Goal: Task Accomplishment & Management: Manage account settings

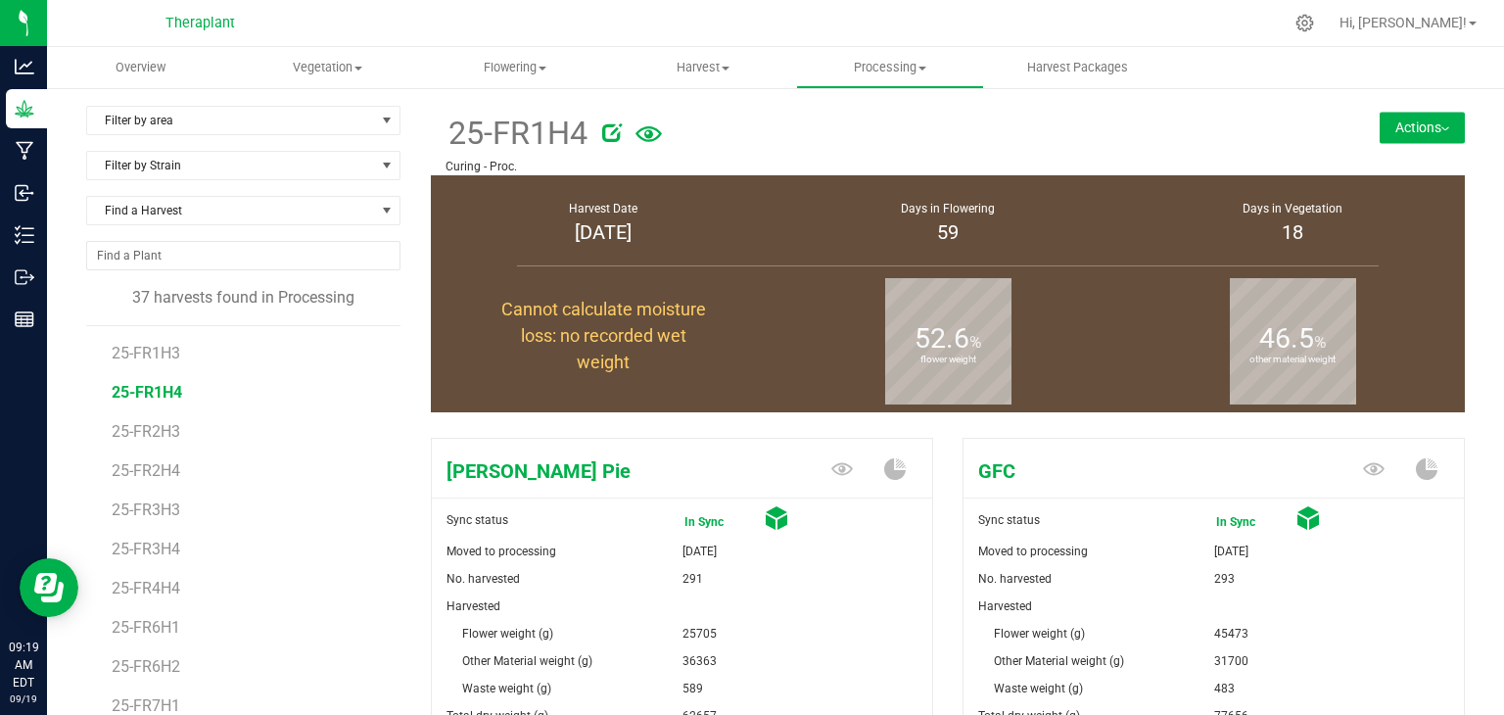
scroll to position [1266, 0]
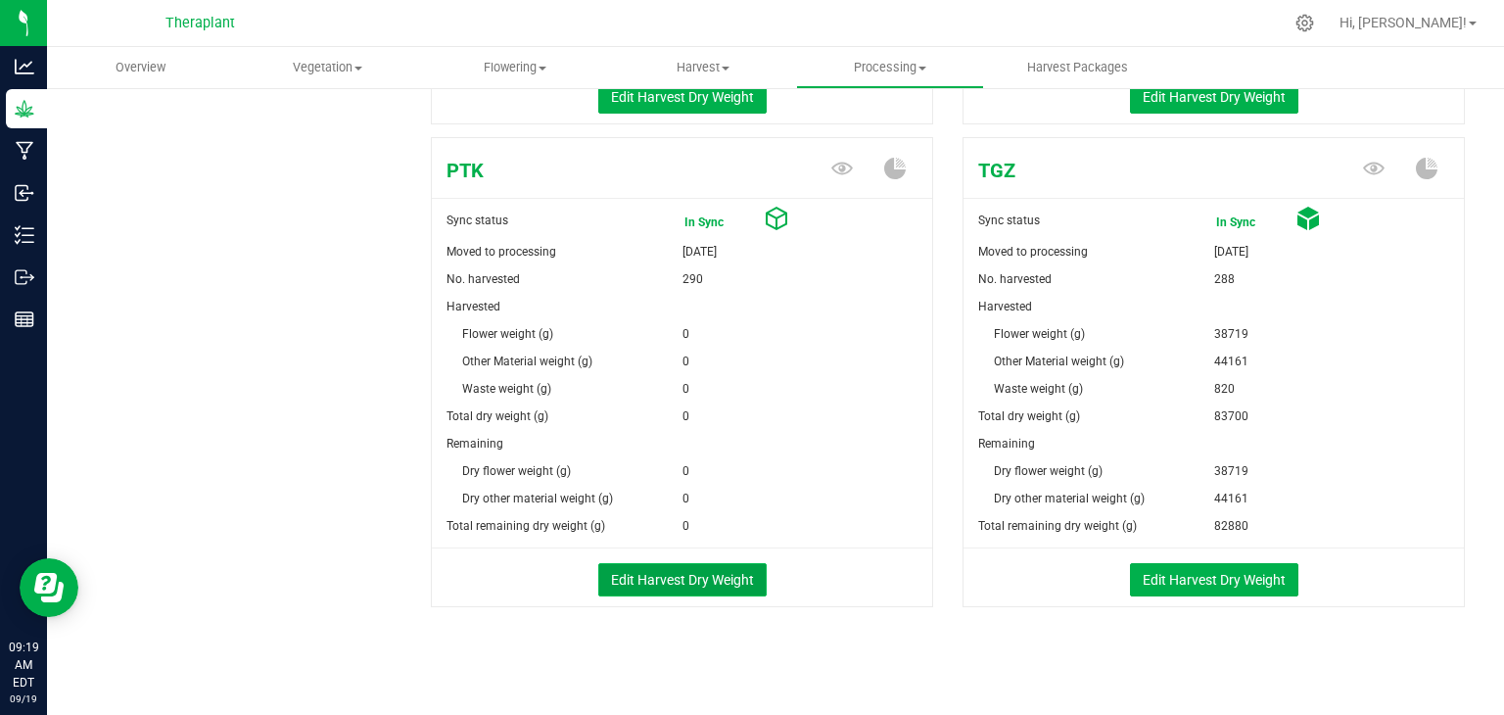
click at [730, 573] on button "Edit Harvest Dry Weight" at bounding box center [682, 579] width 168 height 33
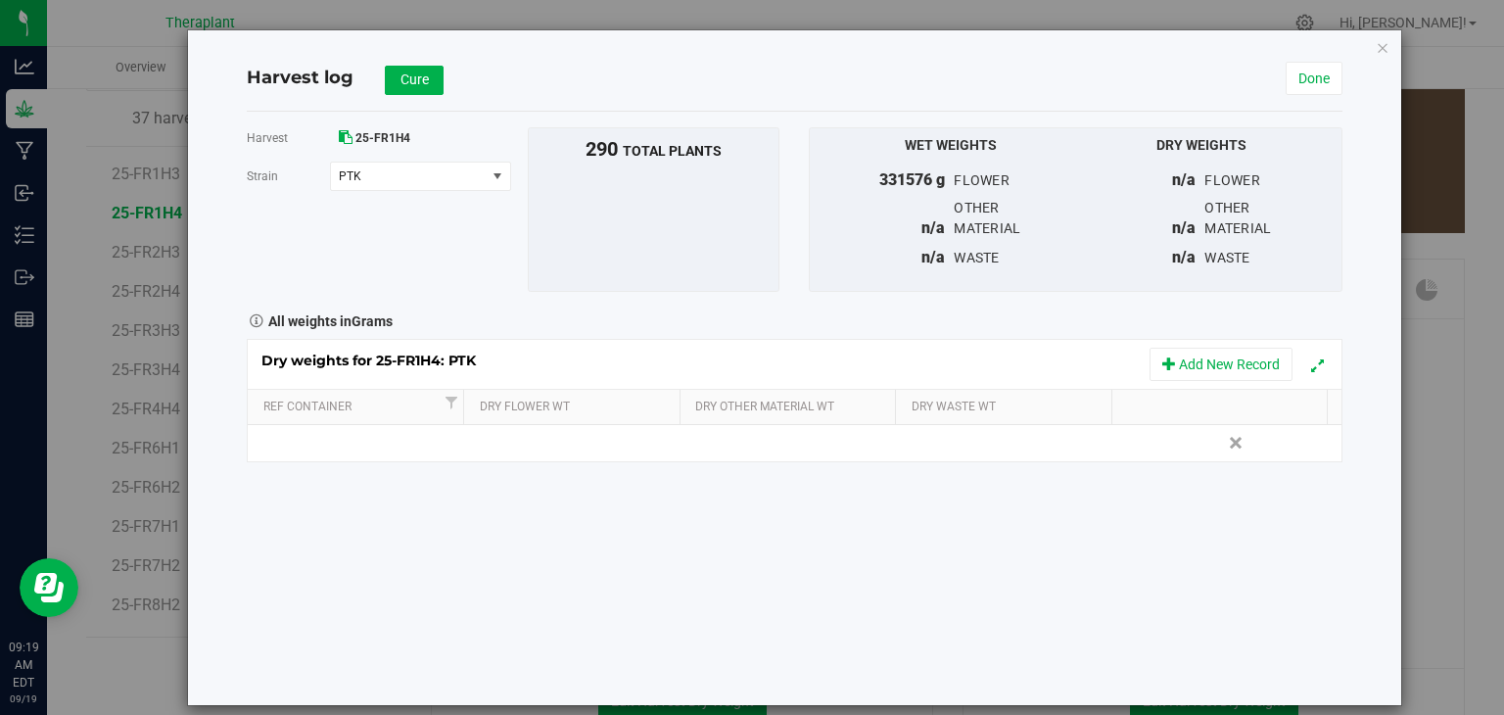
scroll to position [1266, 0]
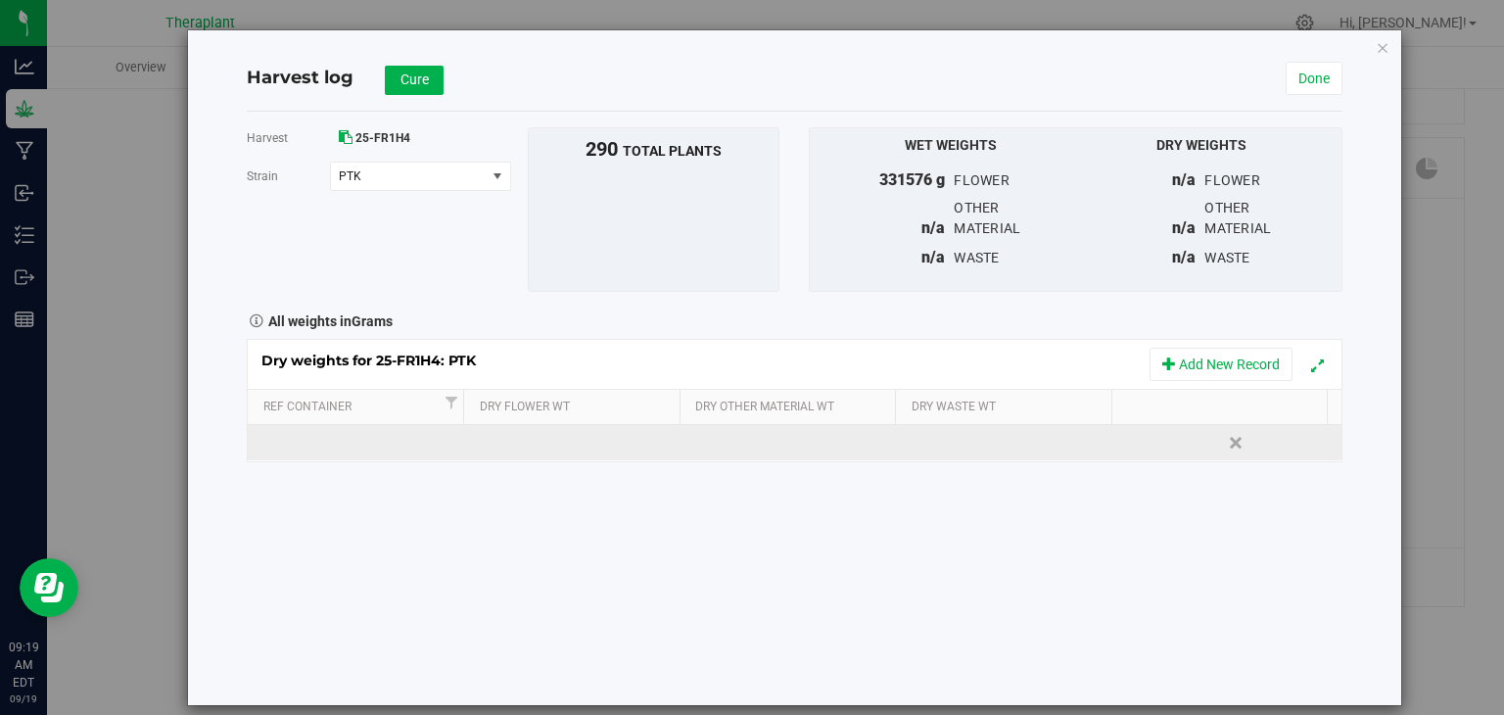
click at [564, 438] on td at bounding box center [575, 442] width 218 height 35
type input "42316"
click at [725, 442] on div "Loading... Dry weights for 25-FR1H4: PTK Add New Record Ref Container Dry Flowe…" at bounding box center [794, 400] width 1095 height 123
click at [725, 442] on td at bounding box center [794, 442] width 218 height 35
type input "23867"
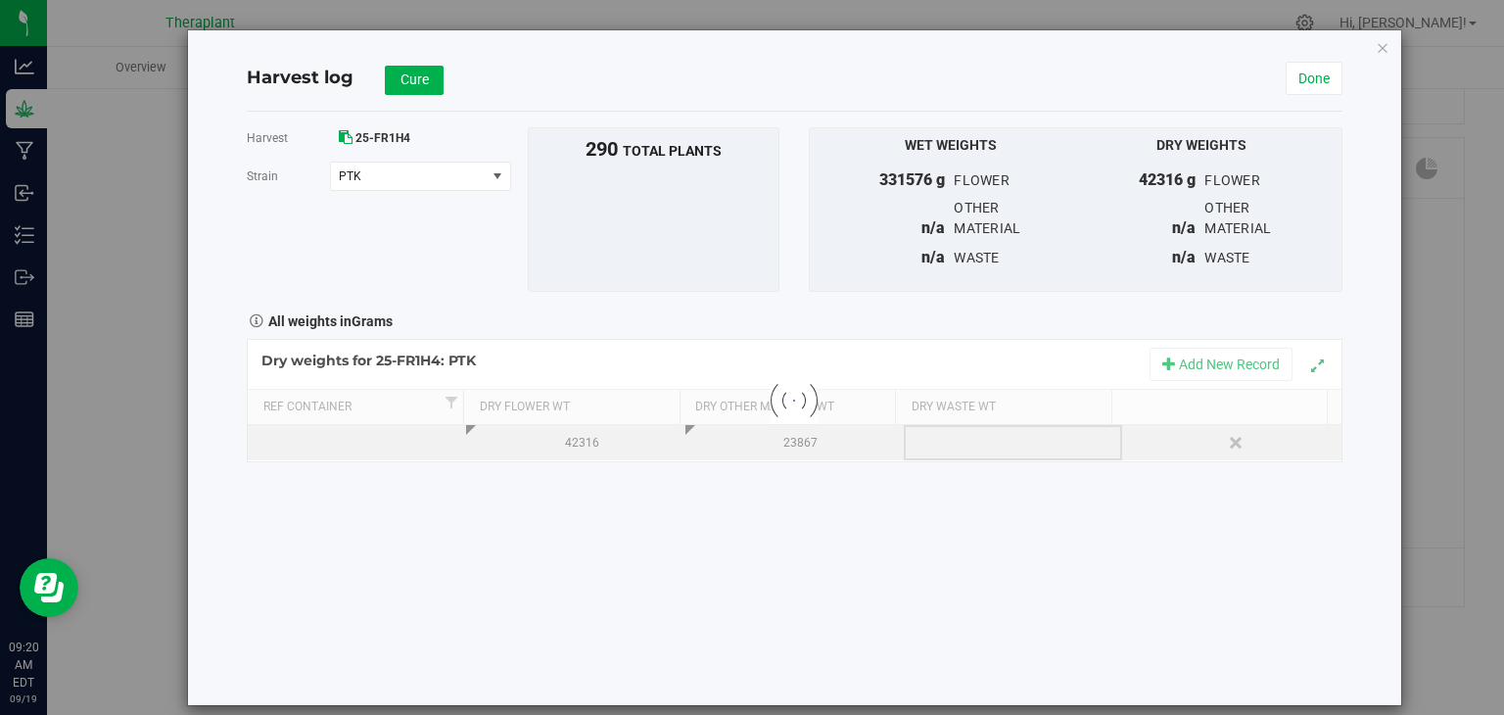
click at [982, 449] on div "Loading... Dry weights for 25-FR1H4: PTK Add New Record Ref Container Dry Flowe…" at bounding box center [794, 400] width 1095 height 123
click at [982, 449] on div at bounding box center [1019, 442] width 204 height 29
type input "401"
click at [919, 526] on div "Harvest 25-FR1H4 [GEOGRAPHIC_DATA] PTK Select strain [PERSON_NAME] Pie GFC HSB …" at bounding box center [794, 408] width 1095 height 593
drag, startPoint x: 475, startPoint y: 107, endPoint x: 393, endPoint y: 51, distance: 99.4
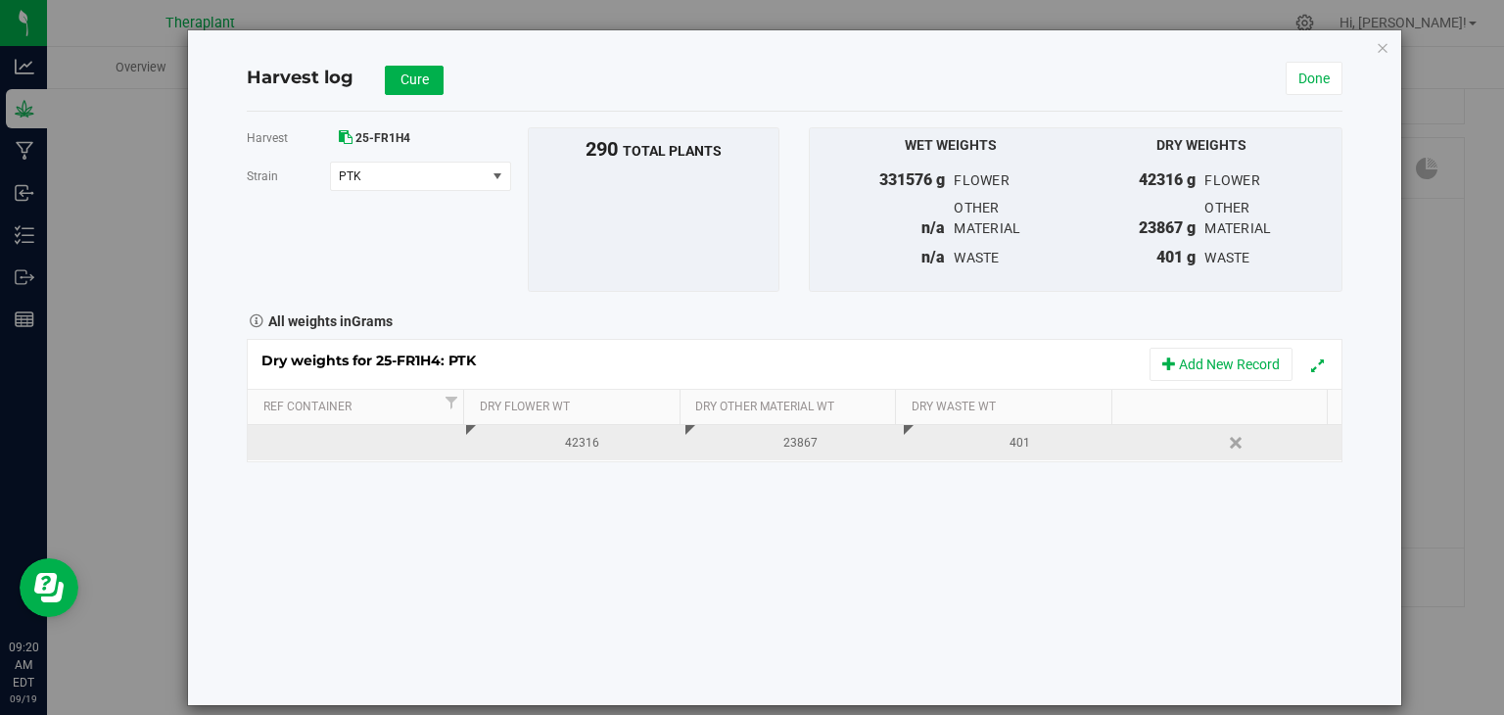
click at [393, 51] on div "Harvest log Cure Done" at bounding box center [794, 79] width 1095 height 66
click at [420, 79] on span "Cure" at bounding box center [414, 79] width 28 height 16
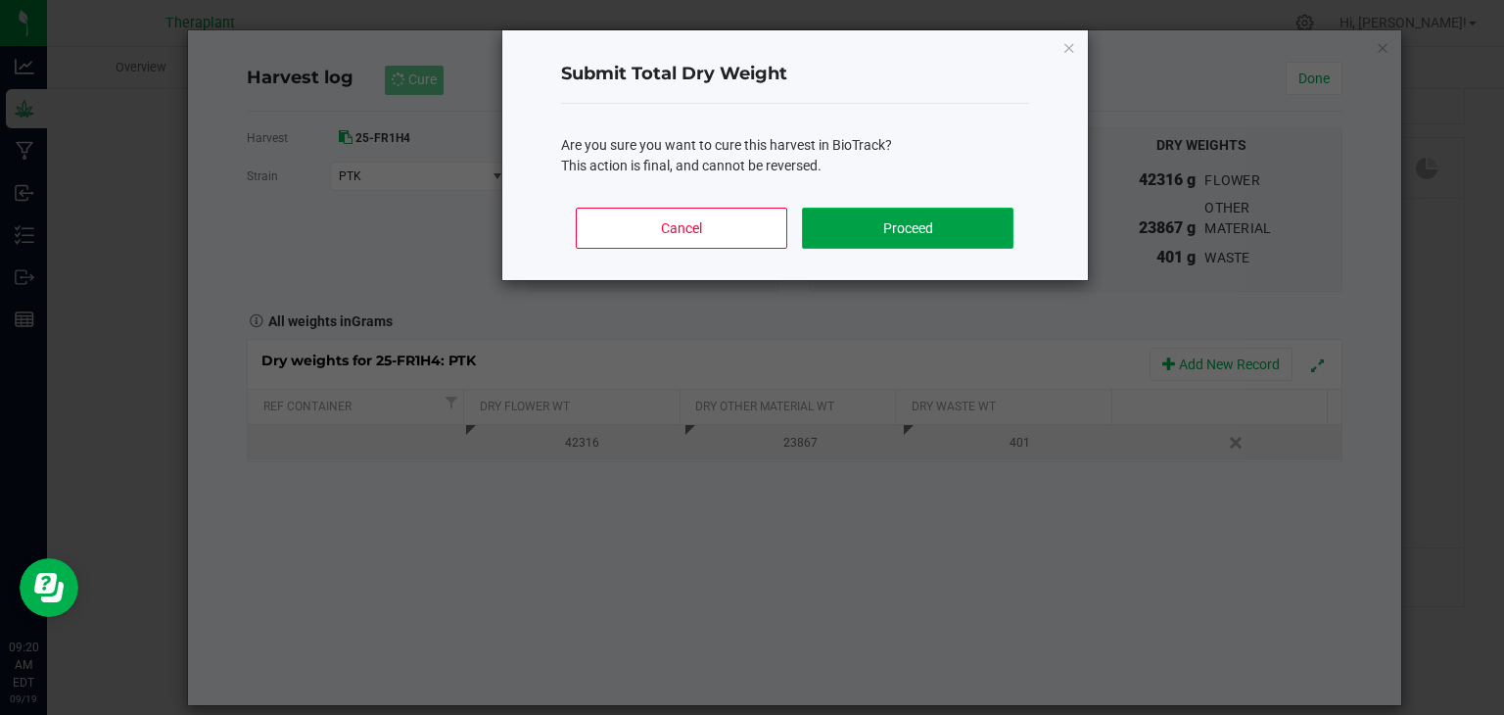
click at [830, 228] on button "Proceed" at bounding box center [907, 228] width 210 height 41
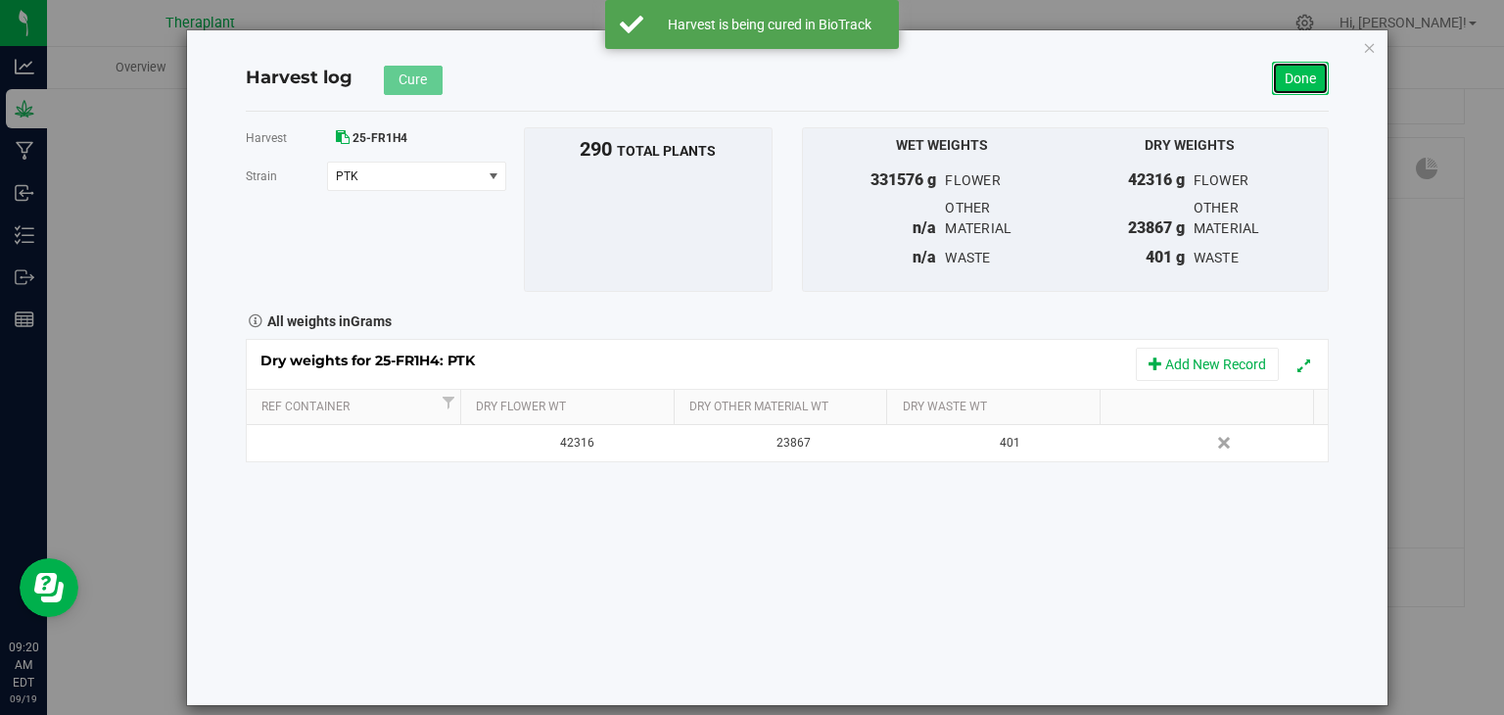
click at [1292, 83] on link "Done" at bounding box center [1300, 78] width 57 height 33
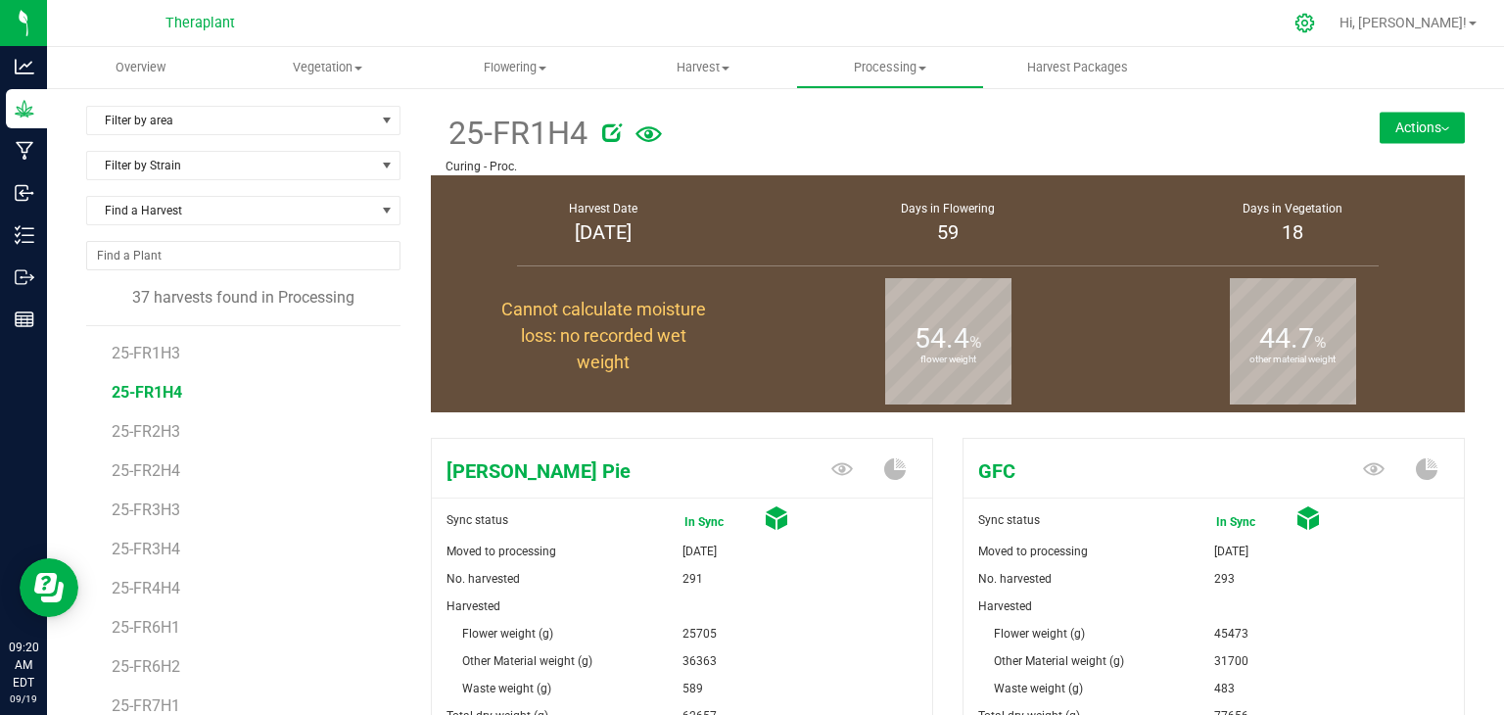
click at [1315, 20] on icon at bounding box center [1304, 23] width 21 height 21
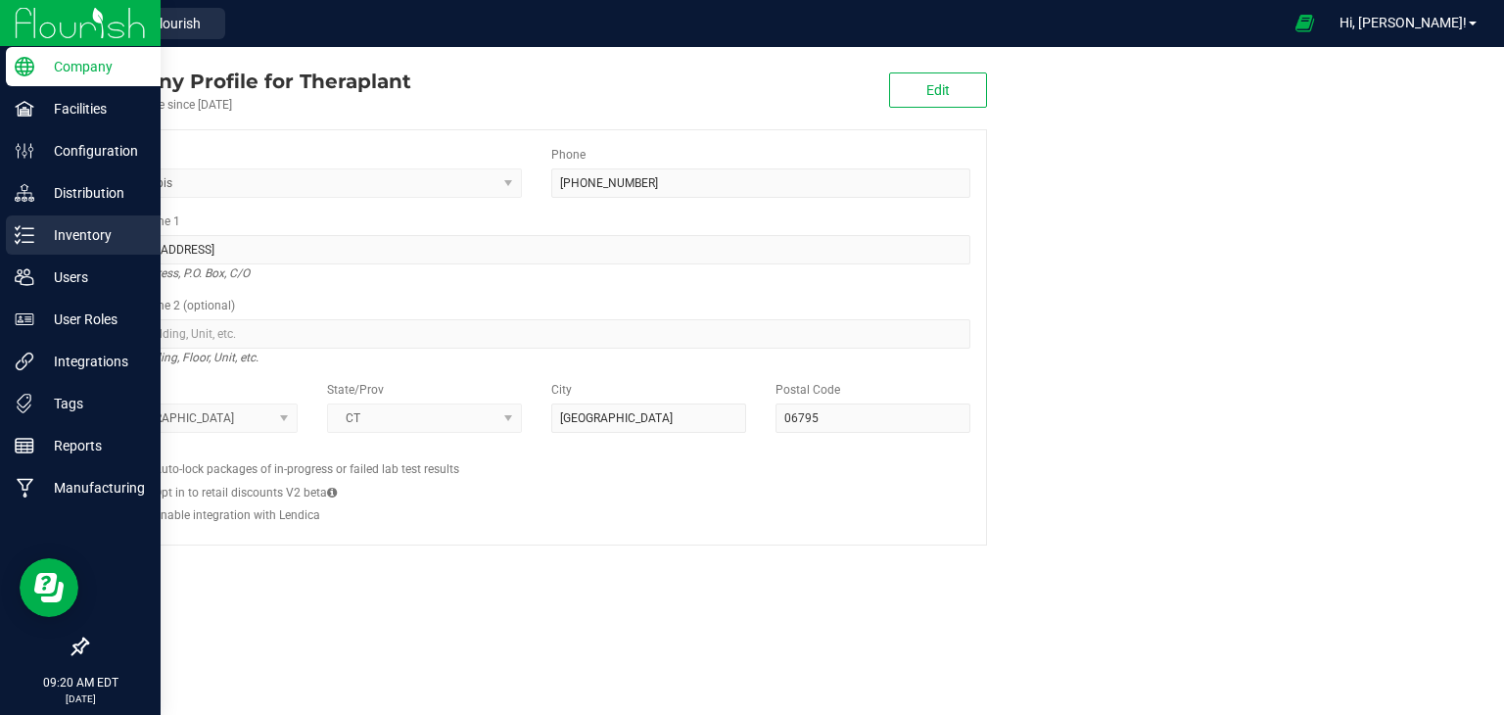
click at [93, 240] on p "Inventory" at bounding box center [92, 234] width 117 height 23
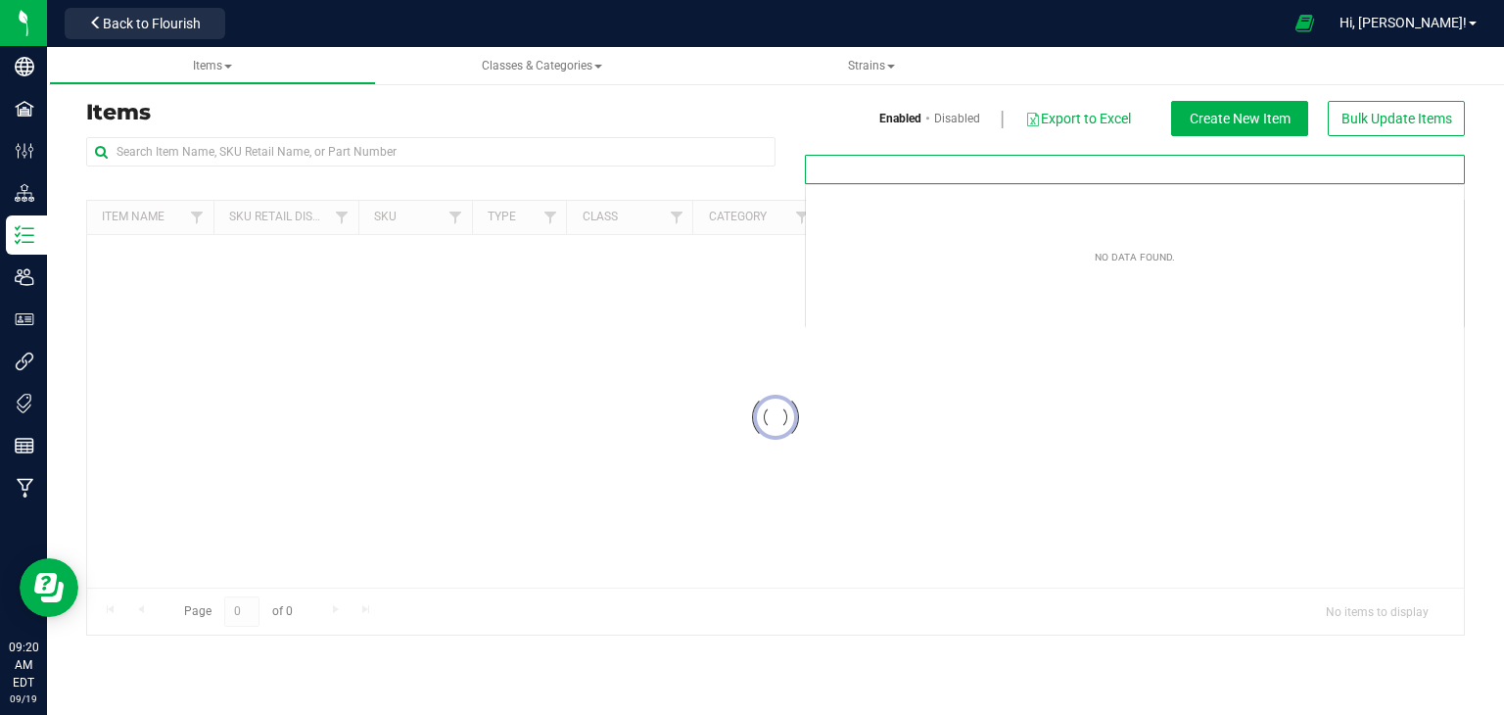
click at [845, 156] on div at bounding box center [1135, 169] width 660 height 29
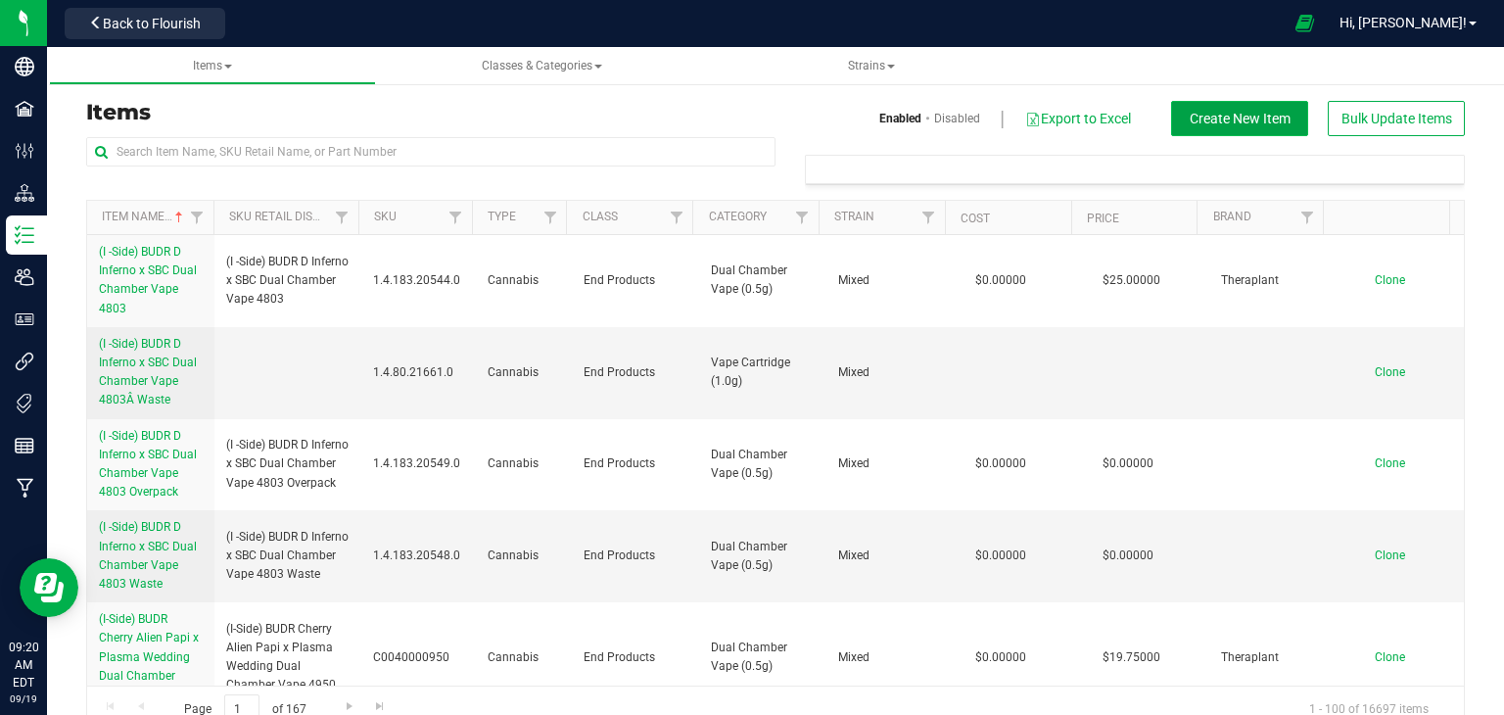
type input "Filter Tags"
click at [1203, 116] on span "Create New Item" at bounding box center [1239, 119] width 101 height 16
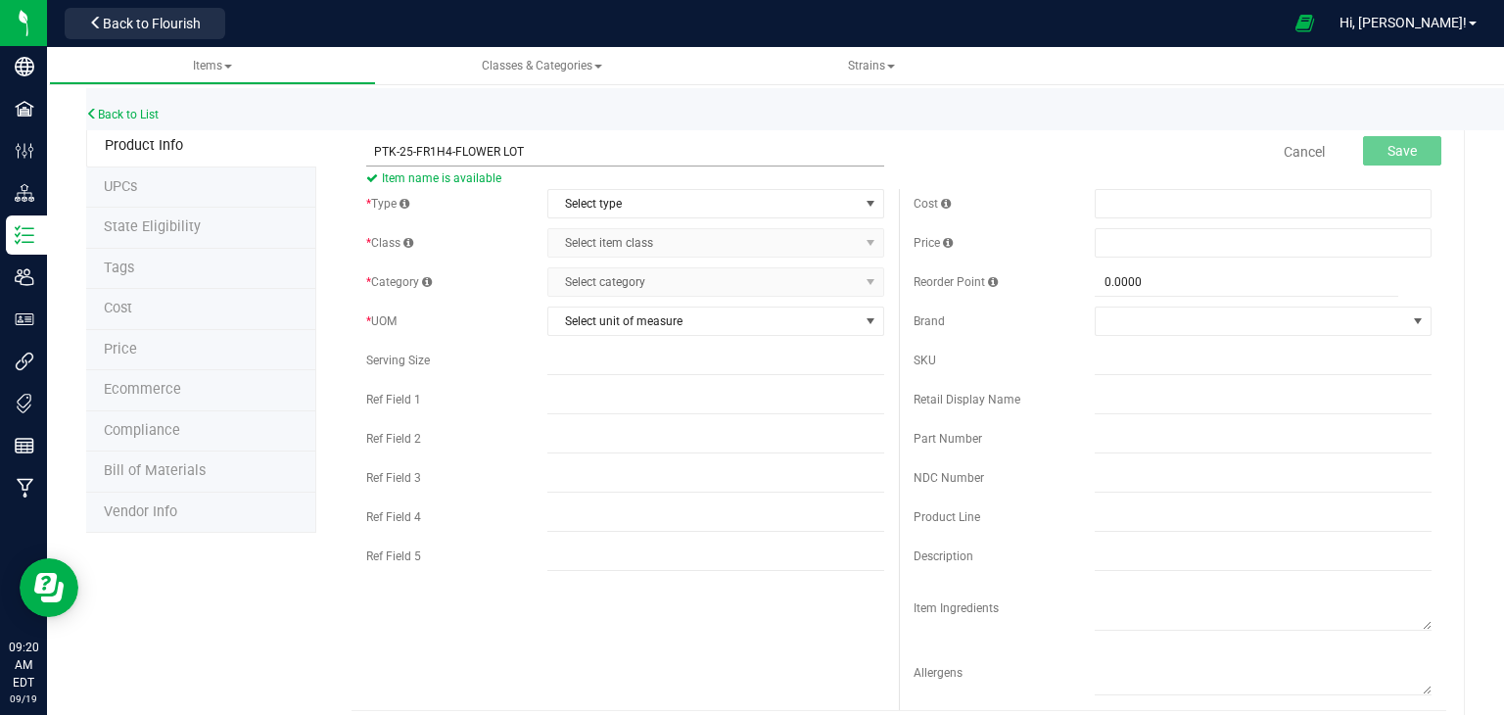
drag, startPoint x: 452, startPoint y: 154, endPoint x: 372, endPoint y: 155, distance: 80.3
click at [372, 155] on input "PTK-25-FR1H4-FLOWER LOT" at bounding box center [625, 151] width 518 height 29
type input "PTK-25-FR1H4-FLOWER LOT"
click at [654, 200] on span "Select type" at bounding box center [703, 203] width 310 height 27
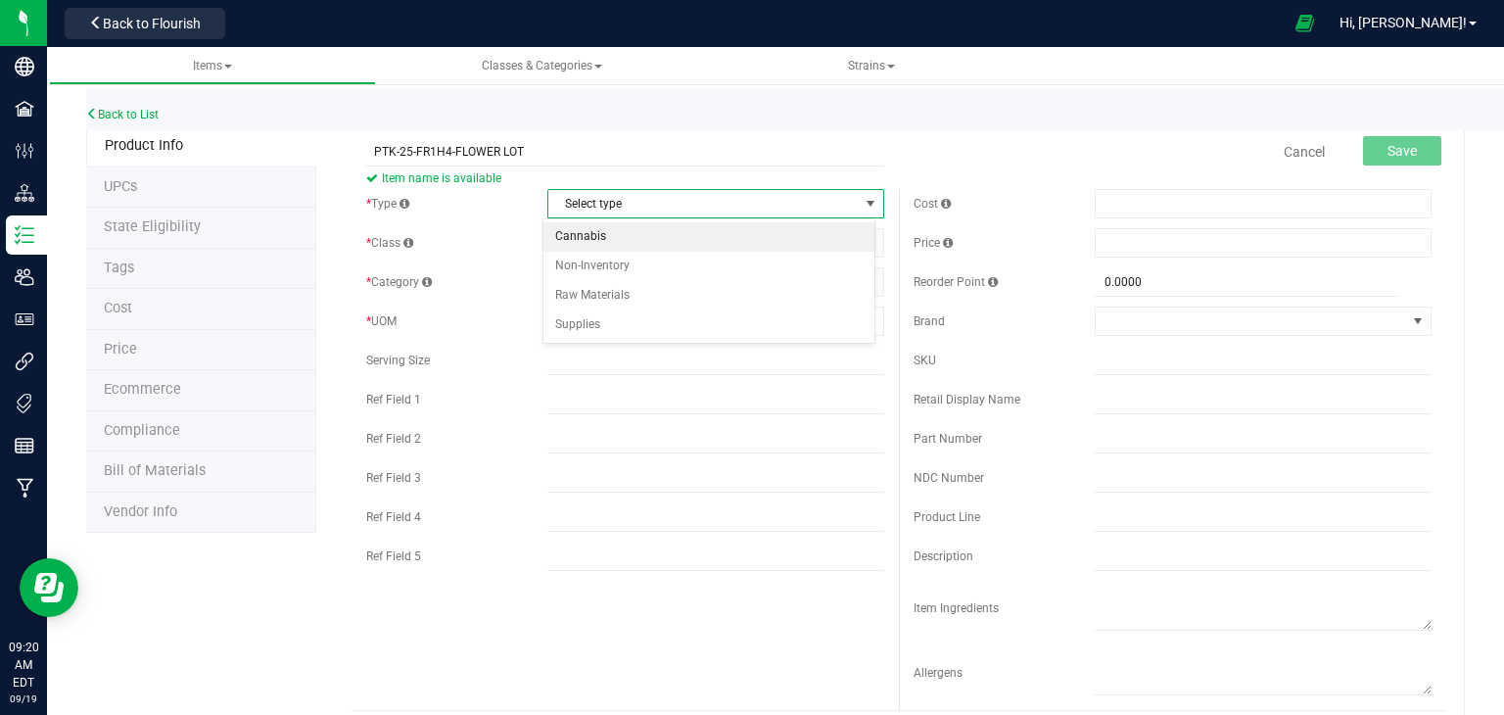
click at [654, 233] on li "Cannabis" at bounding box center [708, 236] width 331 height 29
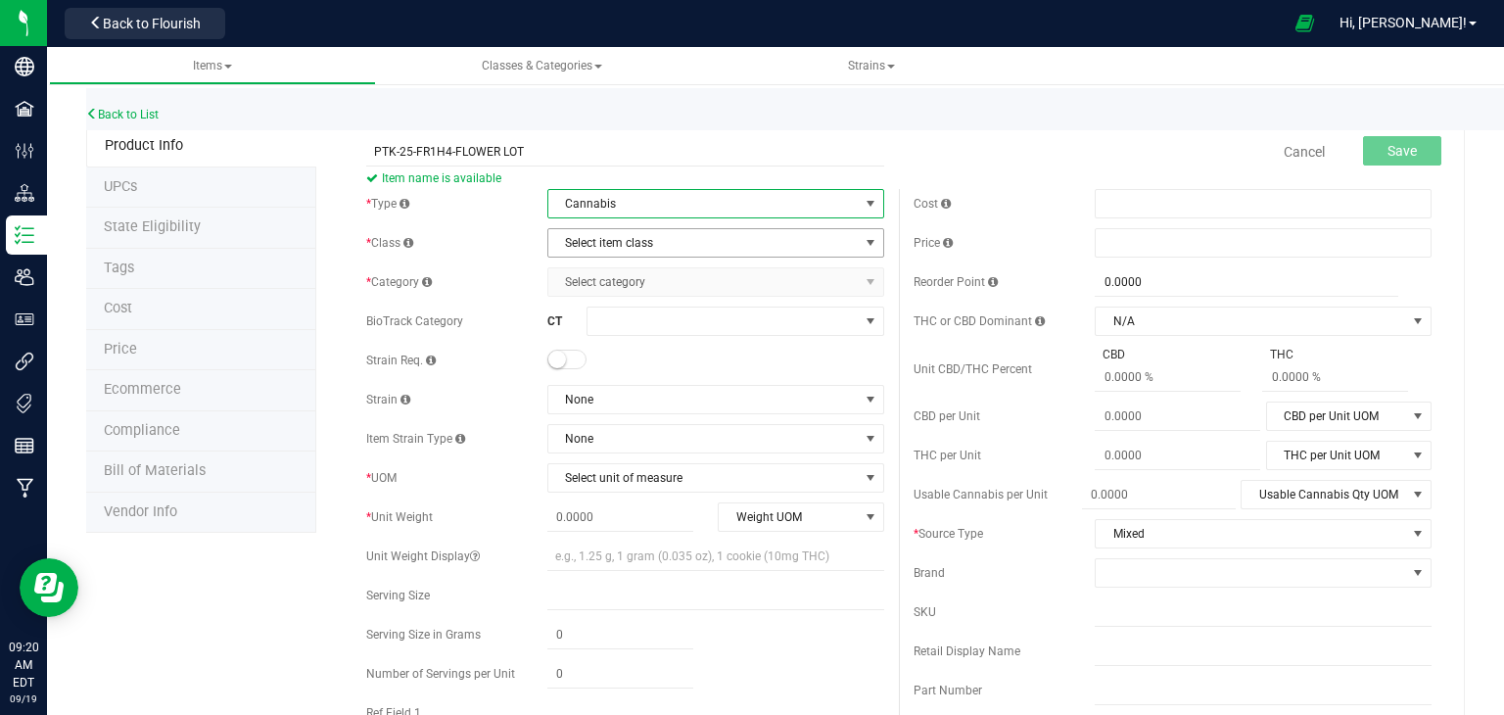
click at [654, 235] on span "Select item class" at bounding box center [703, 242] width 310 height 27
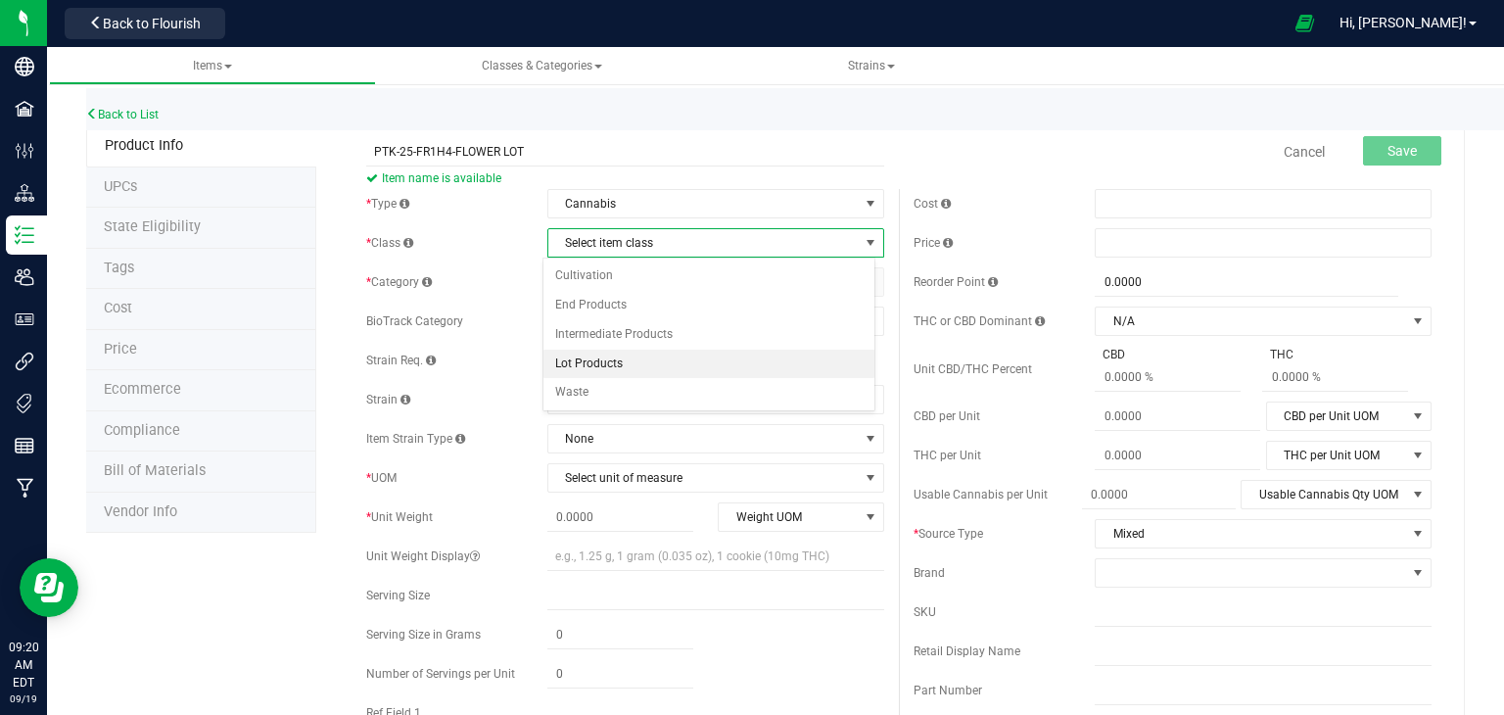
click at [618, 355] on li "Lot Products" at bounding box center [708, 363] width 331 height 29
click at [674, 275] on span "Select category" at bounding box center [703, 281] width 310 height 27
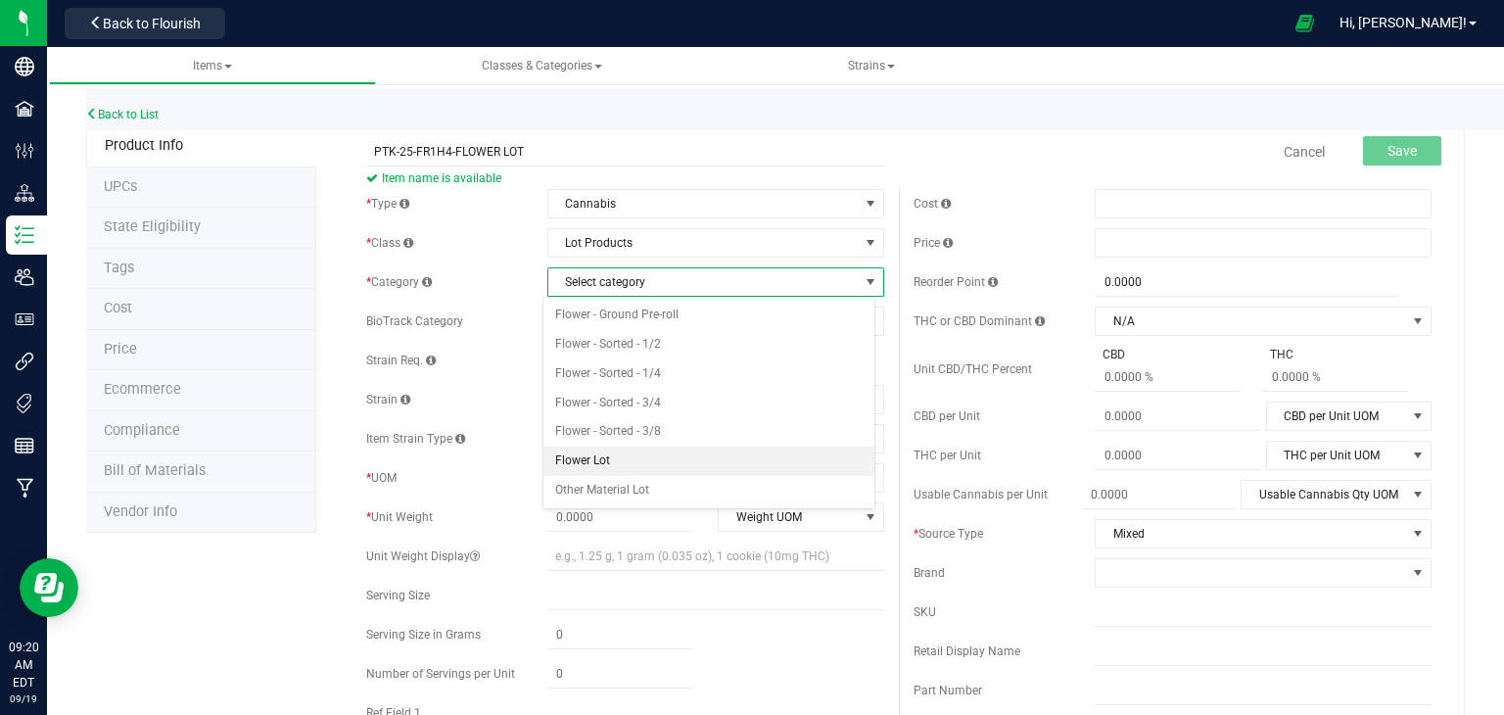
click at [614, 468] on li "Flower Lot" at bounding box center [708, 460] width 331 height 29
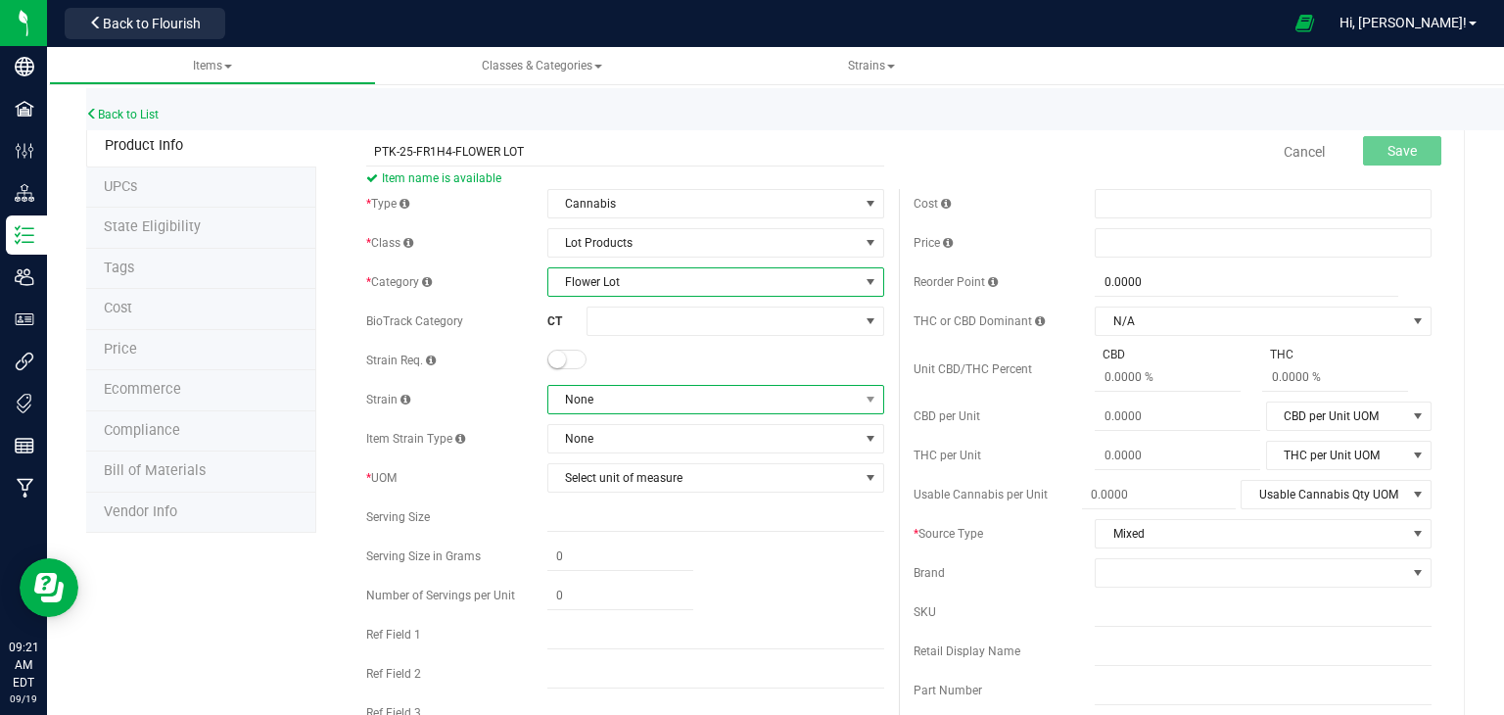
click at [672, 390] on span "None" at bounding box center [703, 399] width 310 height 27
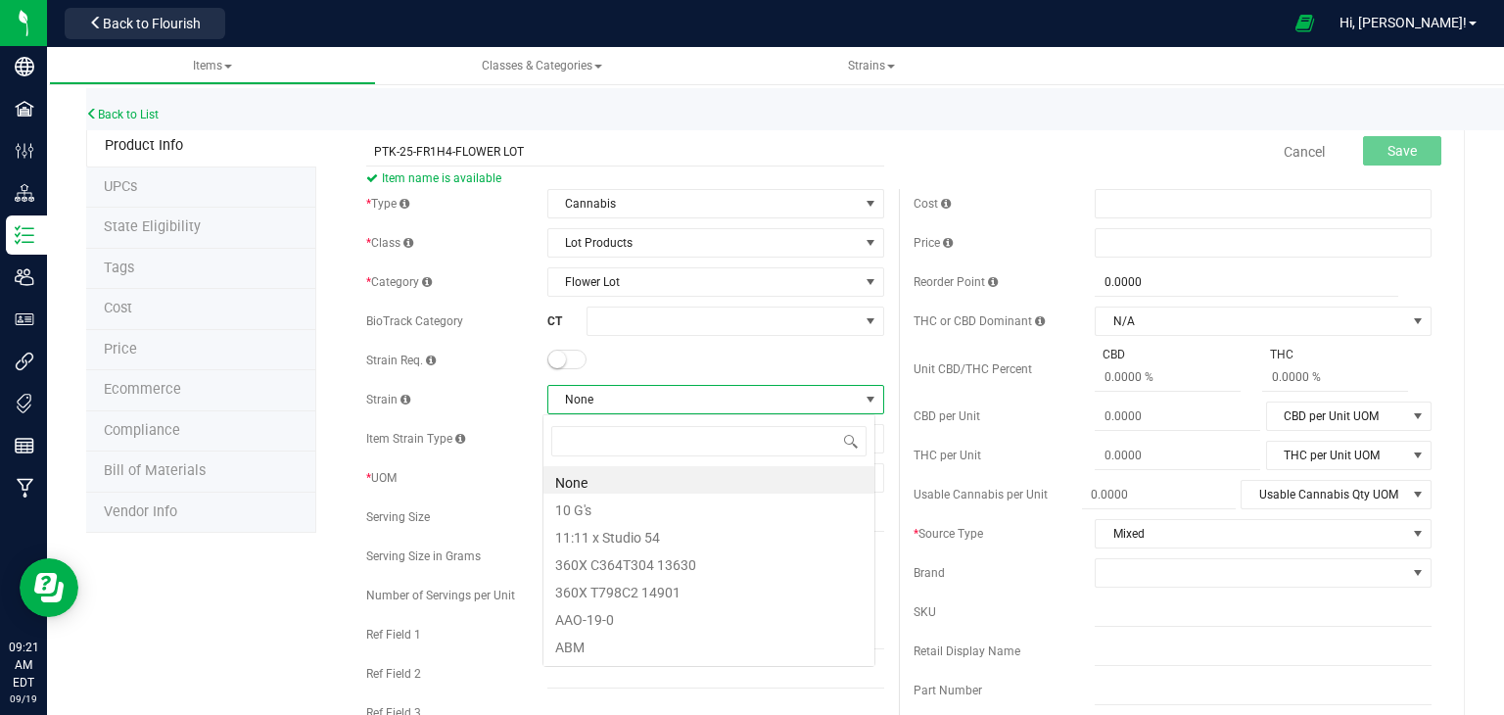
scroll to position [28, 333]
type input "PER"
click at [673, 469] on li "Permanent Marker" at bounding box center [708, 479] width 331 height 27
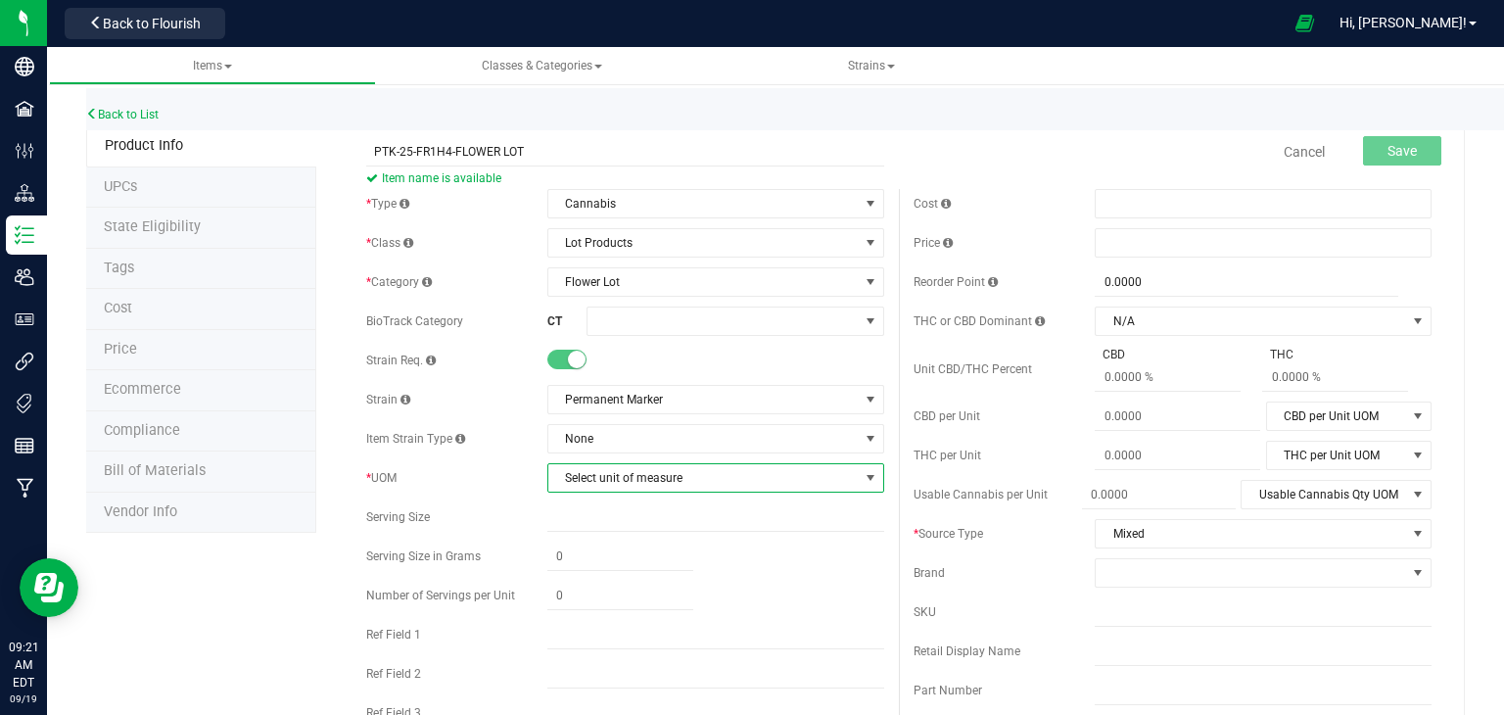
click at [673, 469] on span "Select unit of measure" at bounding box center [703, 477] width 310 height 27
click at [606, 209] on li "Gram" at bounding box center [708, 209] width 331 height 29
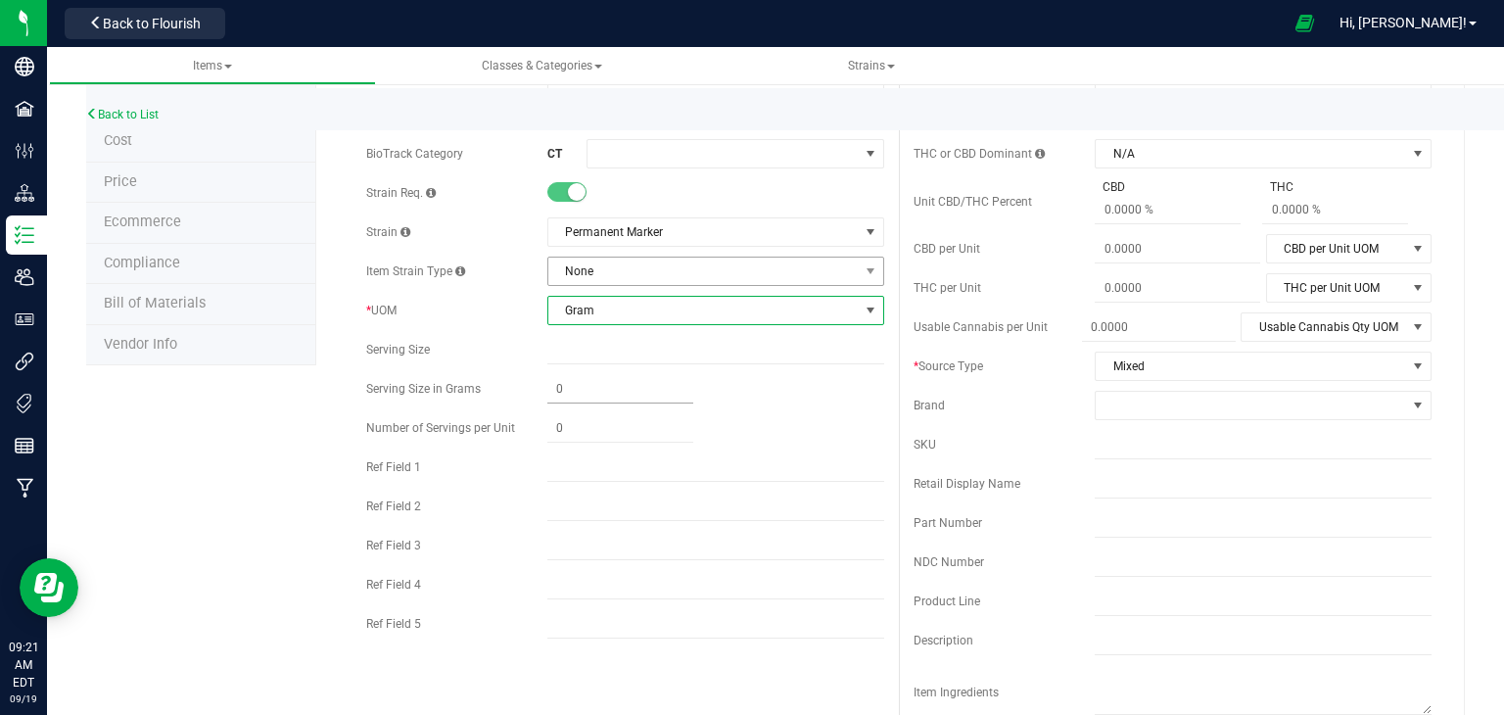
scroll to position [168, 0]
click at [617, 626] on input "text" at bounding box center [715, 622] width 337 height 29
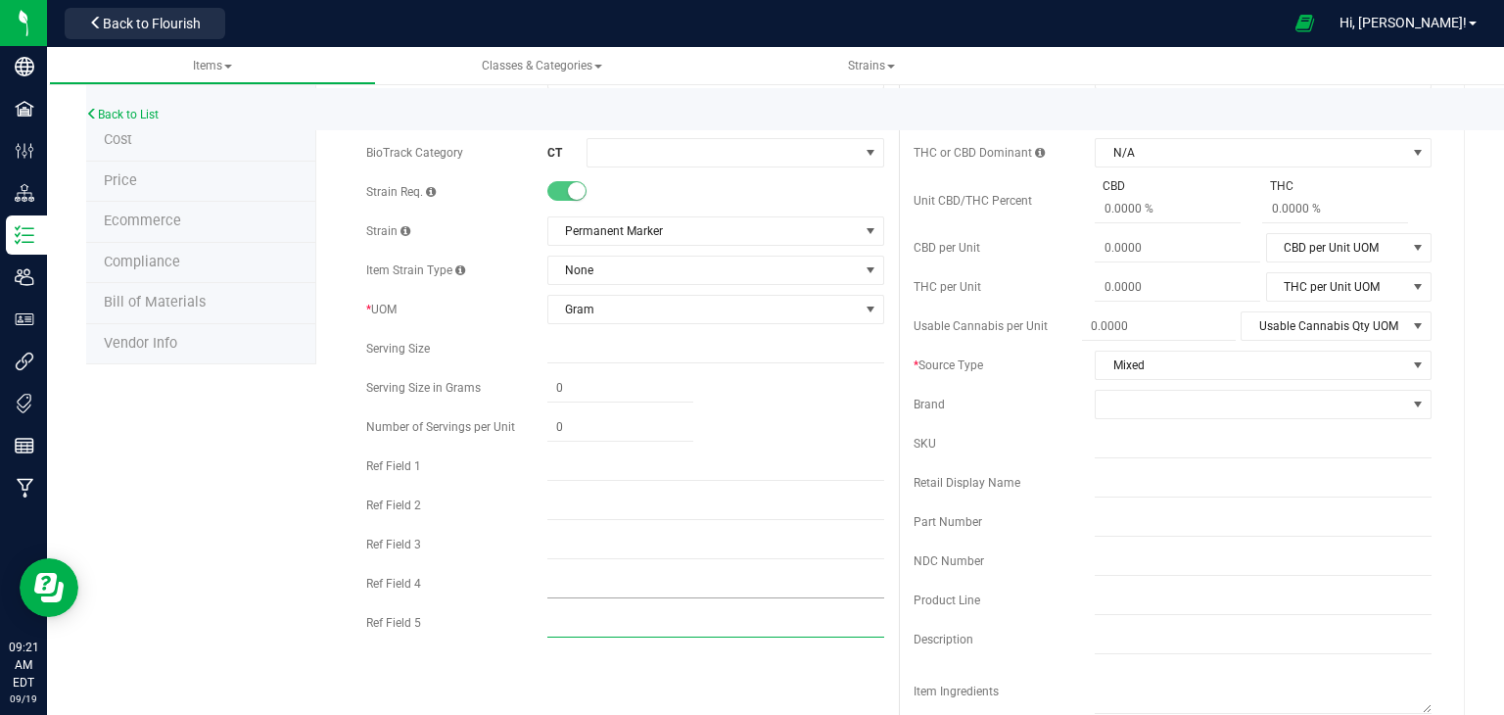
type input "HYBRID"
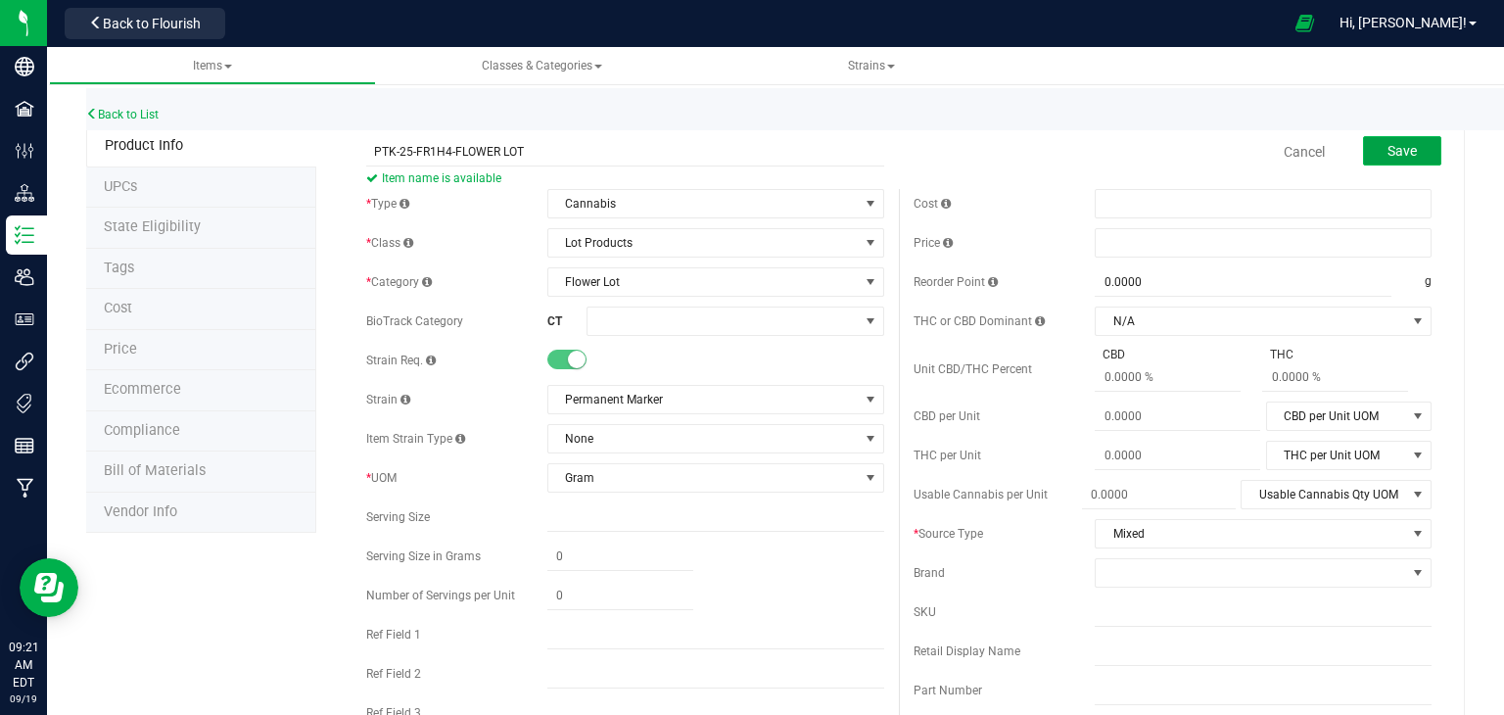
click at [1366, 144] on button "Save" at bounding box center [1402, 150] width 78 height 29
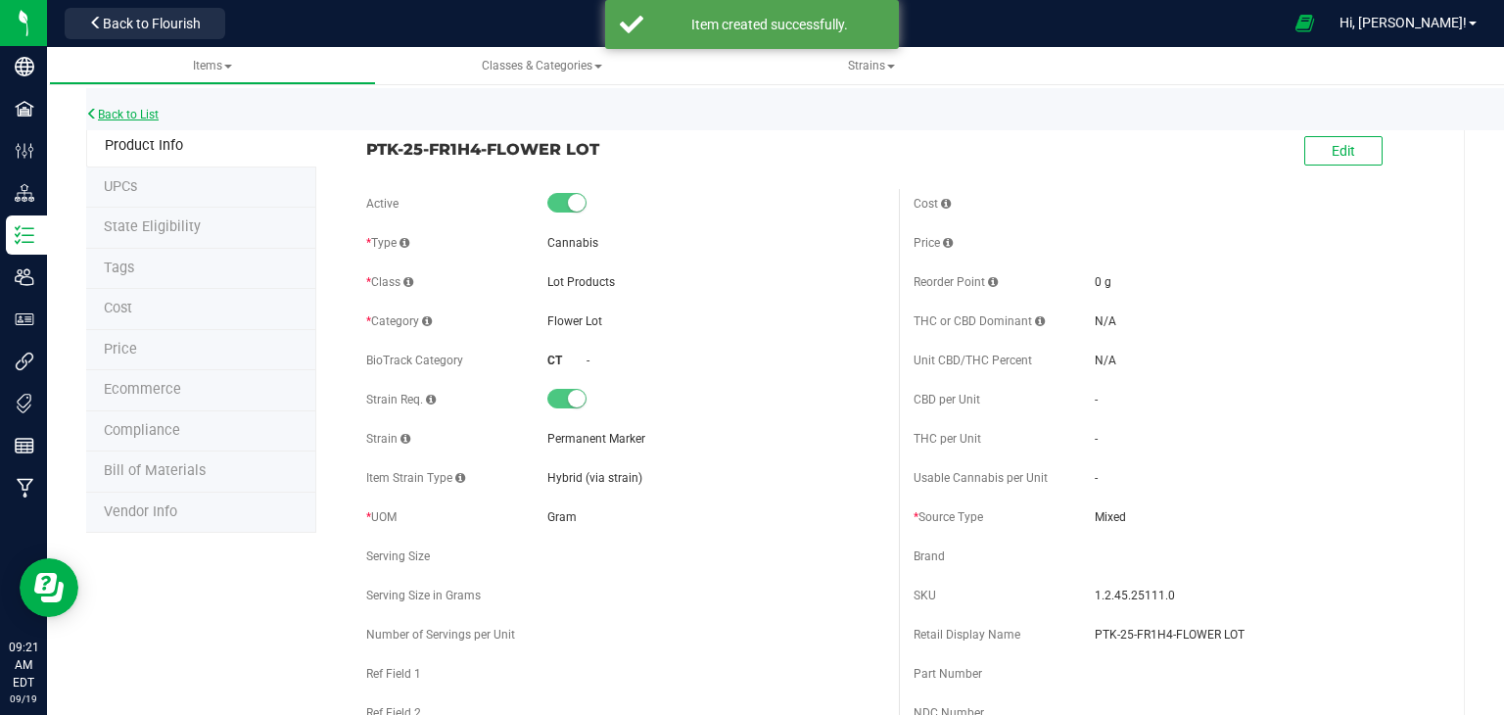
click at [136, 116] on link "Back to List" at bounding box center [122, 115] width 72 height 14
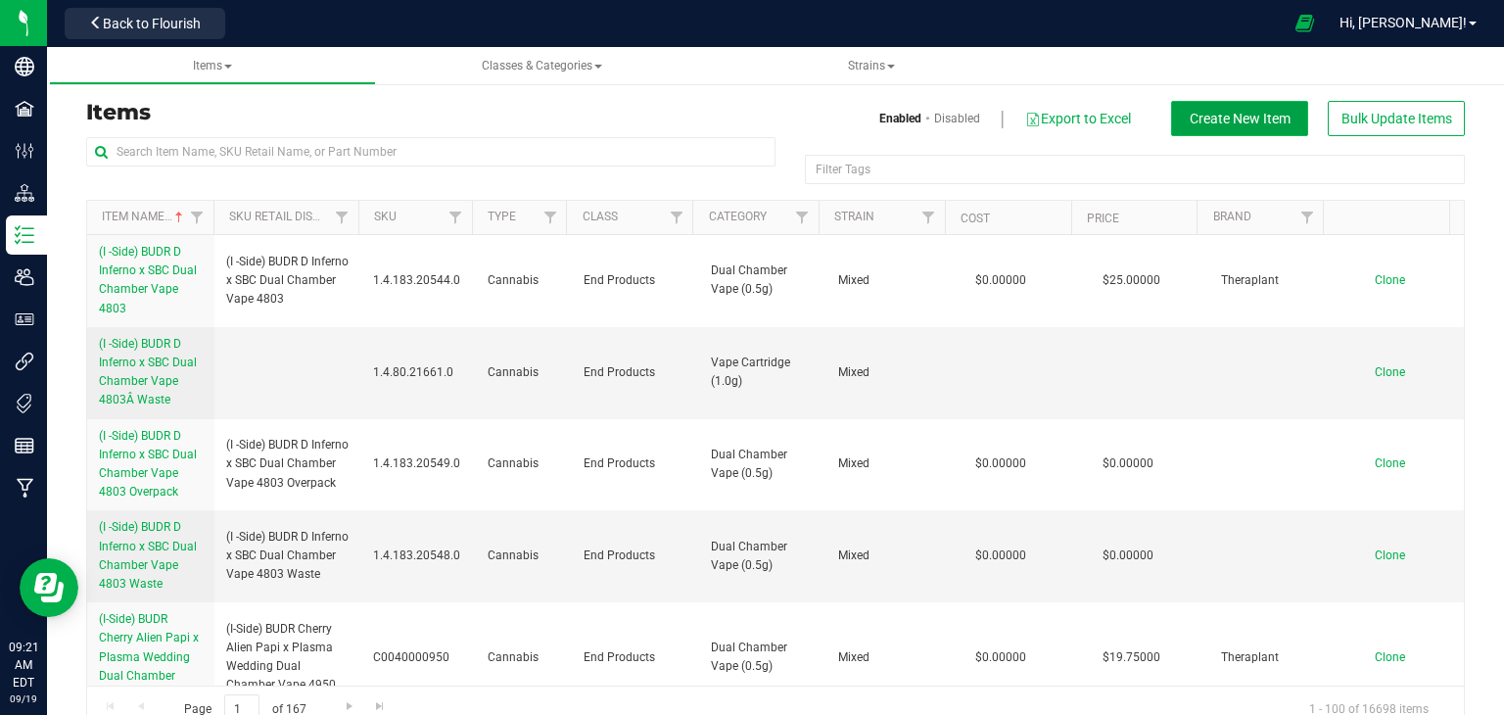
click at [1226, 115] on span "Create New Item" at bounding box center [1239, 119] width 101 height 16
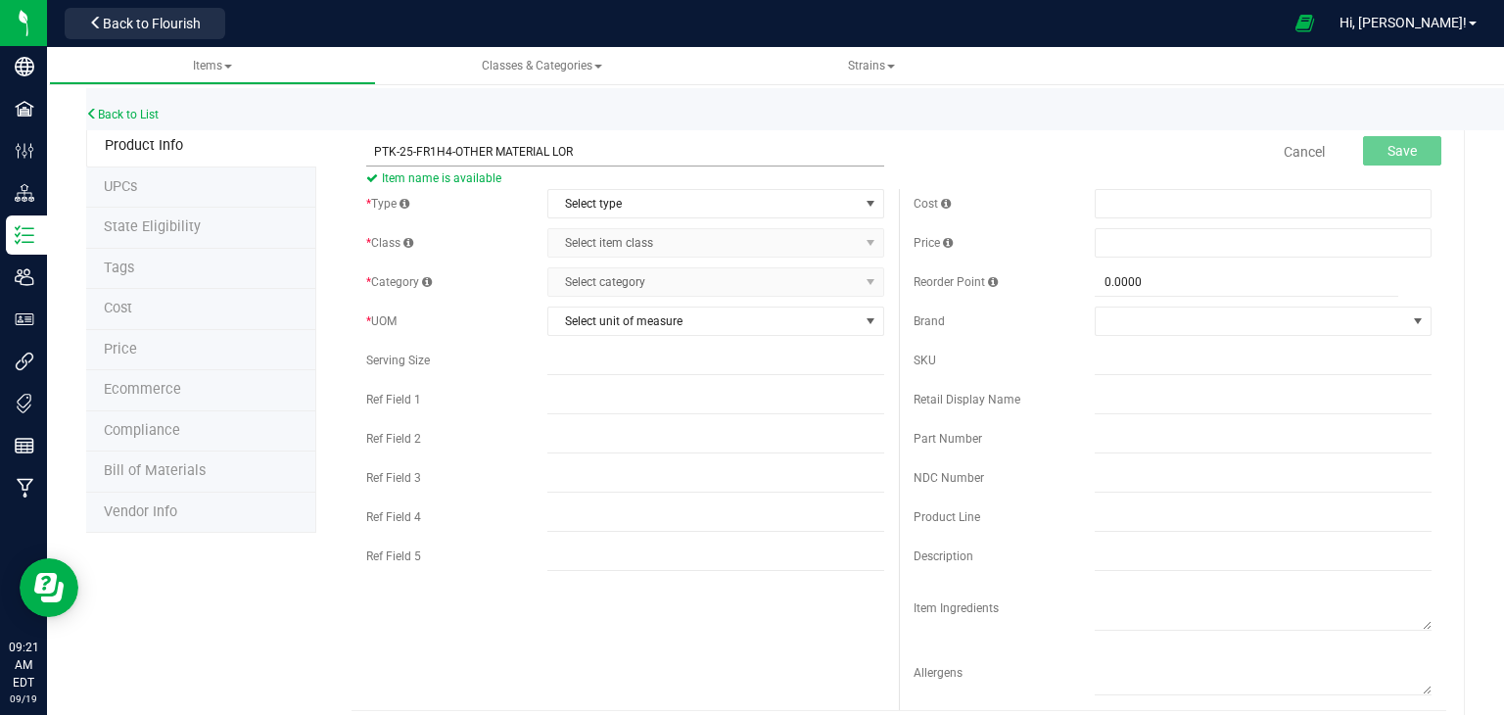
click at [644, 151] on input "PTK-25-FR1H4-OTHER MATERIAL LOR" at bounding box center [625, 151] width 518 height 29
type input "PTK-25-FR1H4-OTHER MATERIAL LOT"
click at [631, 205] on span "Select type" at bounding box center [703, 203] width 310 height 27
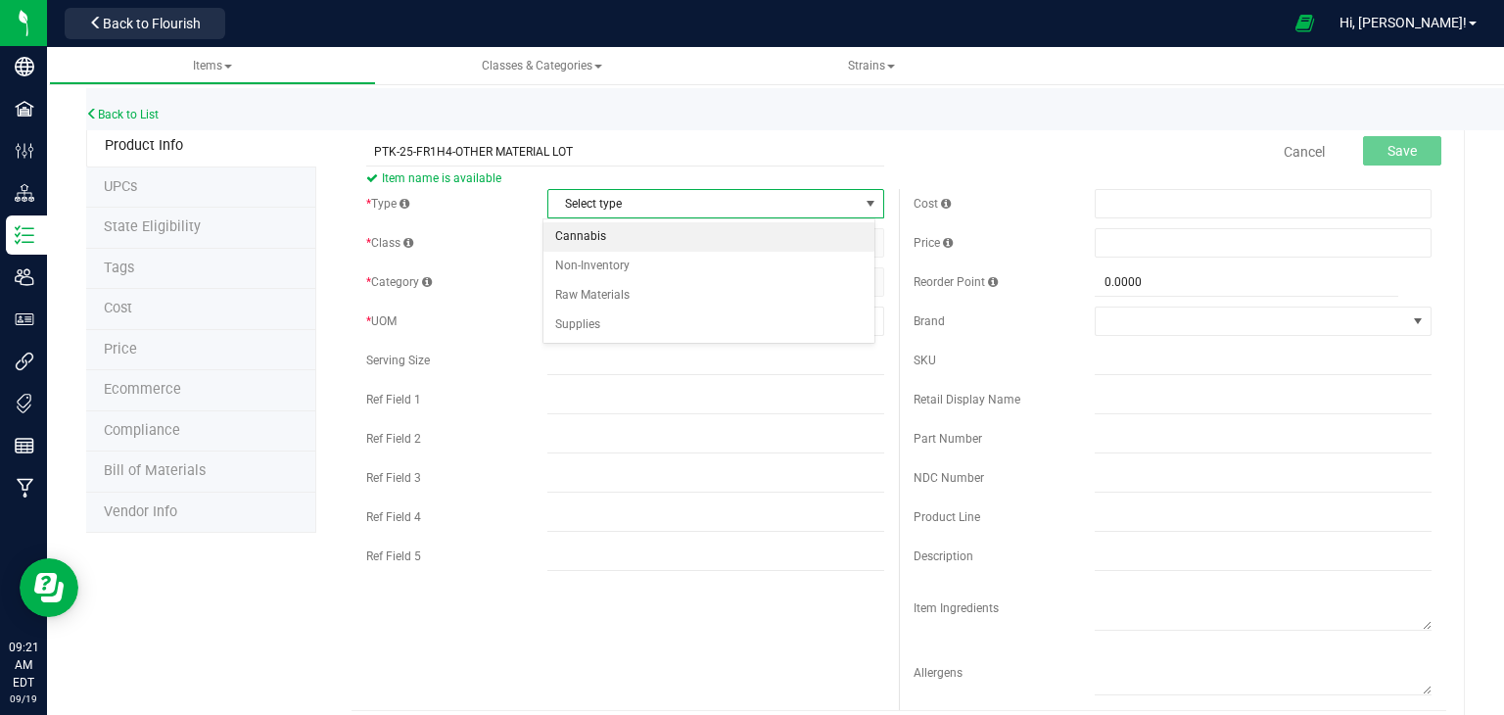
click at [632, 227] on li "Cannabis" at bounding box center [708, 236] width 331 height 29
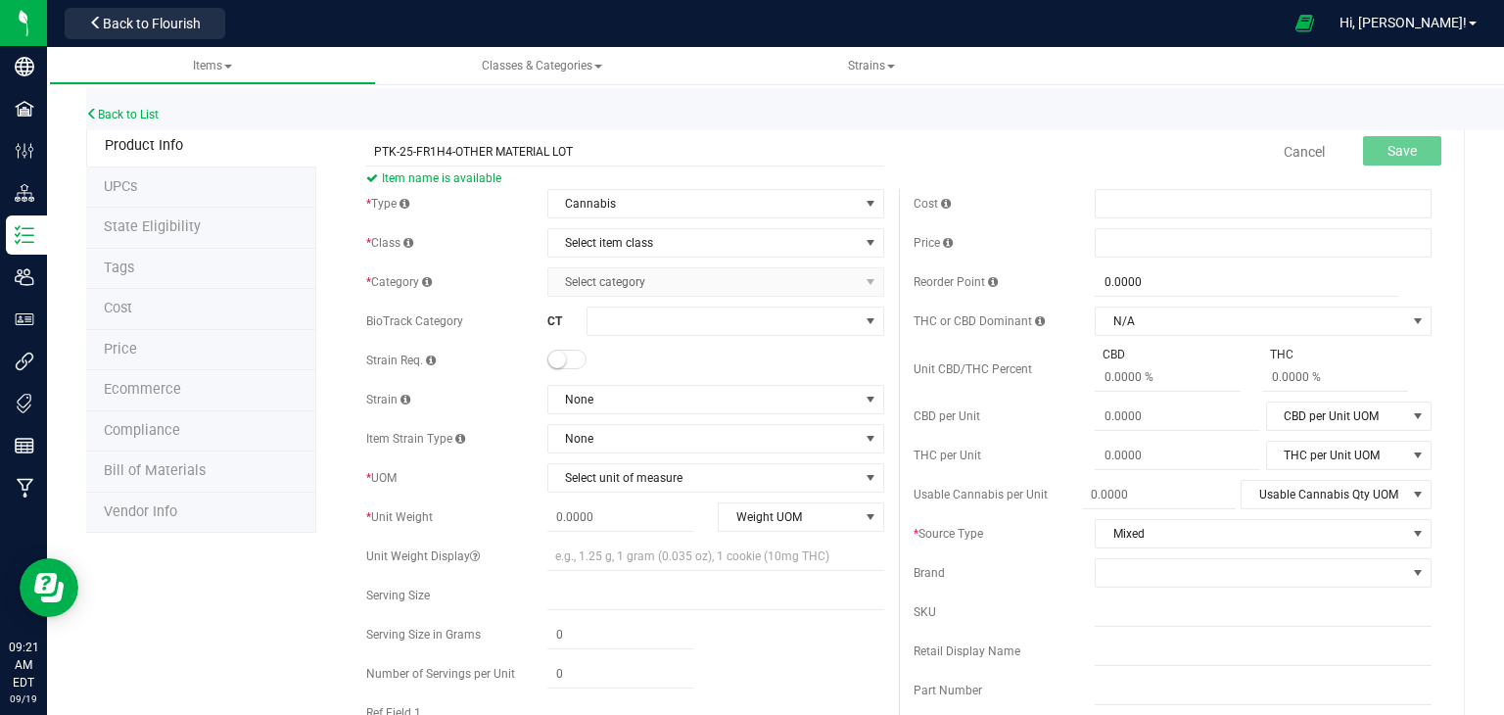
click at [632, 228] on div "* Class Select item class Select item class Cultivation End Products Intermedia…" at bounding box center [625, 242] width 518 height 29
click at [638, 236] on span "Select item class" at bounding box center [703, 242] width 310 height 27
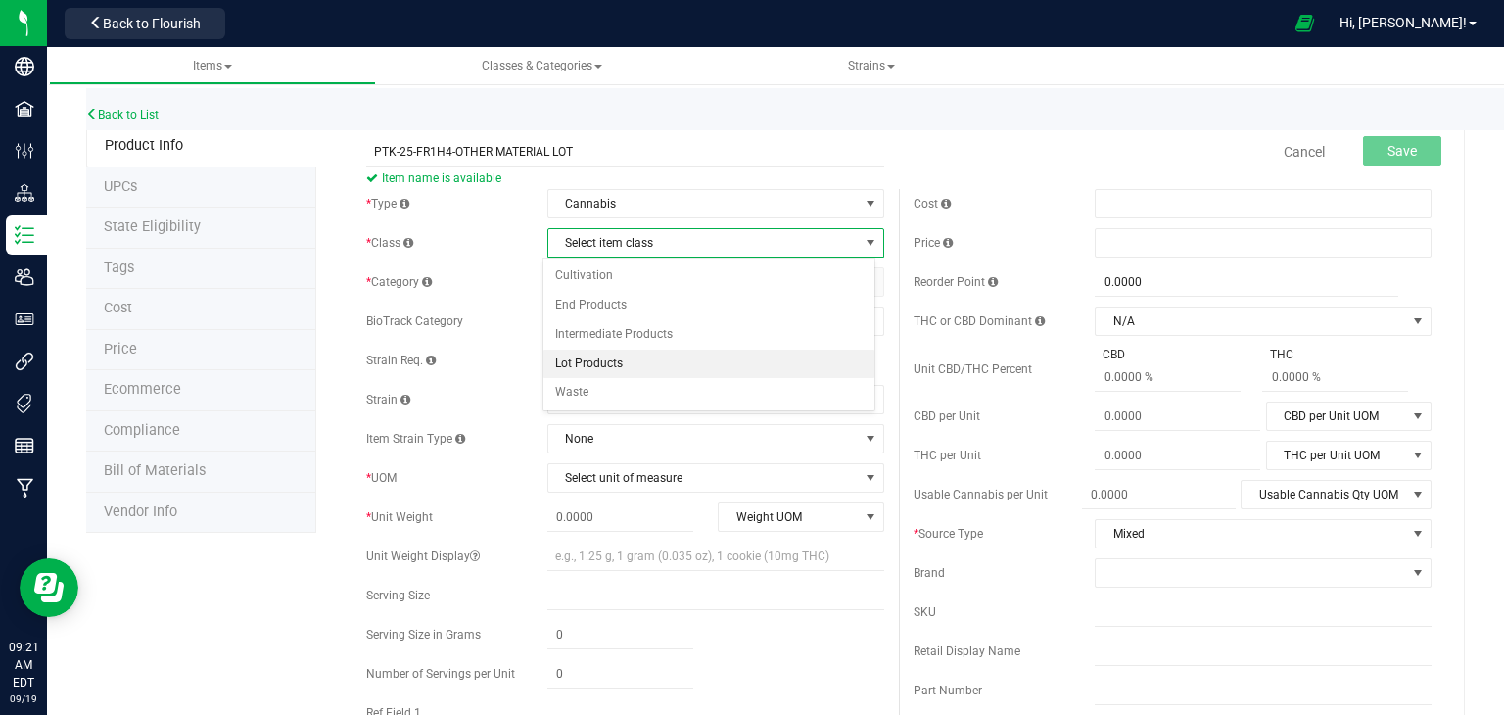
click at [623, 355] on li "Lot Products" at bounding box center [708, 363] width 331 height 29
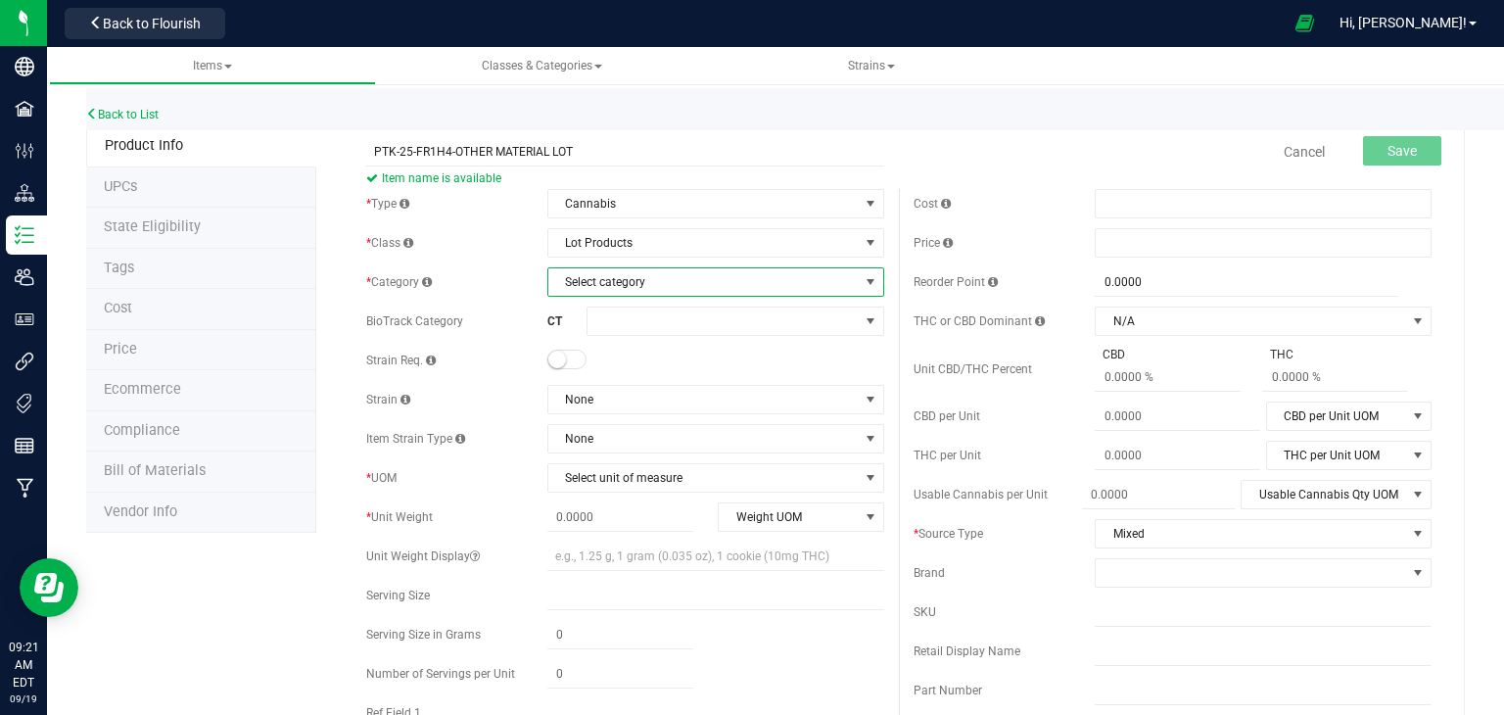
click at [677, 275] on span "Select category" at bounding box center [703, 281] width 310 height 27
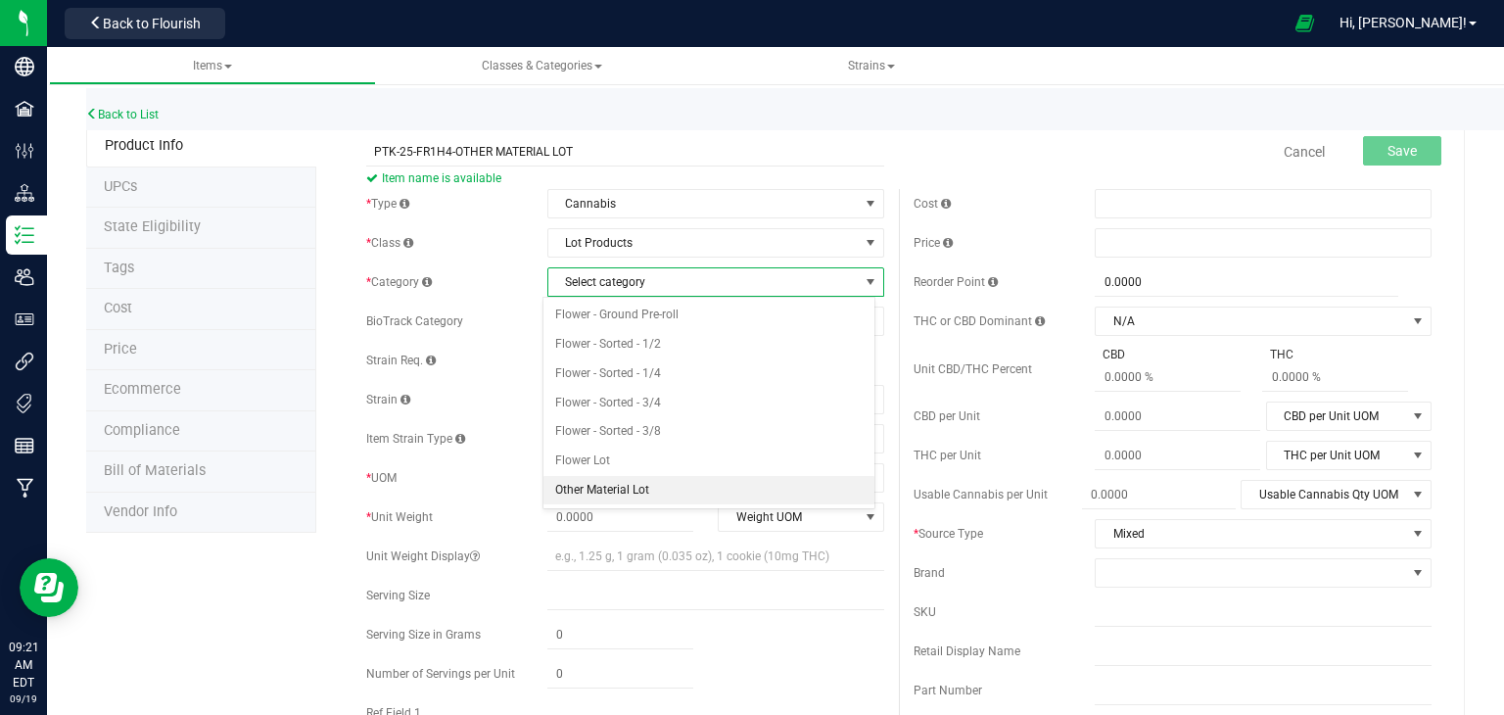
click at [605, 490] on li "Other Material Lot" at bounding box center [708, 490] width 331 height 29
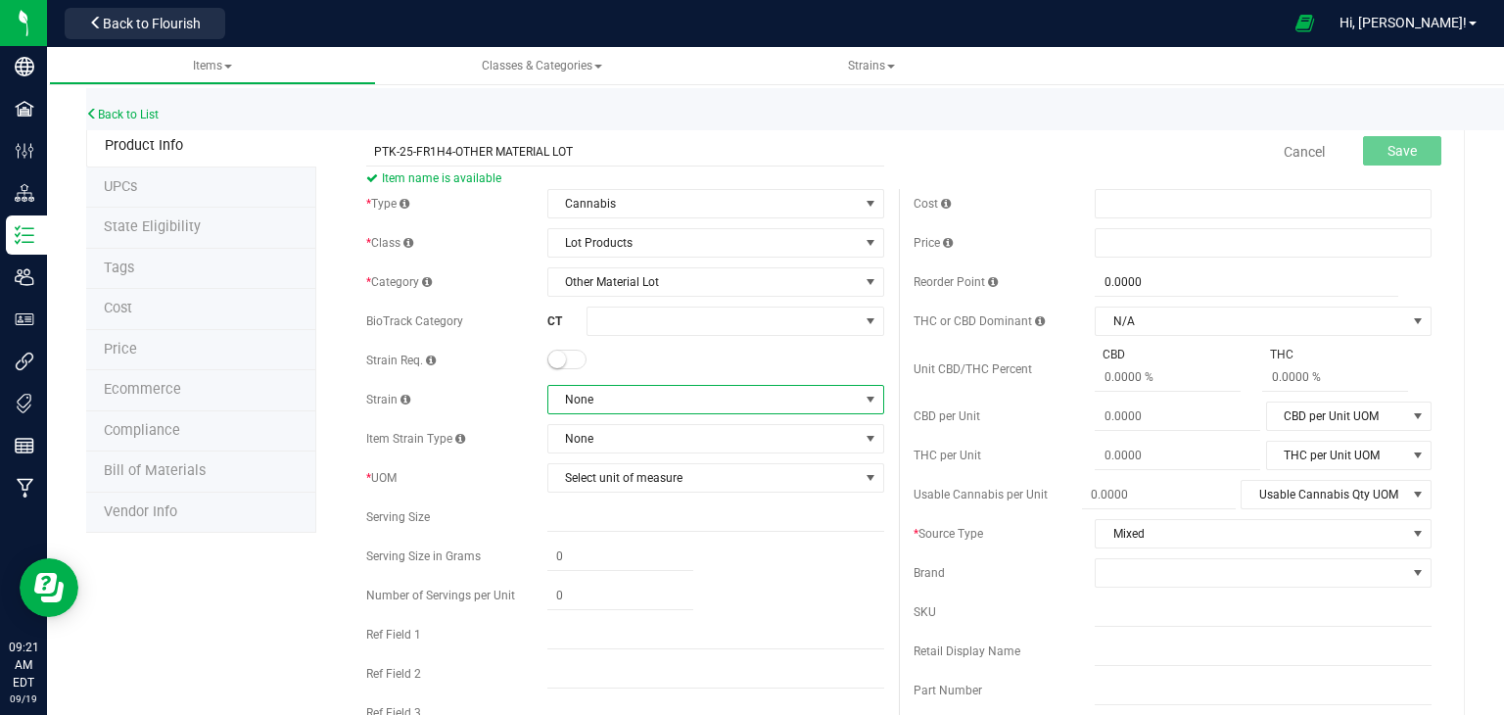
click at [653, 389] on span "None" at bounding box center [703, 399] width 310 height 27
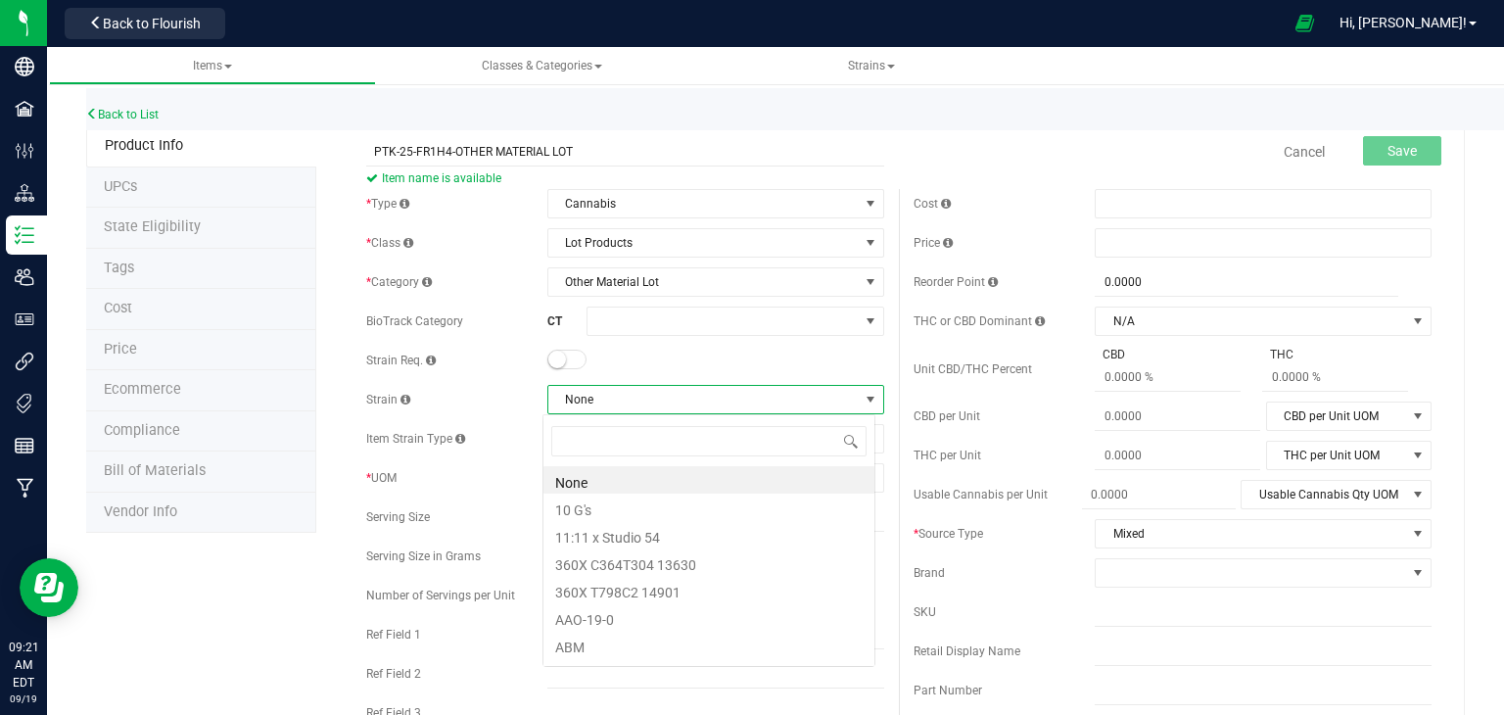
scroll to position [28, 333]
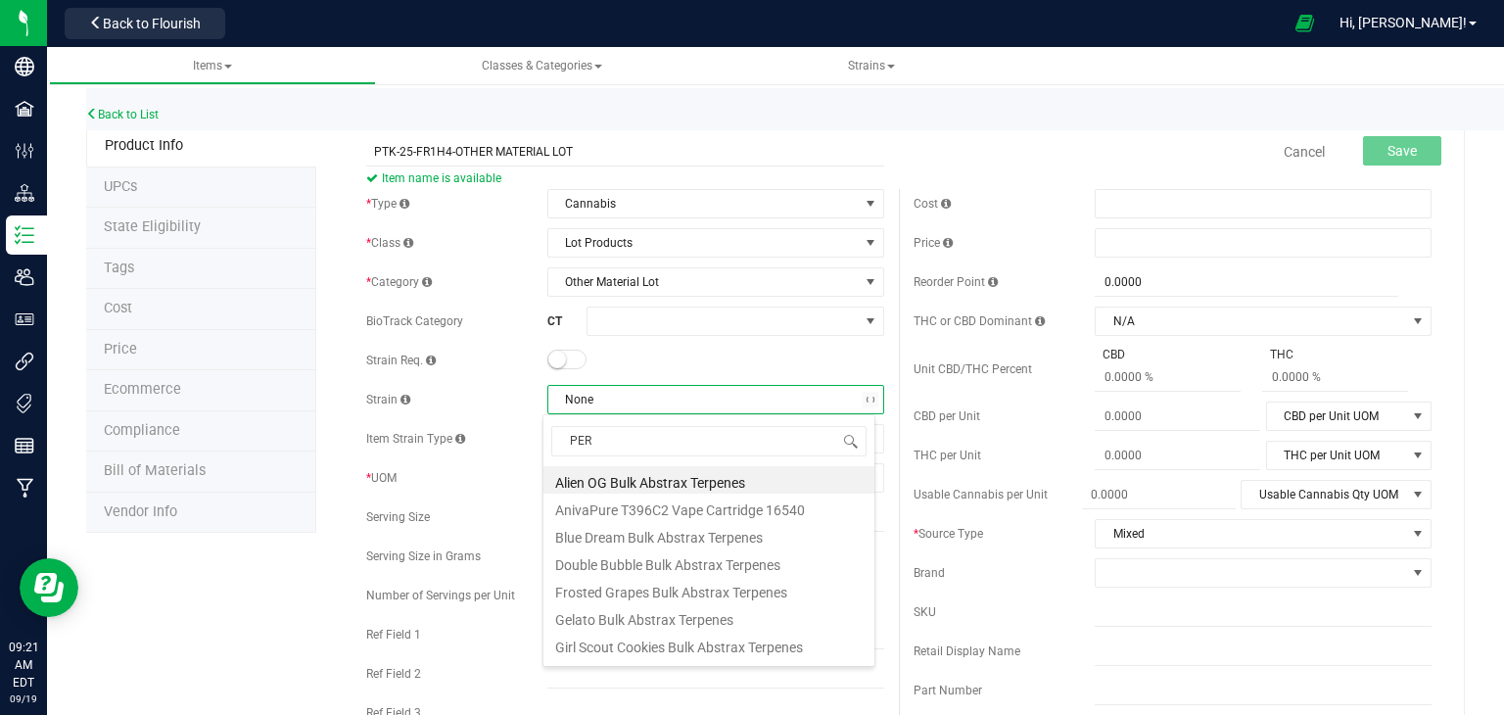
type input "PERM"
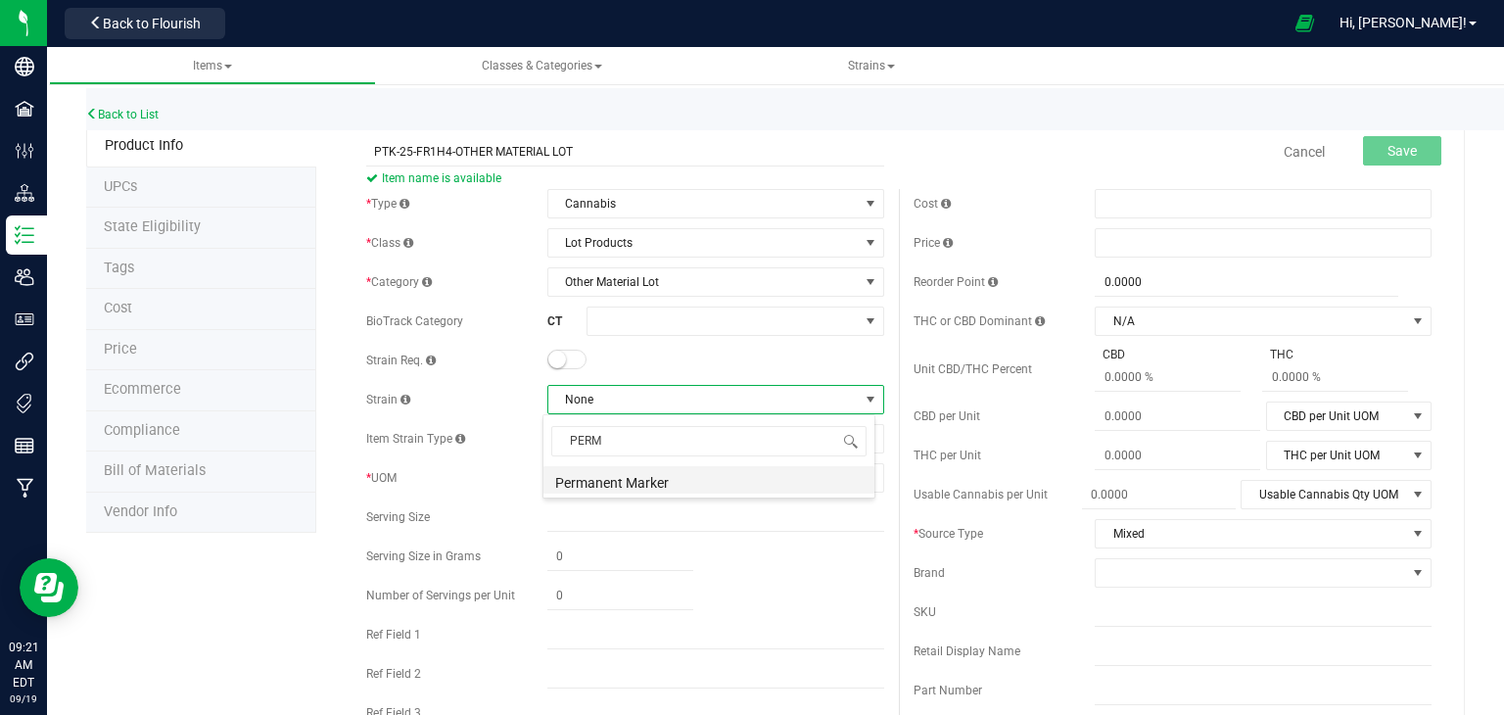
click at [630, 484] on li "Permanent Marker" at bounding box center [708, 479] width 331 height 27
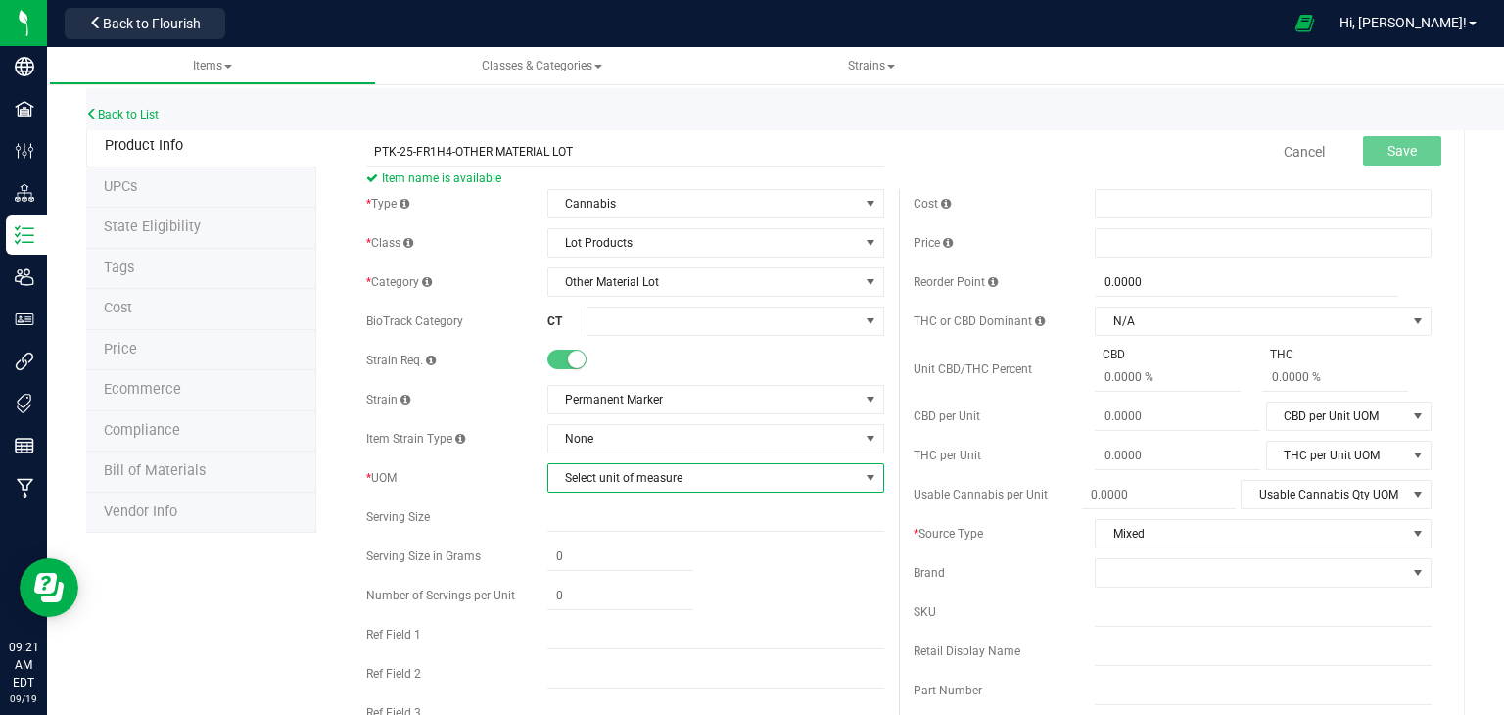
click at [630, 484] on span "Select unit of measure" at bounding box center [703, 477] width 310 height 27
click at [676, 201] on li "Gram" at bounding box center [708, 209] width 331 height 29
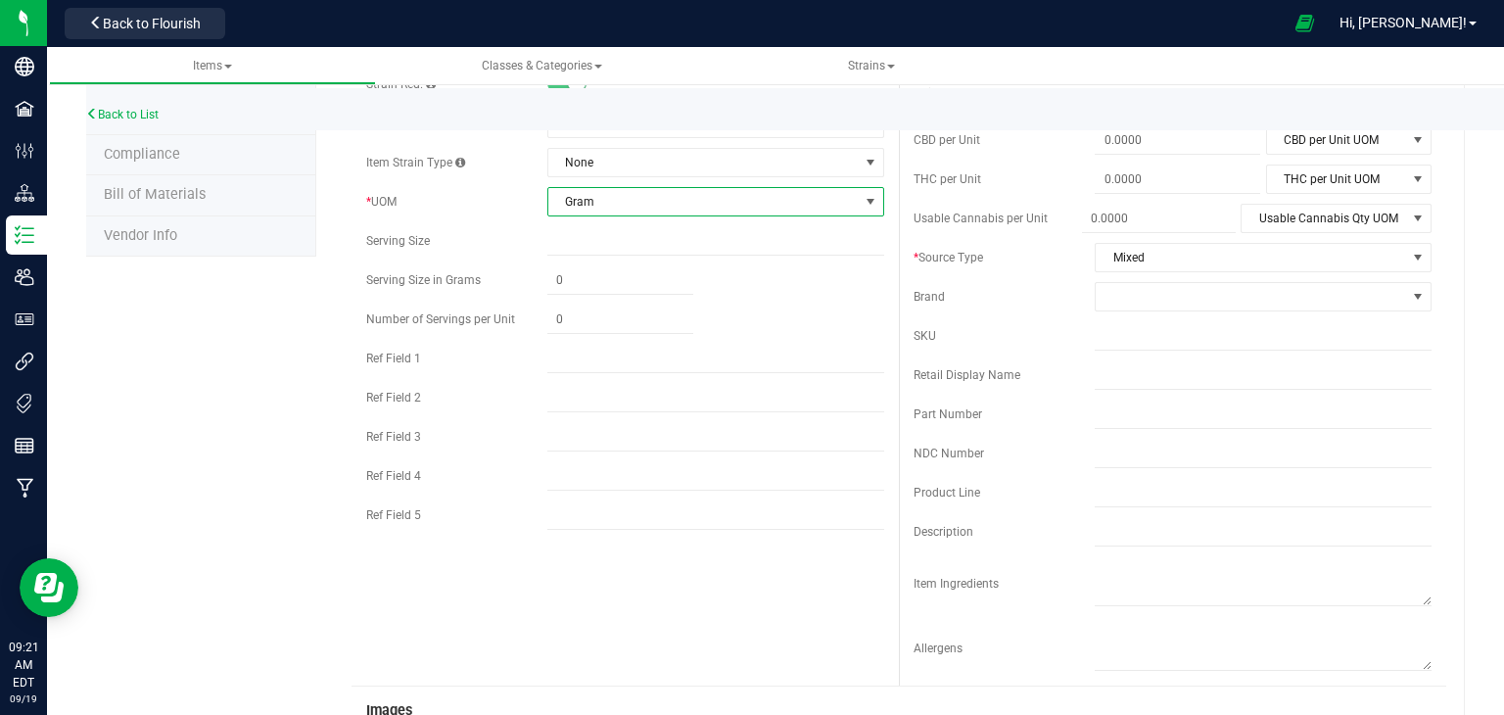
scroll to position [294, 0]
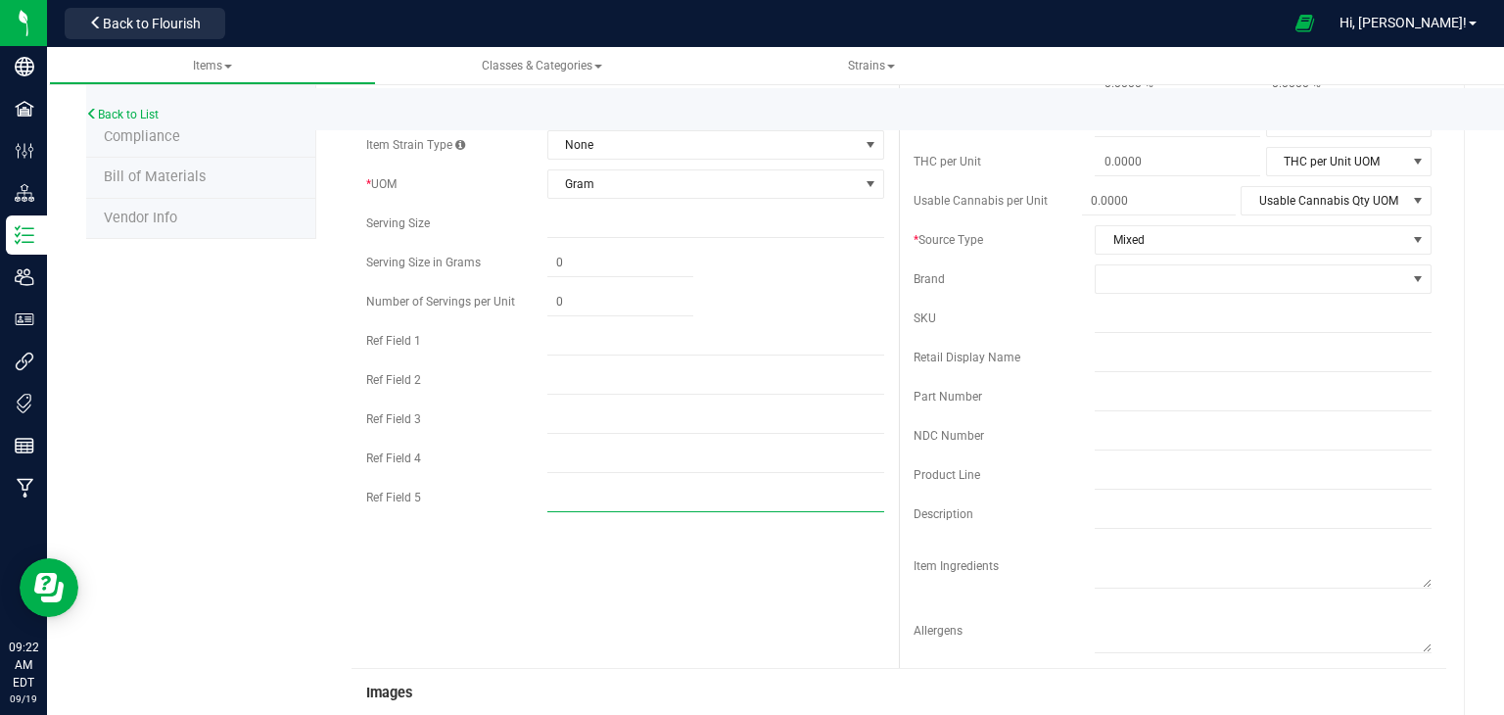
click at [592, 495] on input "text" at bounding box center [715, 497] width 337 height 29
type input "HYBRID"
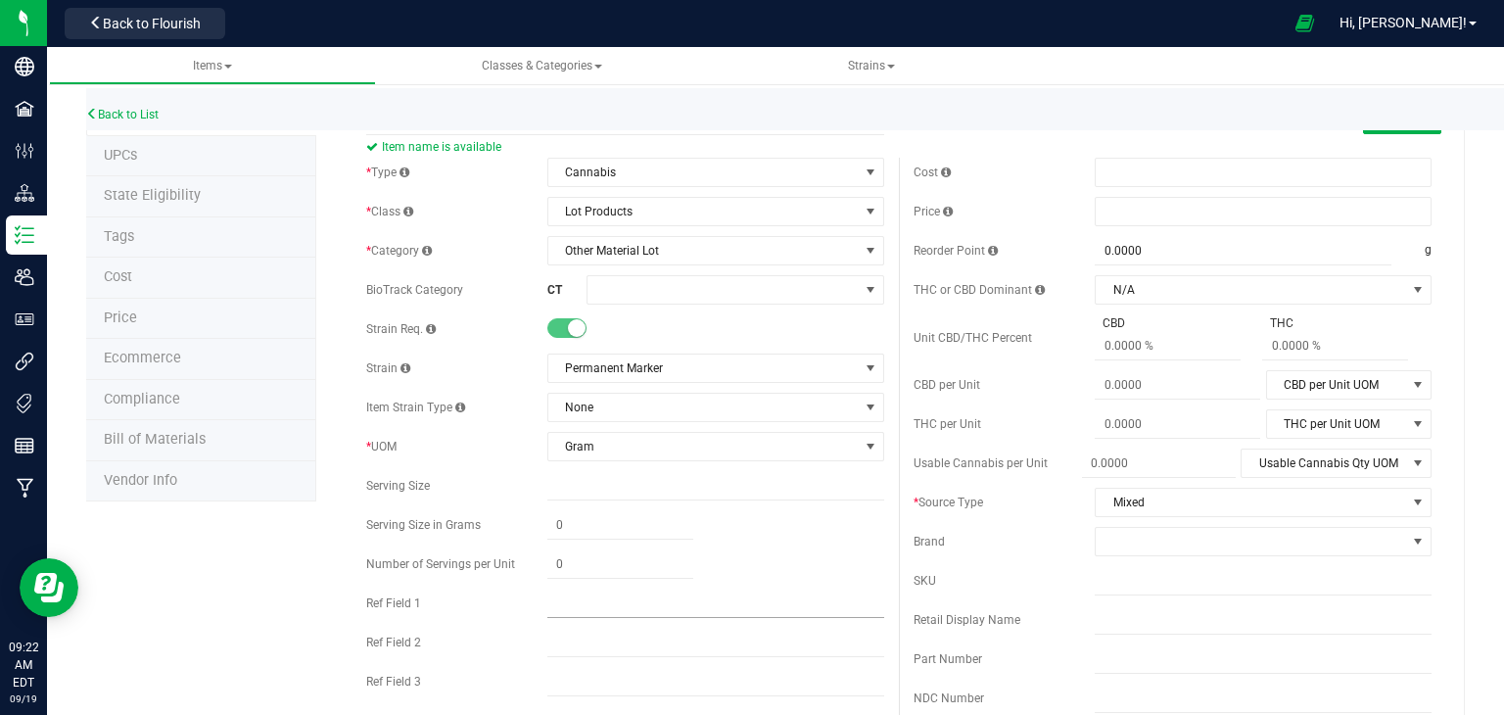
scroll to position [0, 0]
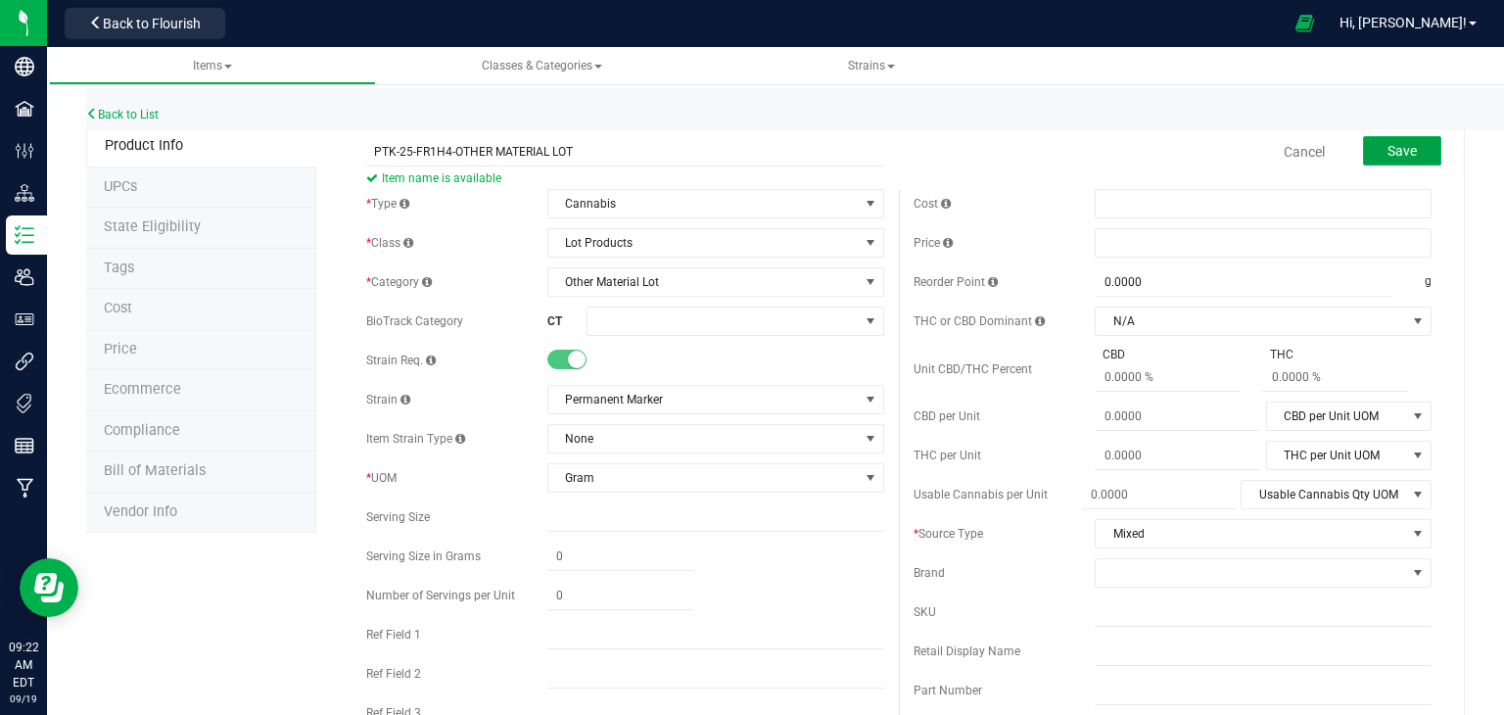
click at [1399, 156] on span "Save" at bounding box center [1401, 151] width 29 height 16
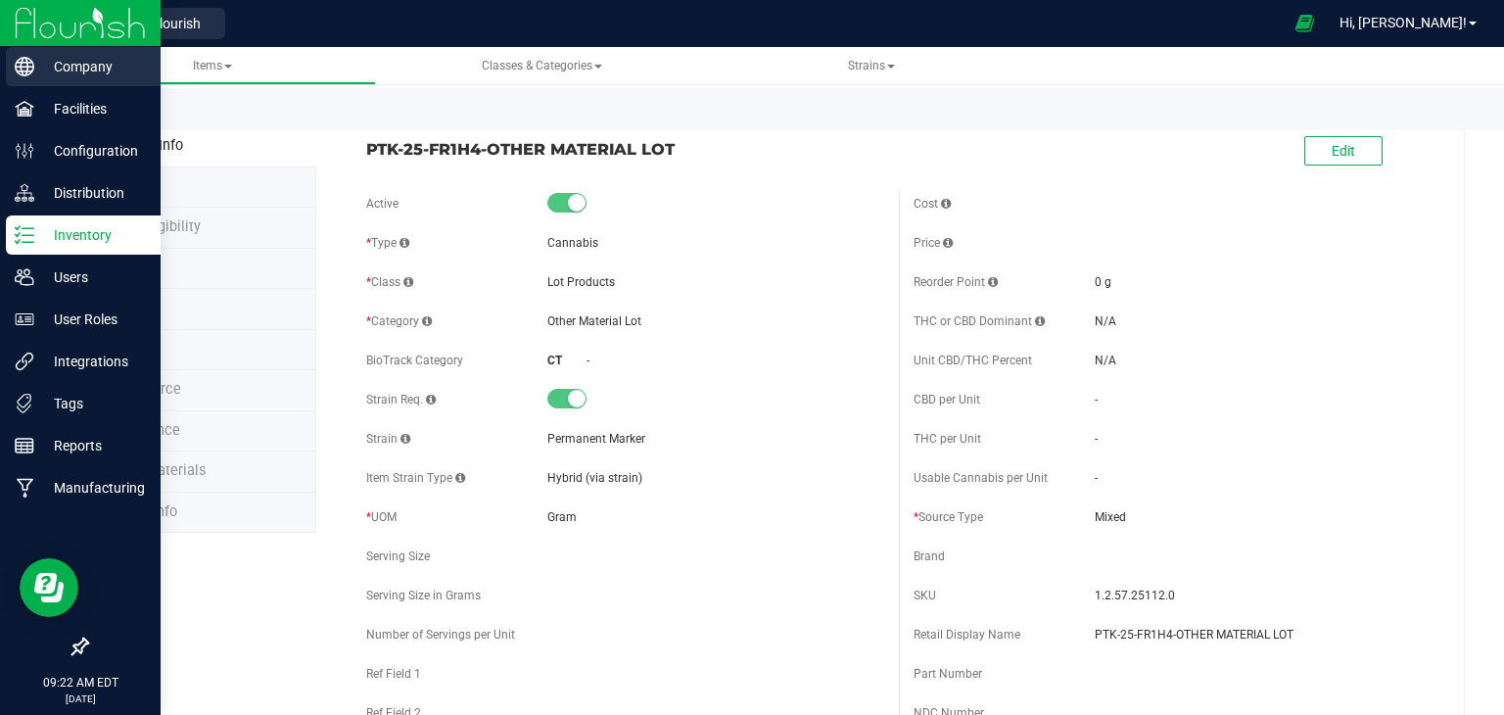
click at [77, 49] on div "Company" at bounding box center [83, 66] width 155 height 39
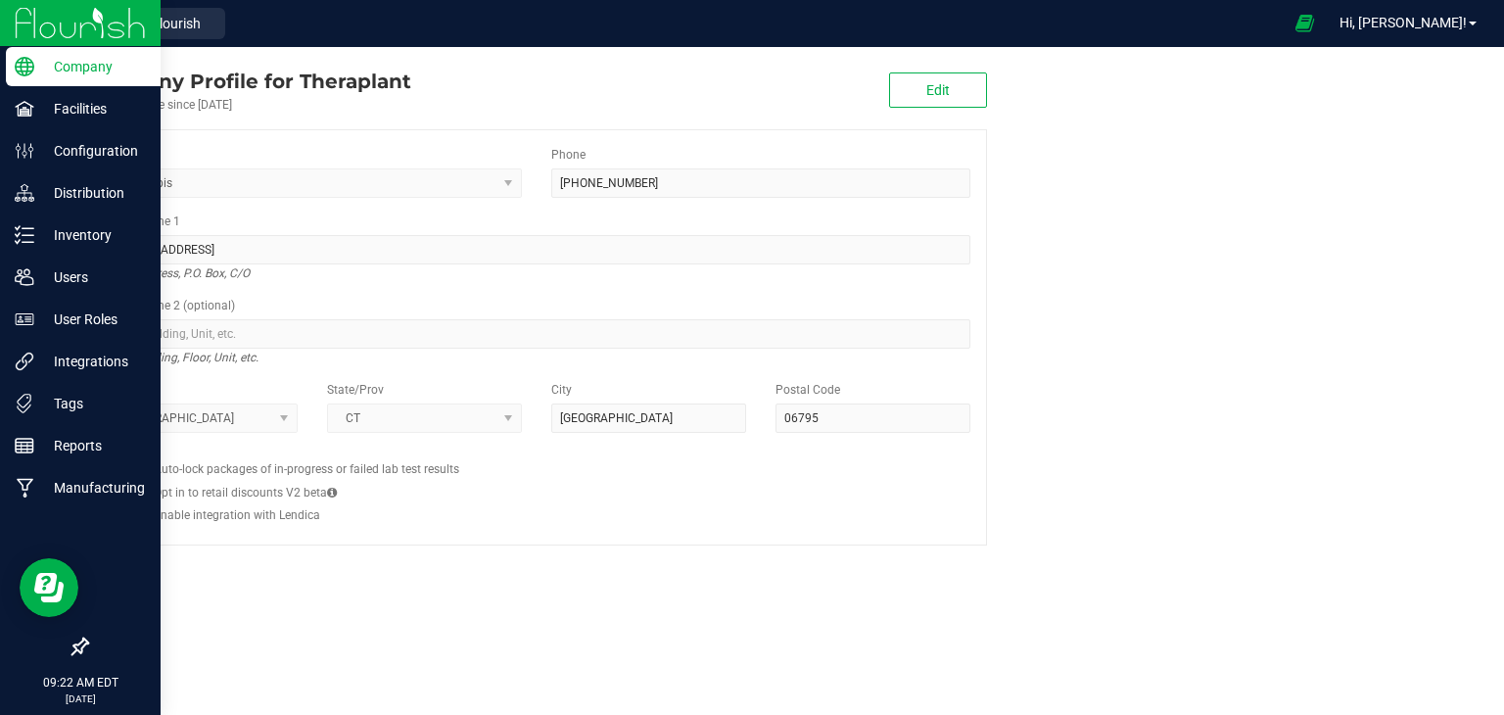
click at [80, 15] on img at bounding box center [80, 23] width 131 height 46
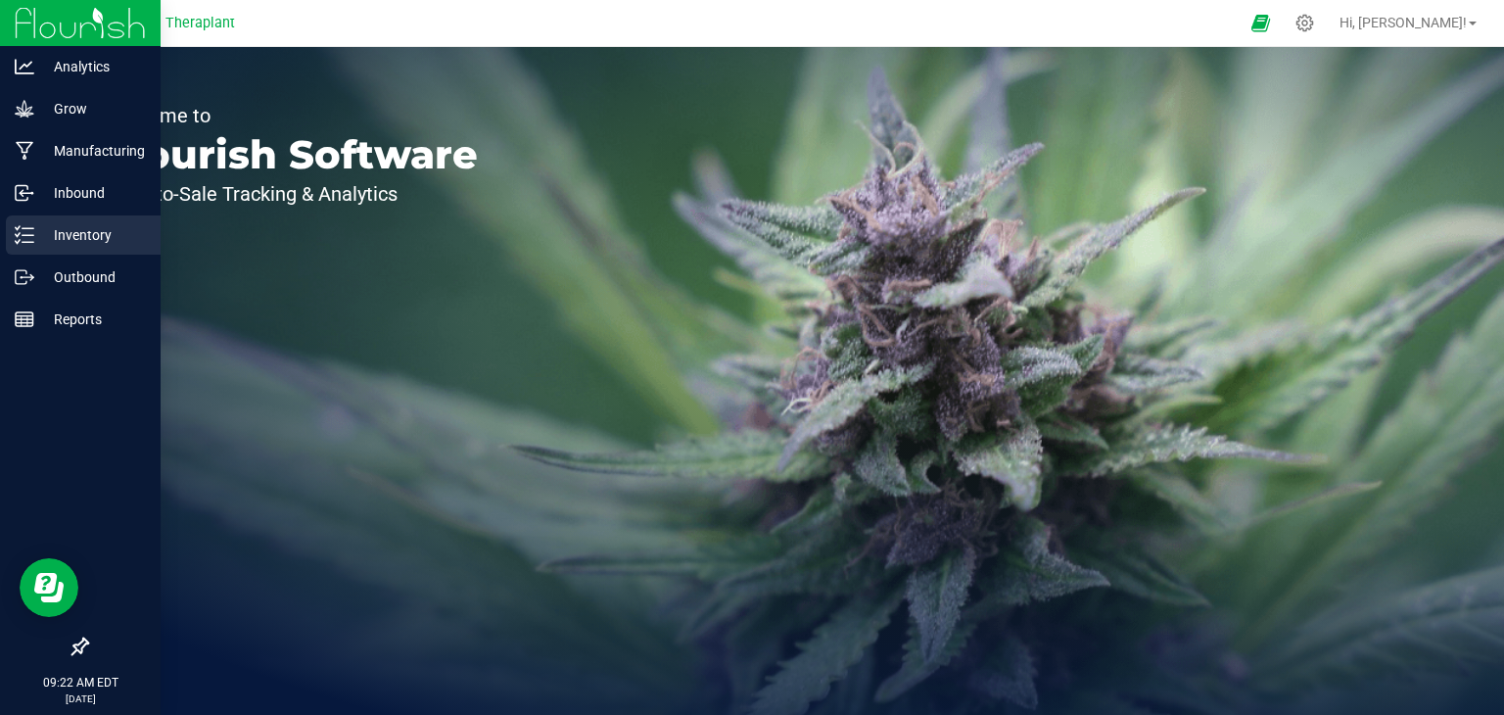
click at [70, 244] on p "Inventory" at bounding box center [92, 234] width 117 height 23
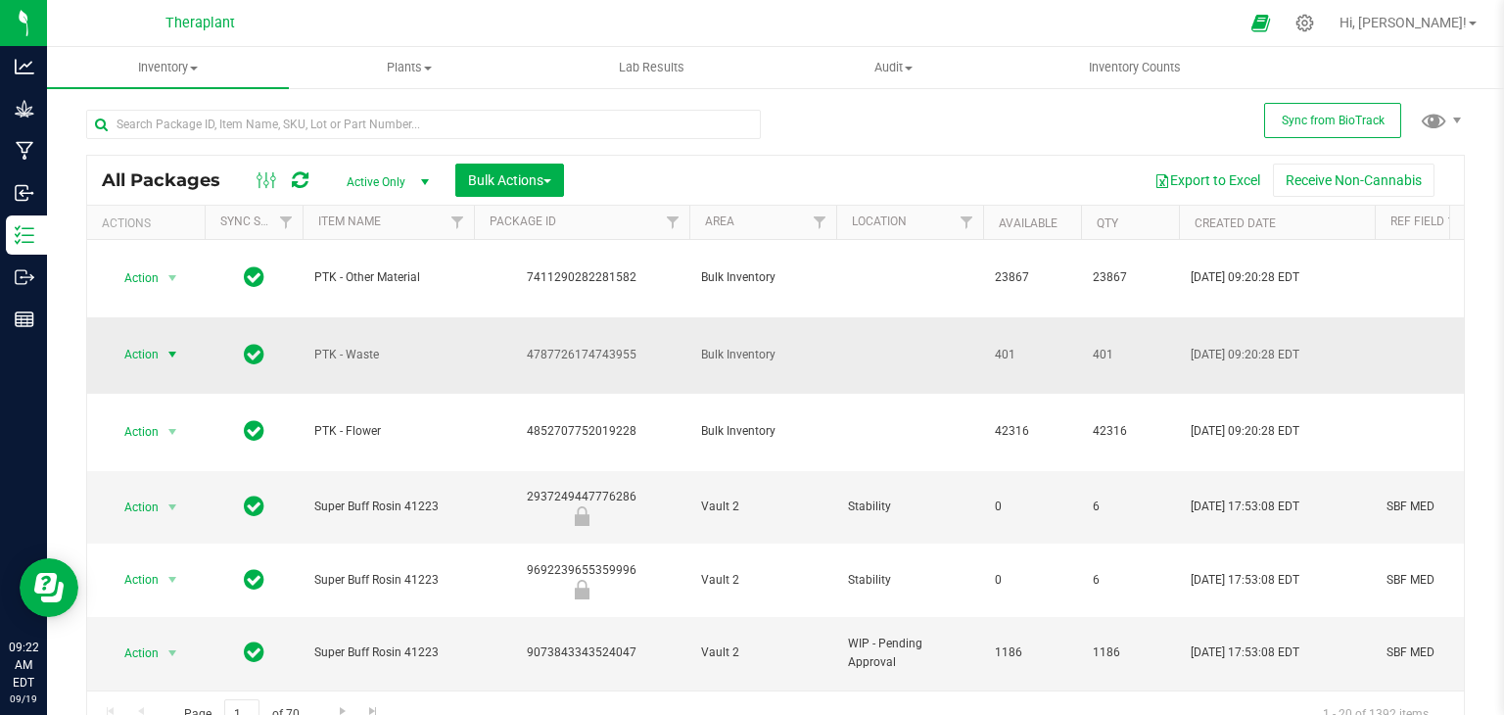
click at [170, 349] on span "select" at bounding box center [172, 355] width 16 height 16
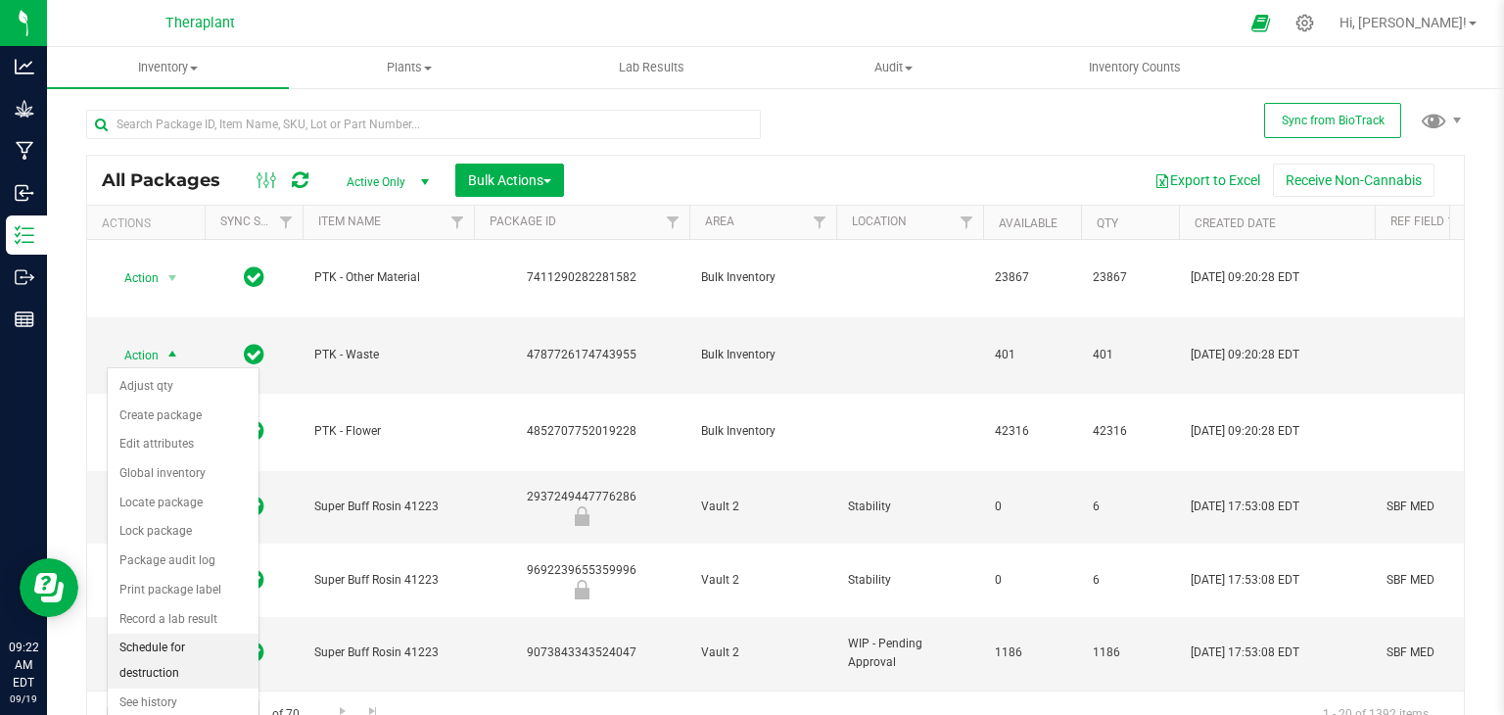
click at [179, 637] on li "Schedule for destruction" at bounding box center [183, 660] width 151 height 54
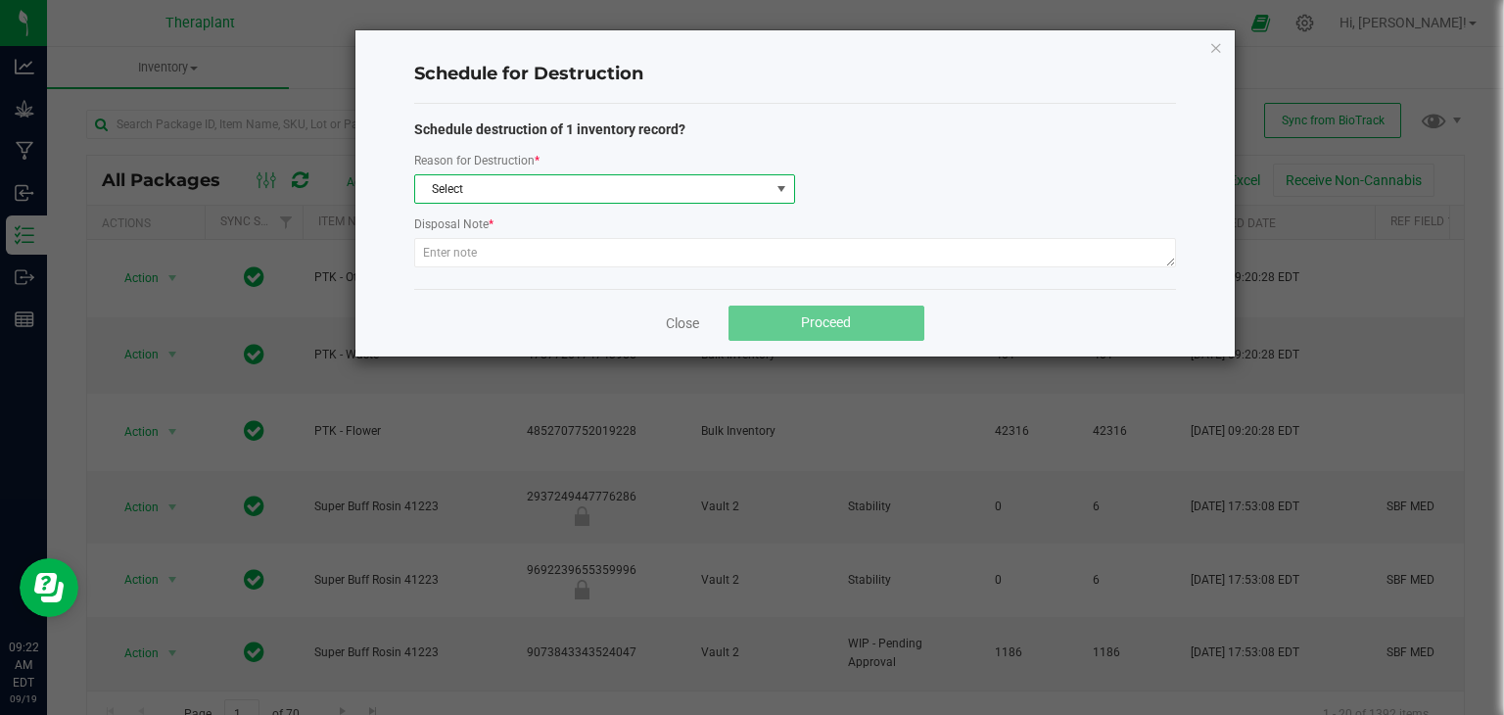
click at [651, 184] on span "Select" at bounding box center [592, 188] width 354 height 27
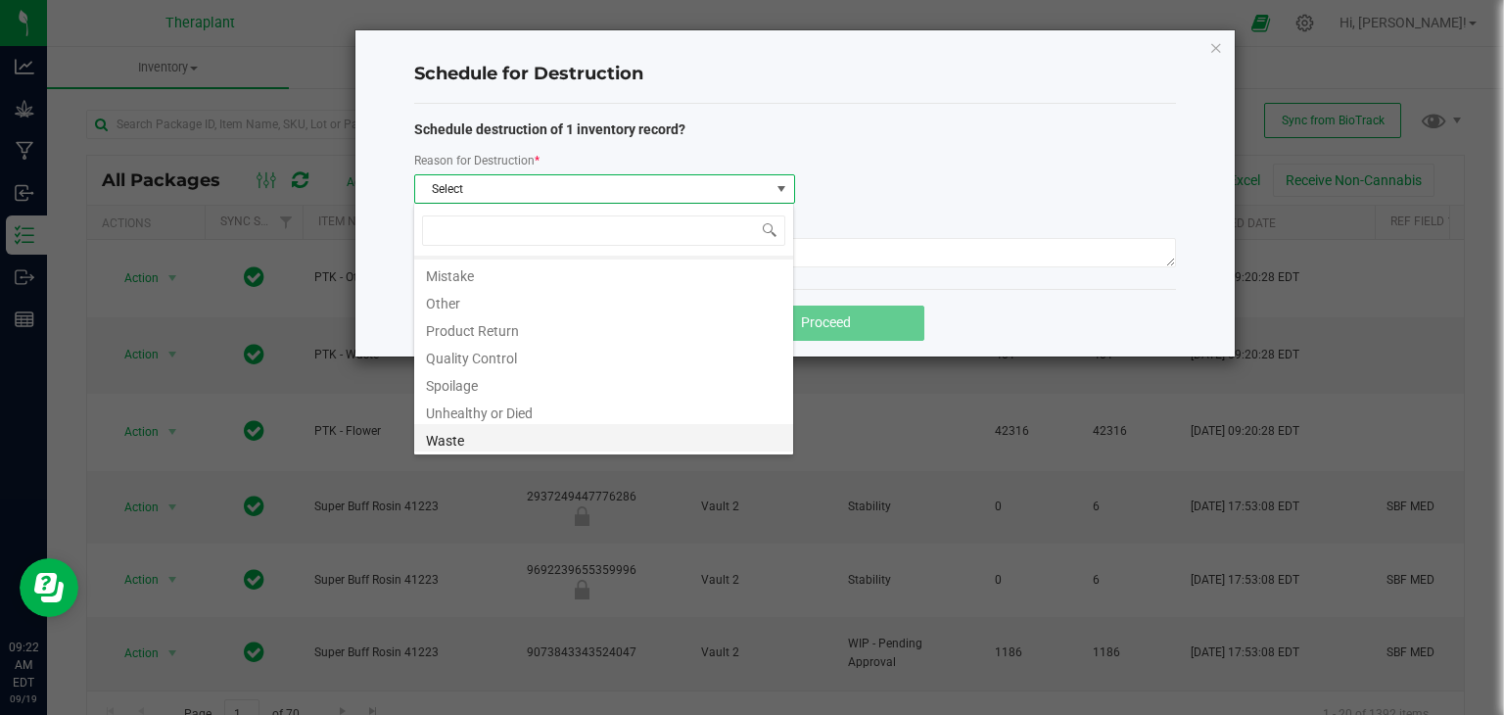
scroll to position [23, 0]
click at [556, 446] on li "Waste" at bounding box center [603, 438] width 379 height 27
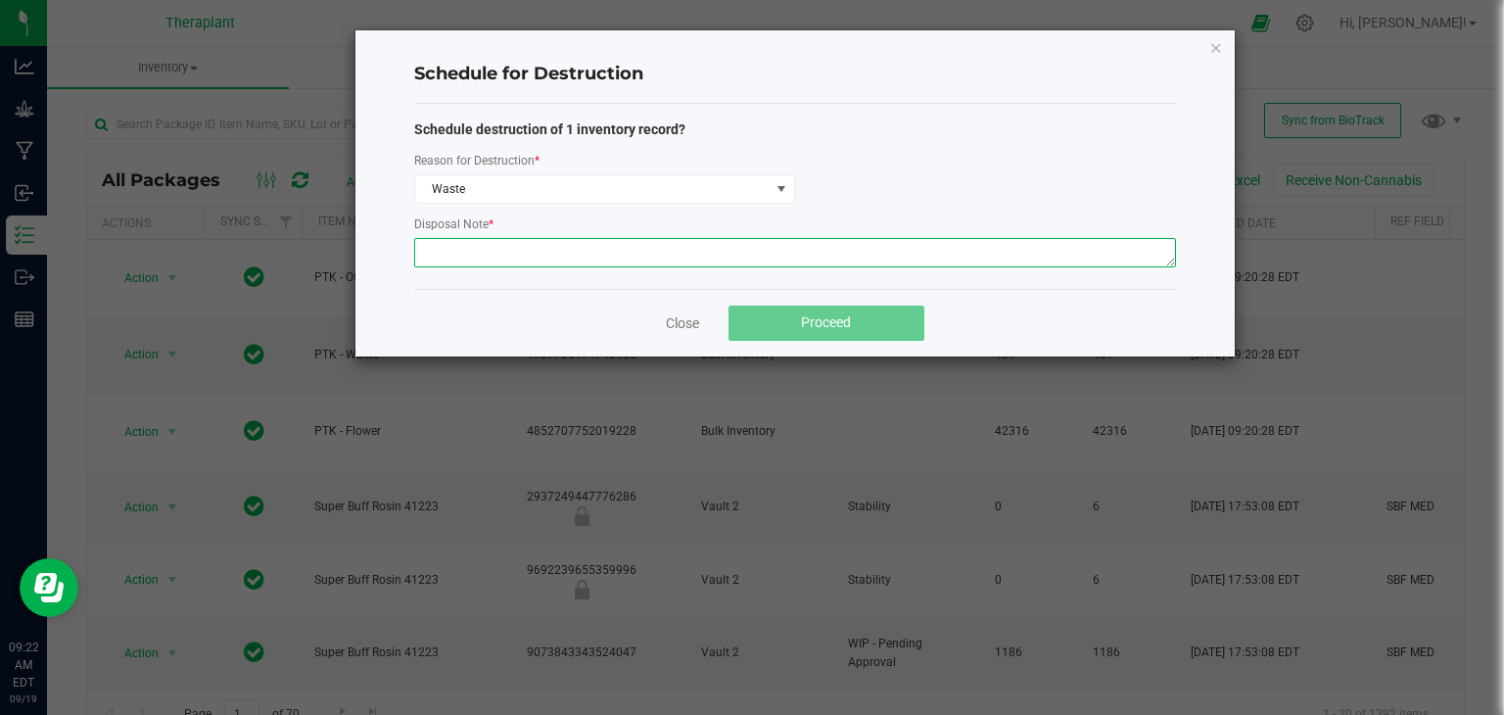
click at [623, 262] on textarea at bounding box center [795, 252] width 762 height 29
type textarea "Post Harvest floor waste"
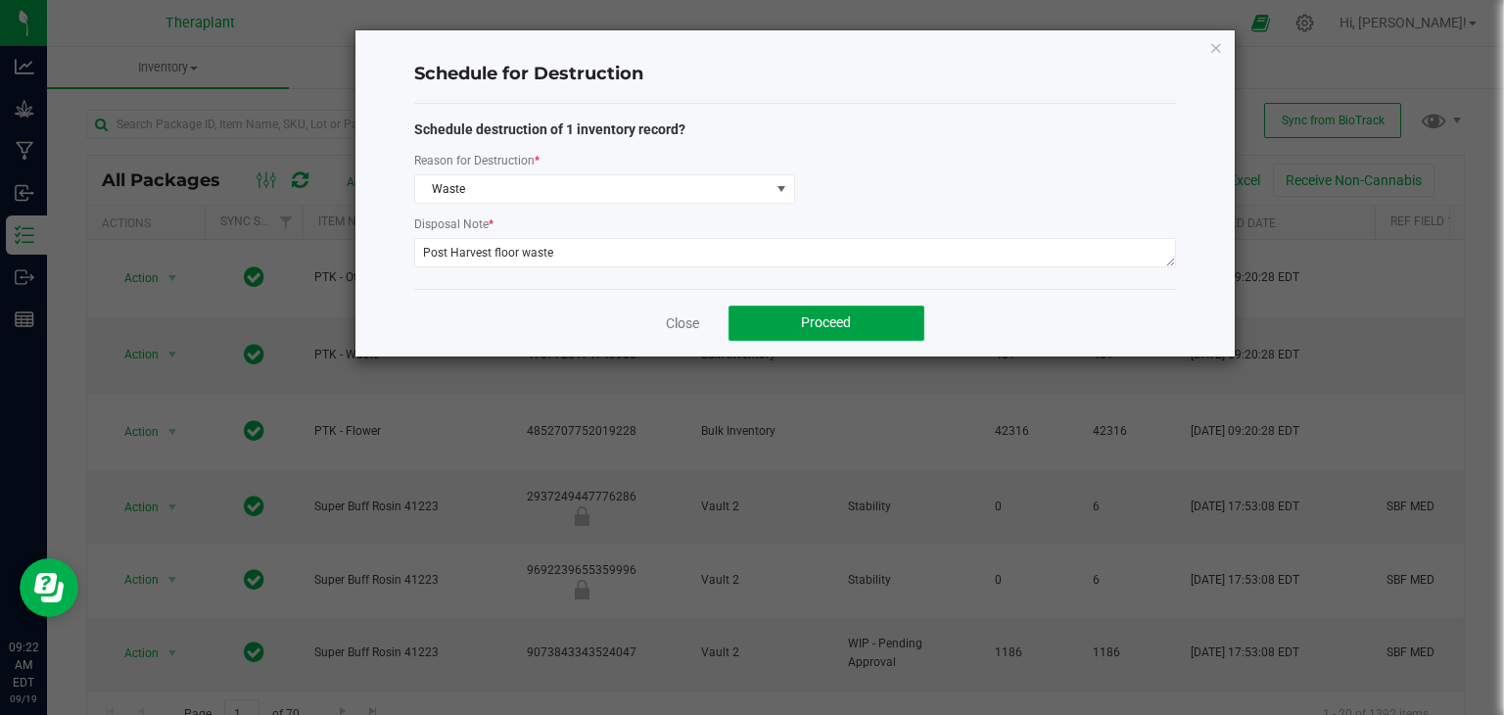
click at [759, 319] on button "Proceed" at bounding box center [826, 322] width 196 height 35
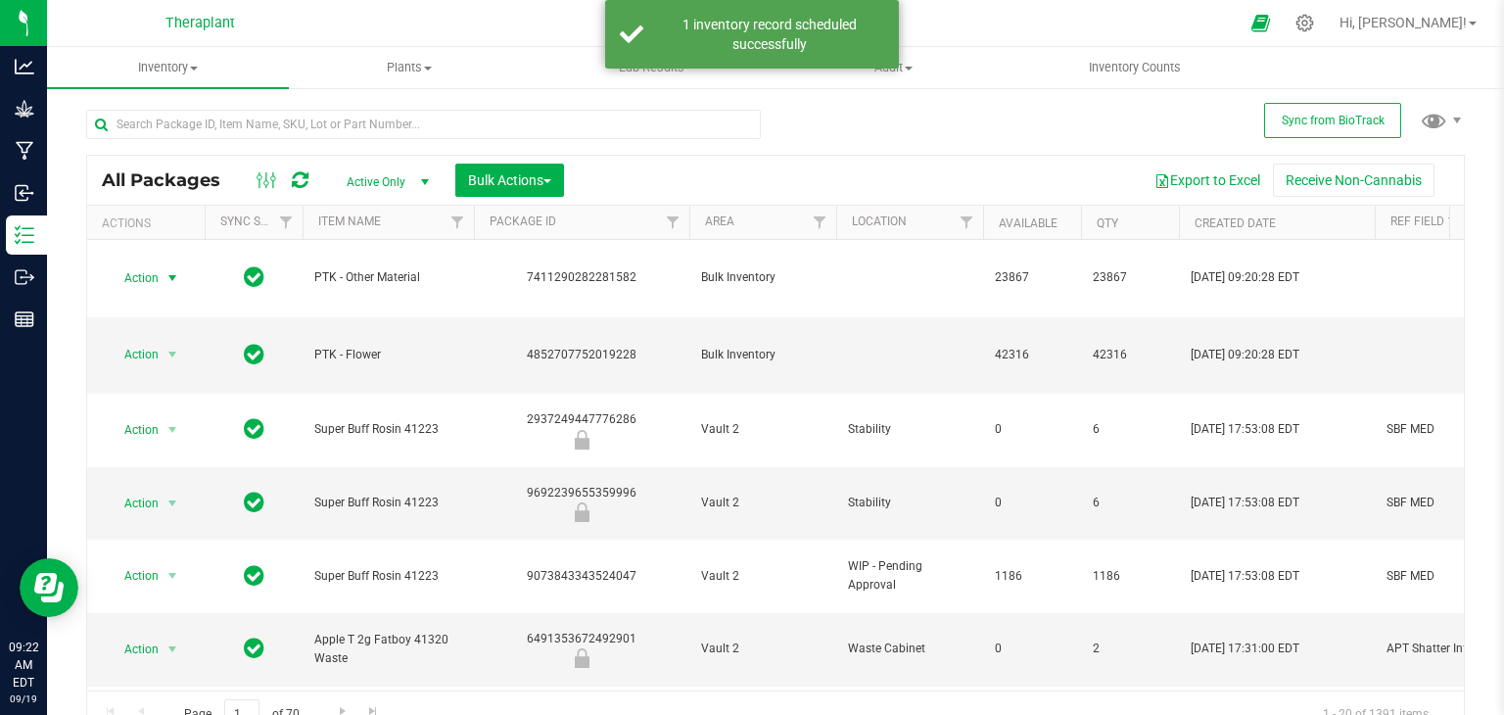
click at [171, 275] on span "select" at bounding box center [172, 278] width 16 height 16
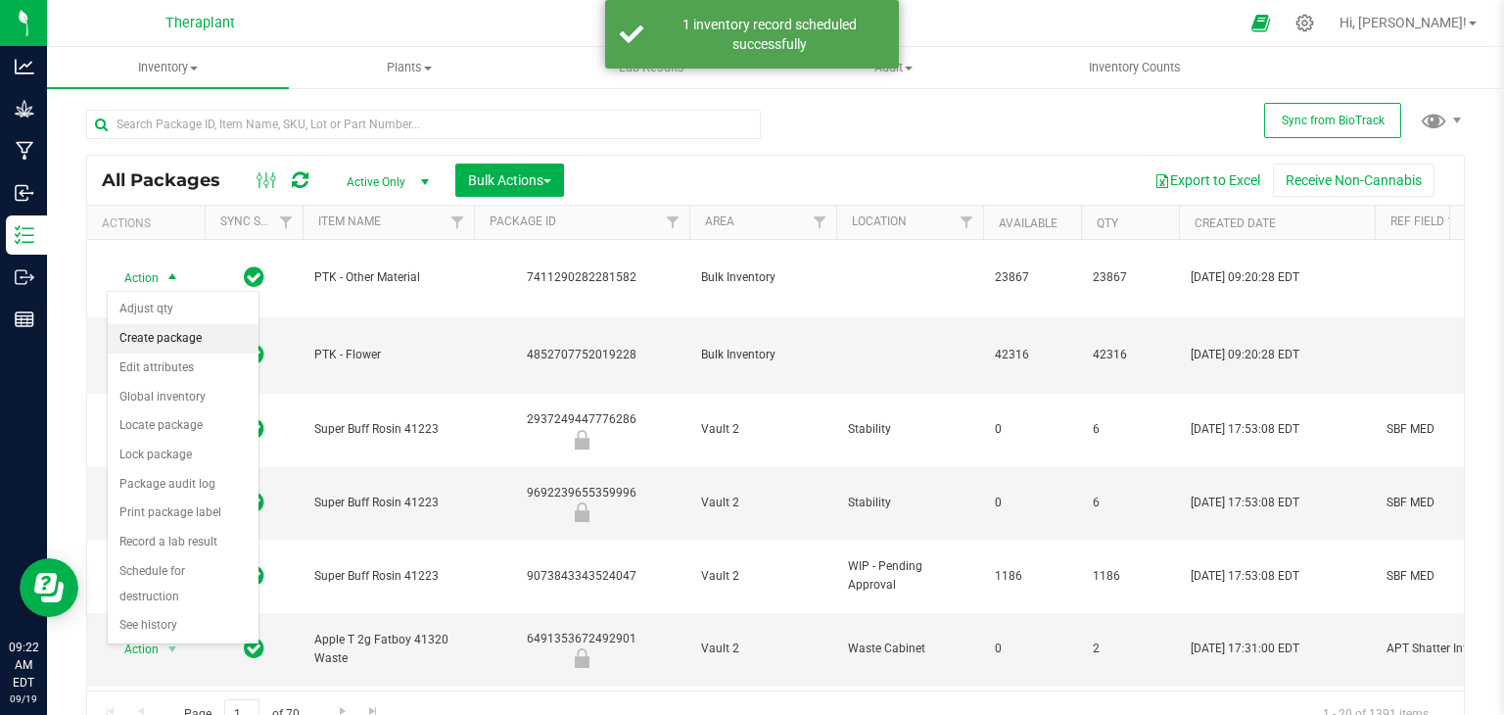
click at [155, 343] on li "Create package" at bounding box center [183, 338] width 151 height 29
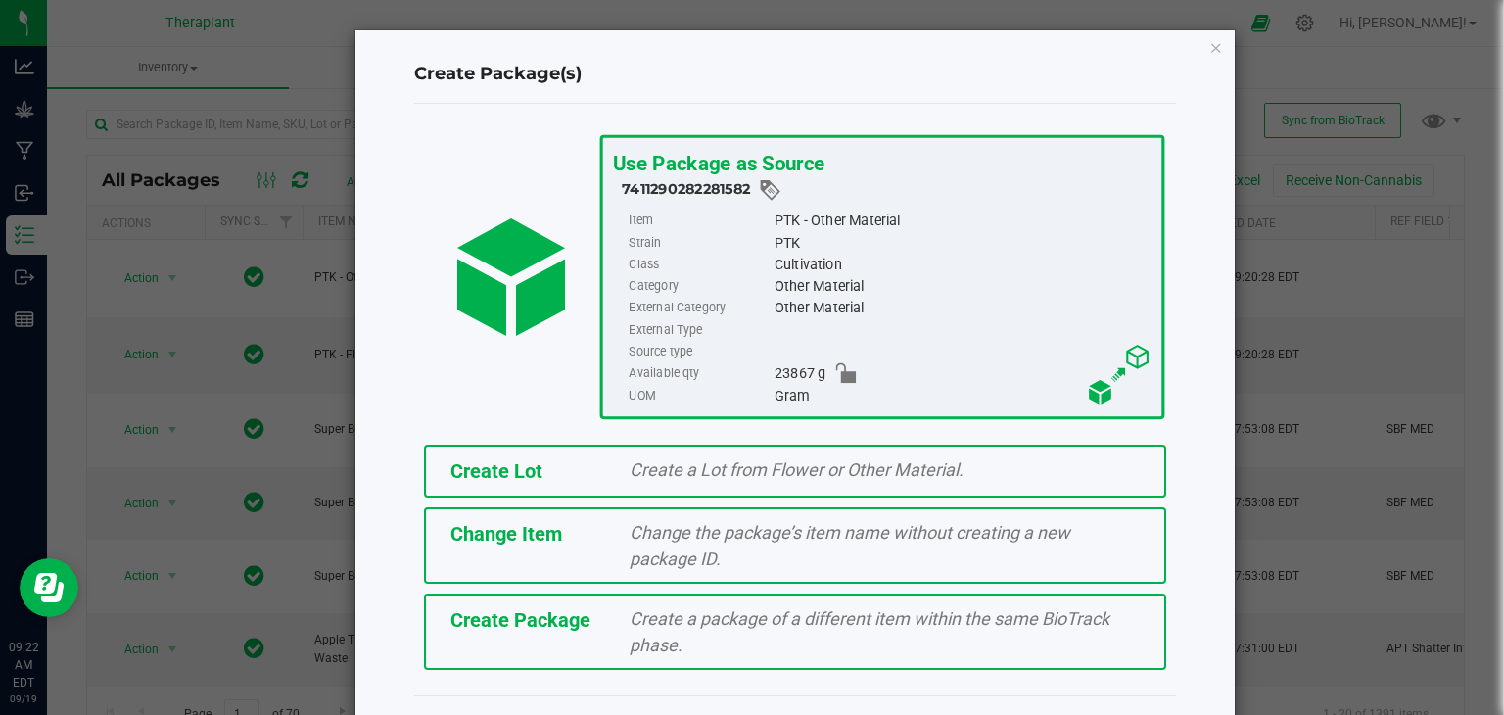
click at [564, 448] on div "Create Lot Create a Lot from Flower or Other Material." at bounding box center [795, 470] width 742 height 53
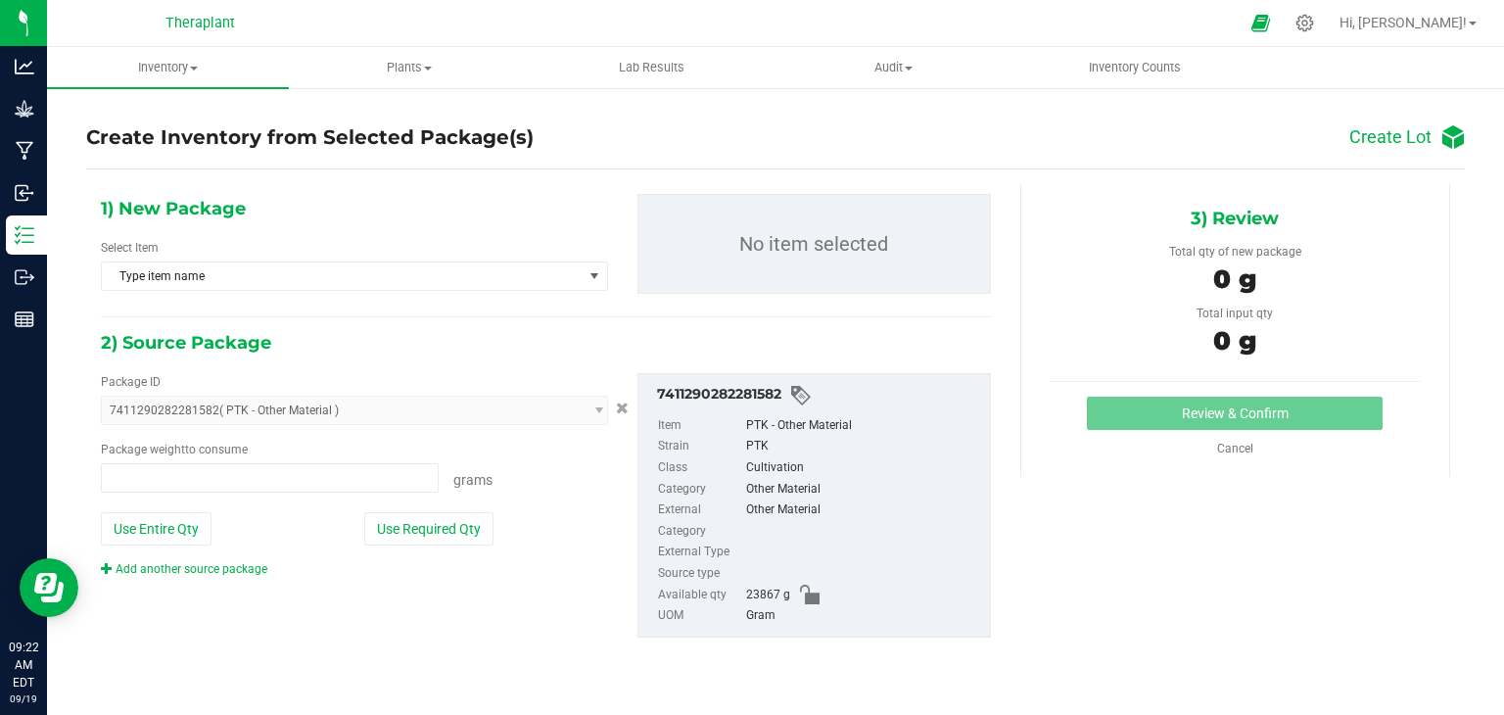
type input "0.0000 g"
click at [292, 282] on span "Type item name" at bounding box center [342, 275] width 481 height 27
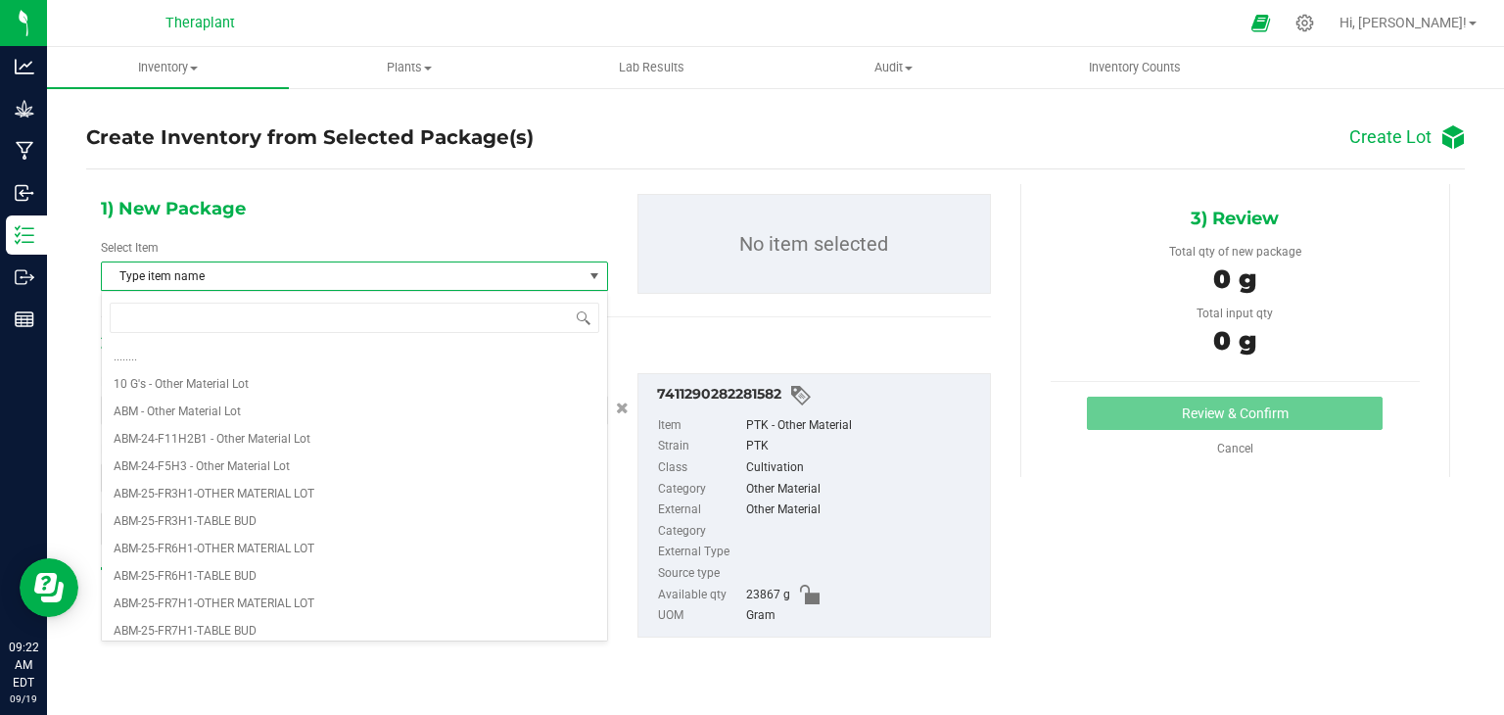
type input "PTK-25-FR1H4-"
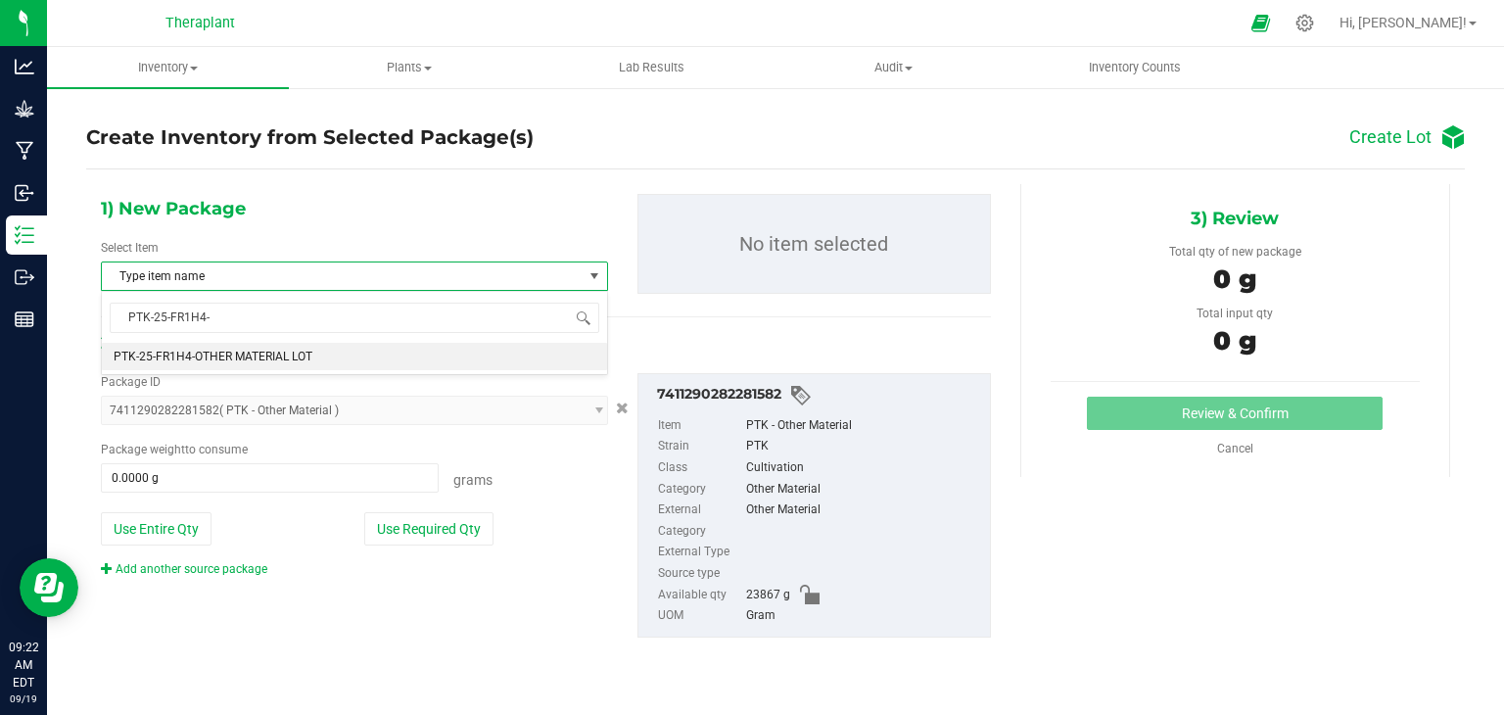
click at [271, 354] on span "PTK-25-FR1H4-OTHER MATERIAL LOT" at bounding box center [213, 356] width 199 height 14
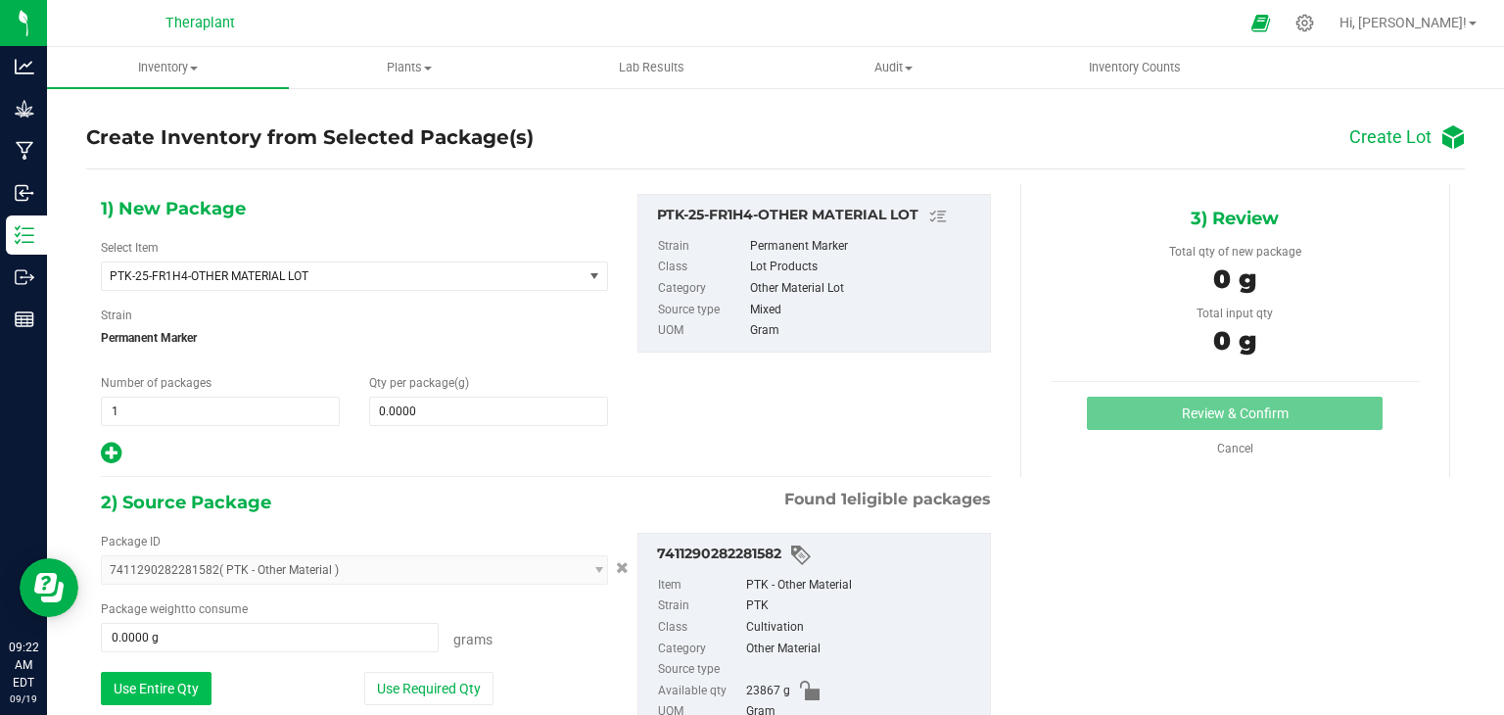
click at [170, 681] on button "Use Entire Qty" at bounding box center [156, 688] width 111 height 33
type input "23867.0000 g"
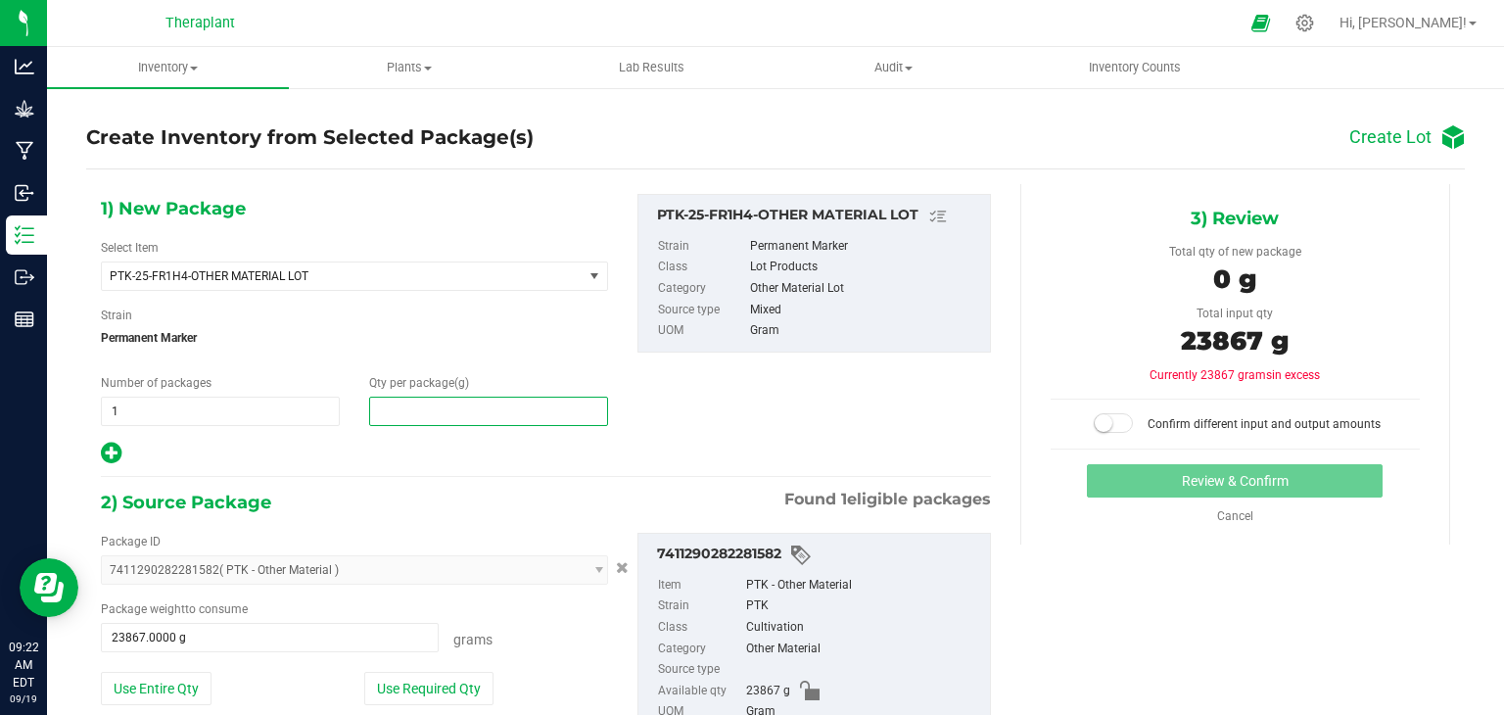
click at [437, 402] on span at bounding box center [488, 410] width 239 height 29
type input "23867"
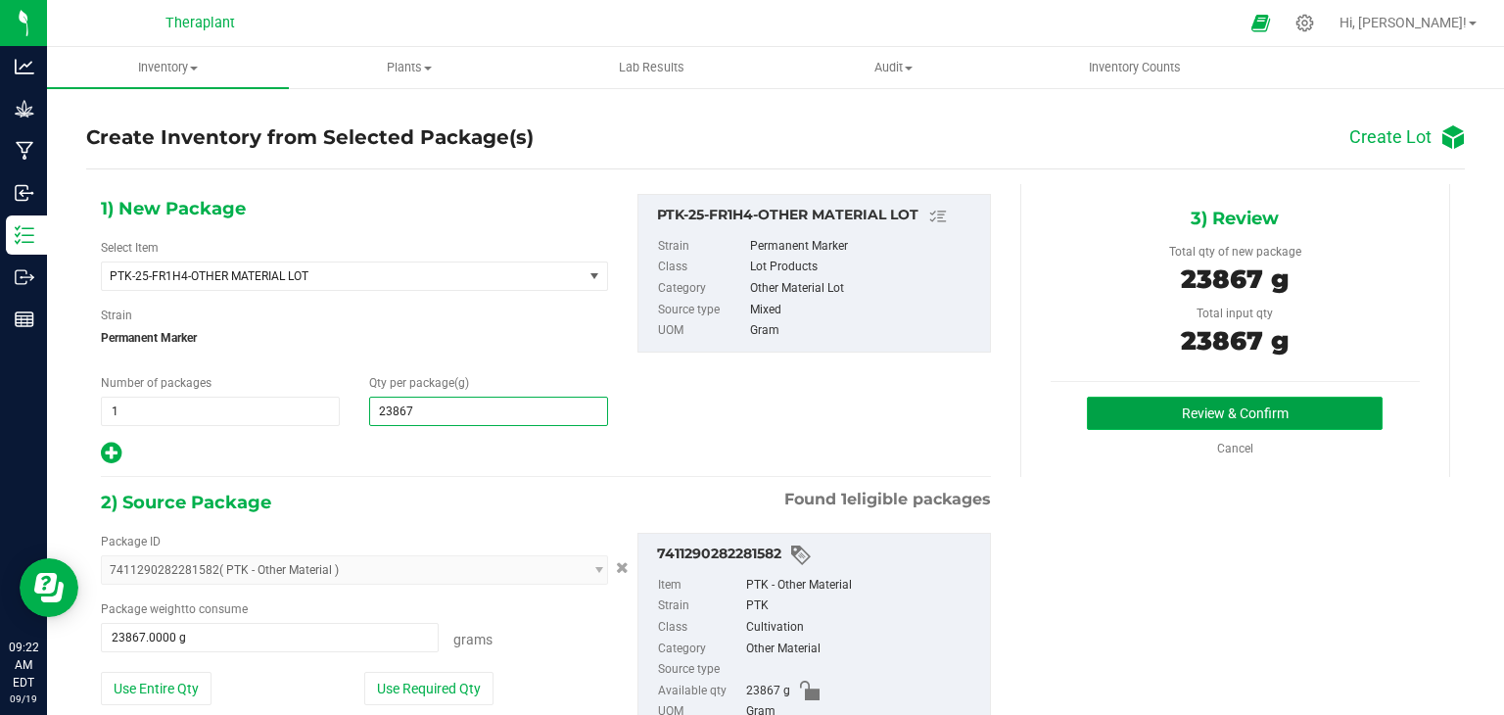
type input "23,867.0000"
click at [1087, 420] on button "Review & Confirm" at bounding box center [1235, 412] width 296 height 33
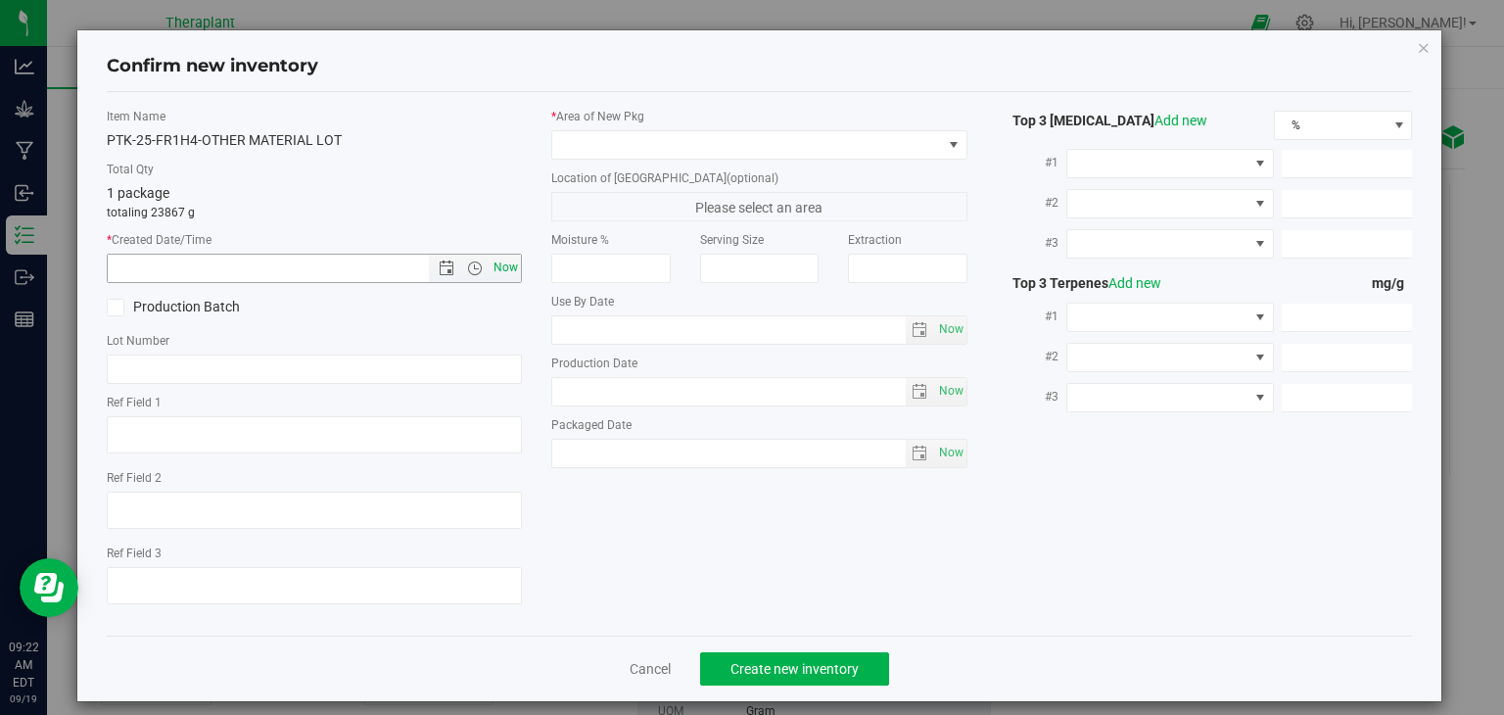
click at [492, 269] on span "Now" at bounding box center [505, 268] width 33 height 28
type input "[DATE] 9:22 AM"
click at [621, 152] on span at bounding box center [747, 144] width 390 height 27
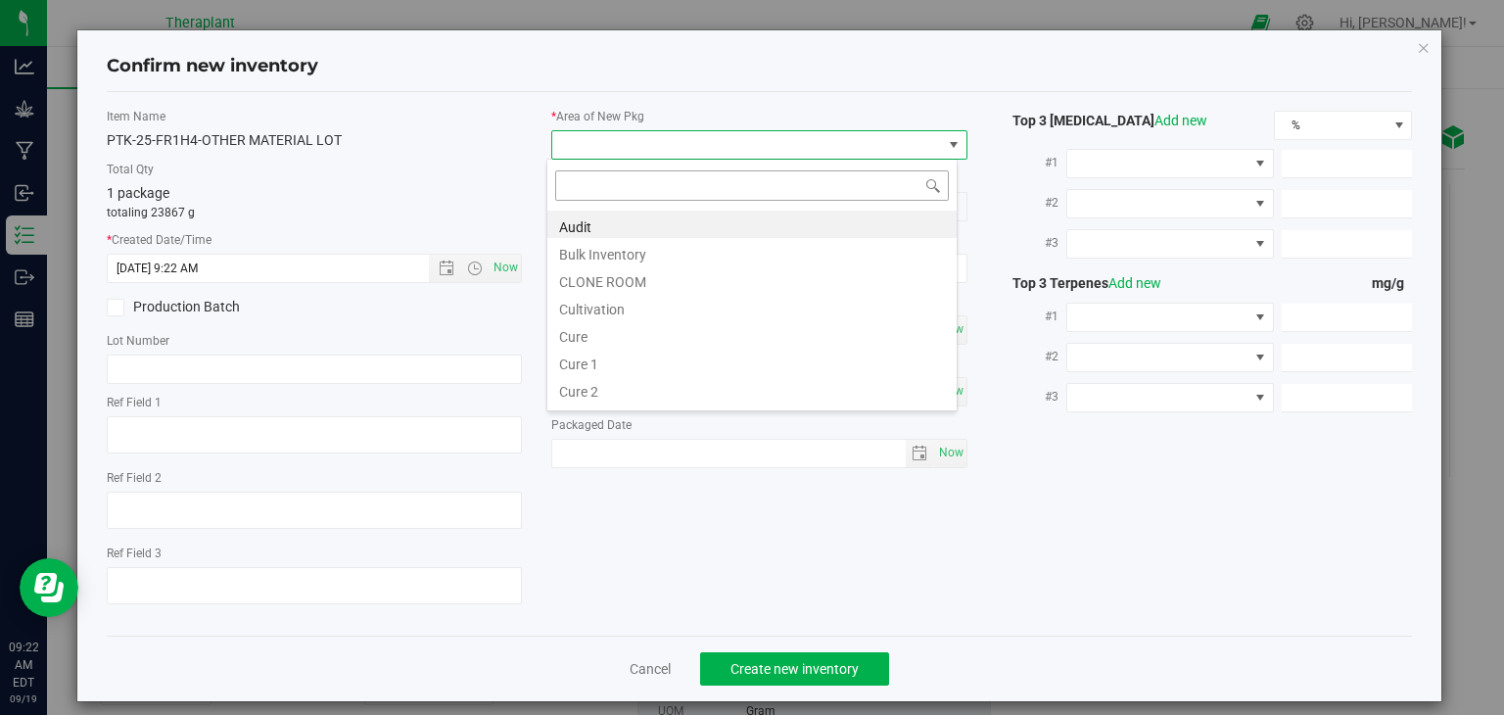
scroll to position [28, 411]
click at [621, 299] on li "Cultivation" at bounding box center [751, 306] width 409 height 27
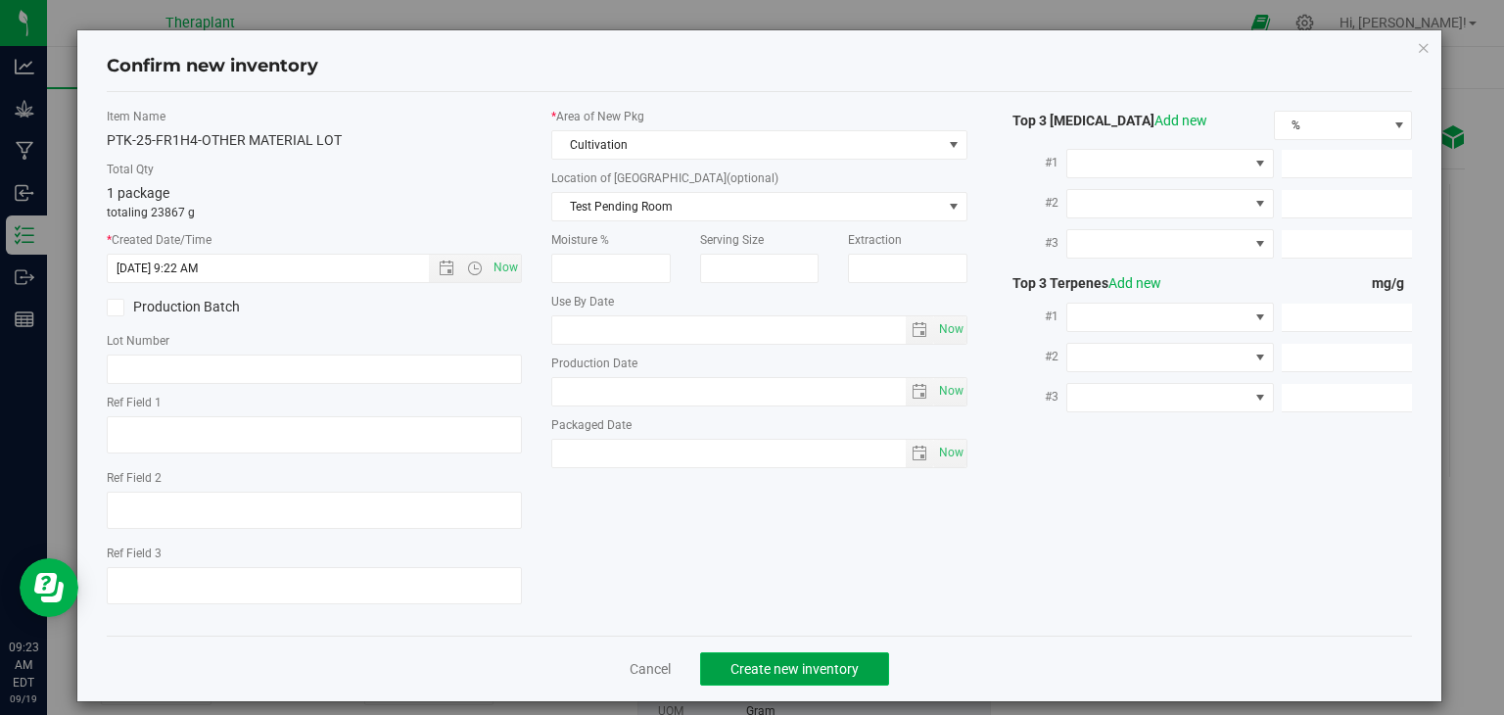
click at [730, 671] on span "Create new inventory" at bounding box center [794, 669] width 128 height 16
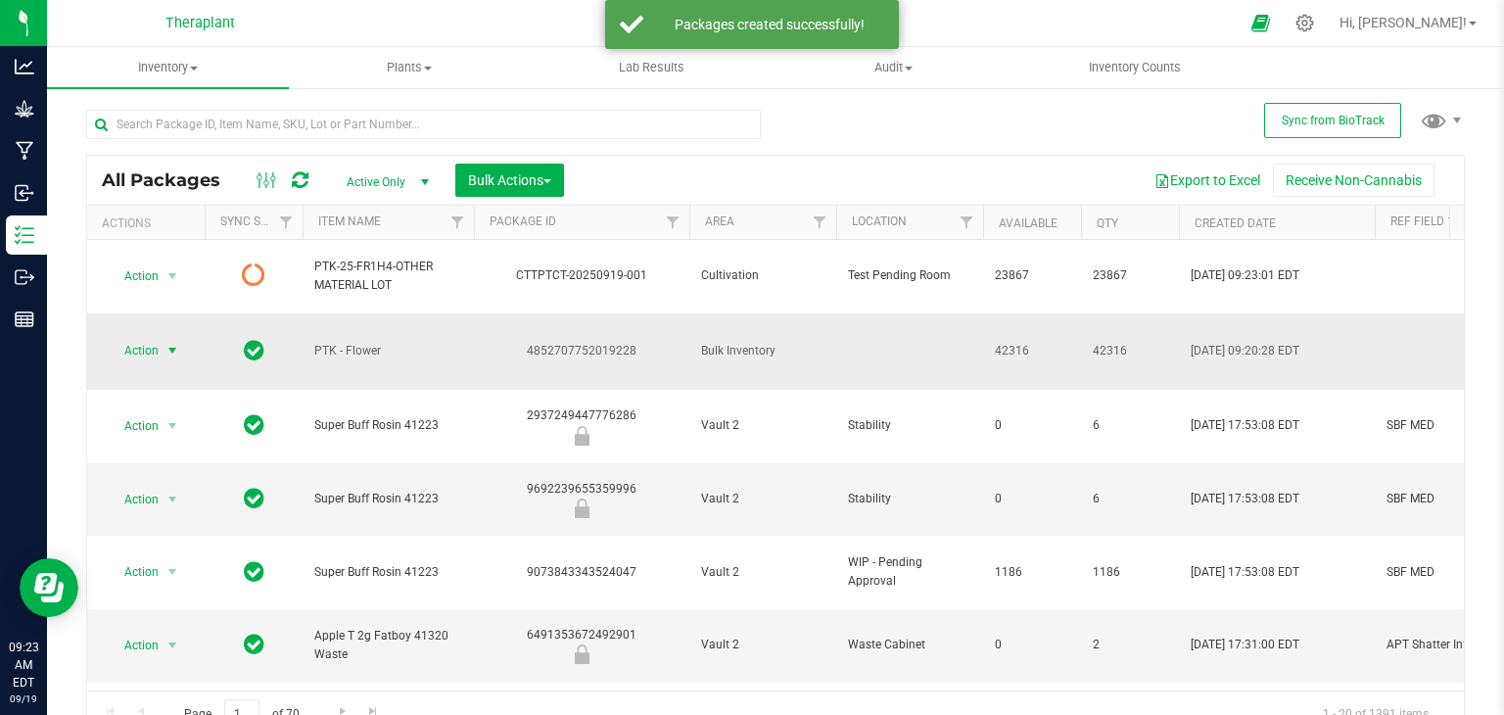
click at [174, 343] on span "select" at bounding box center [172, 351] width 16 height 16
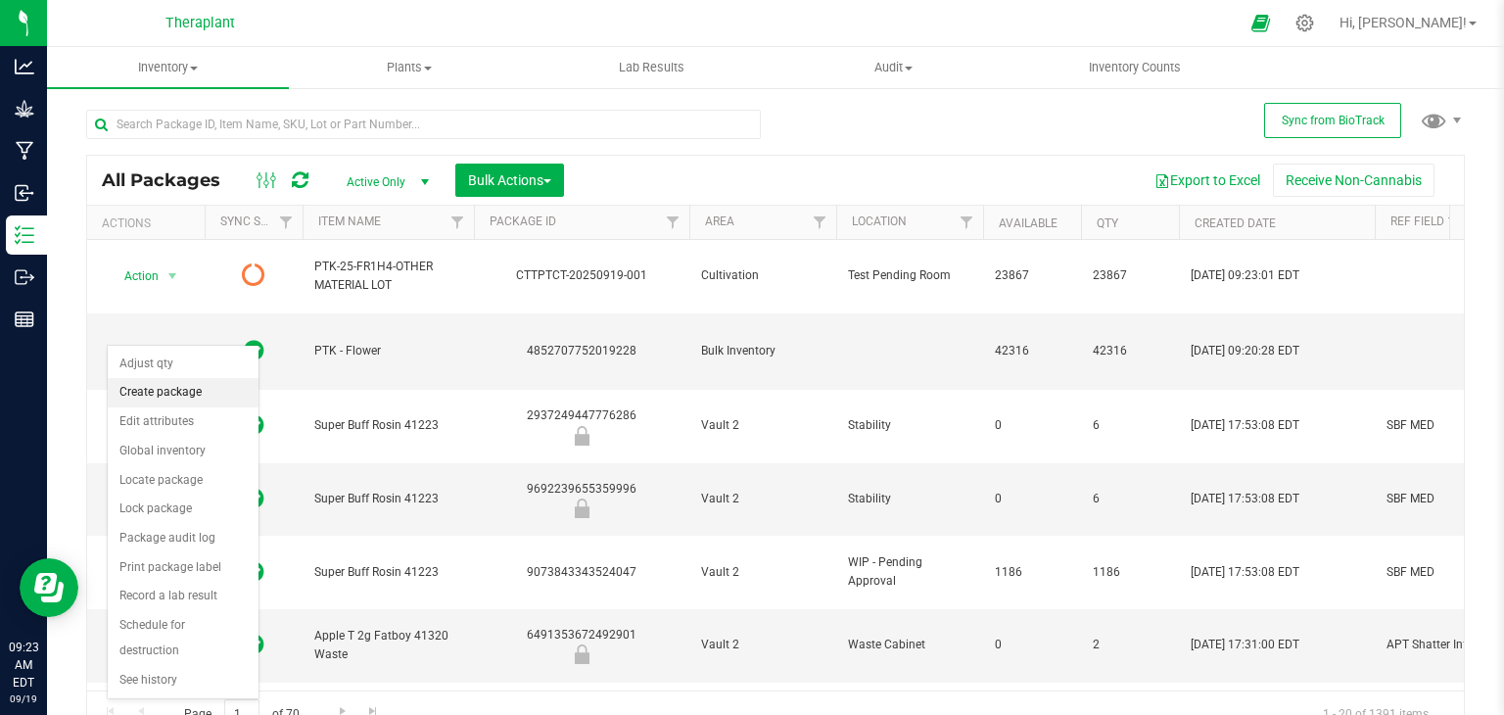
click at [166, 385] on li "Create package" at bounding box center [183, 392] width 151 height 29
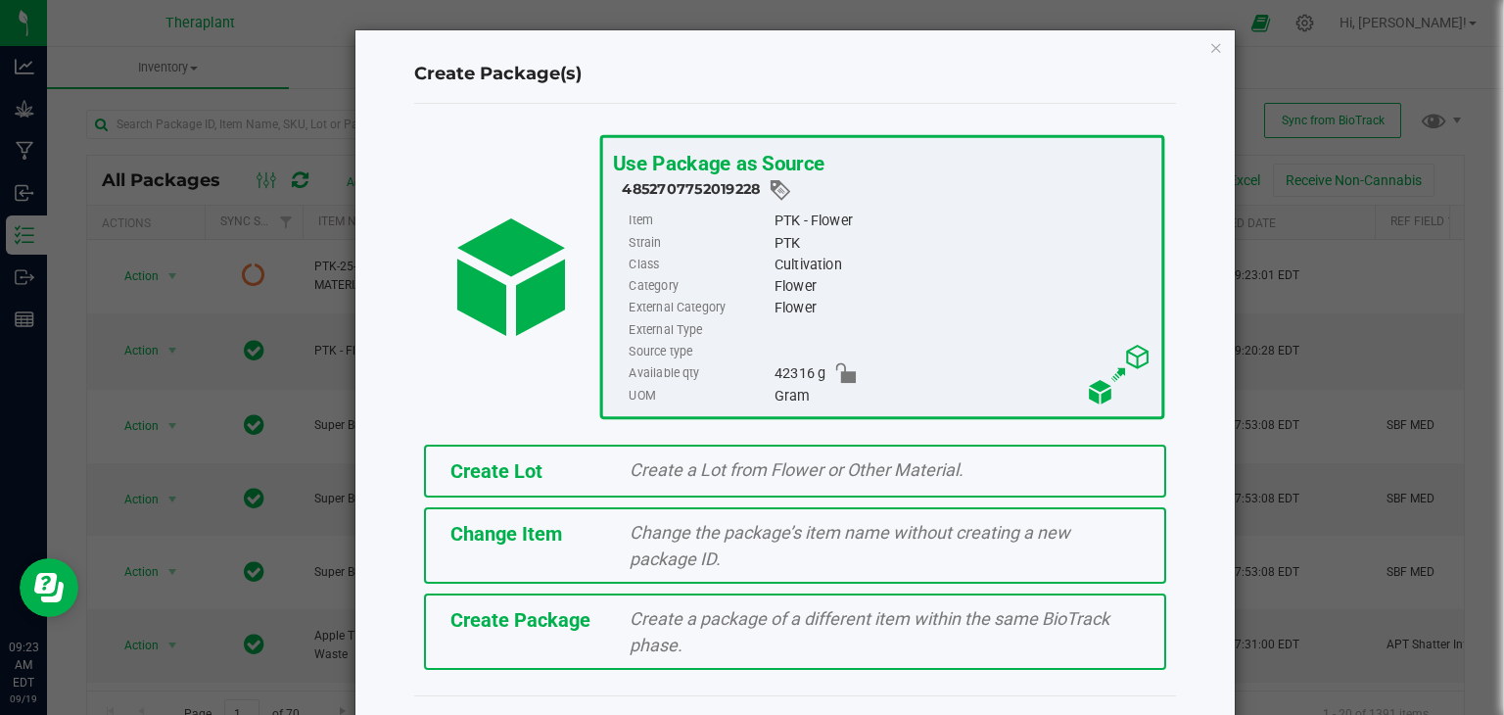
click at [554, 470] on div "Create Lot" at bounding box center [526, 470] width 180 height 29
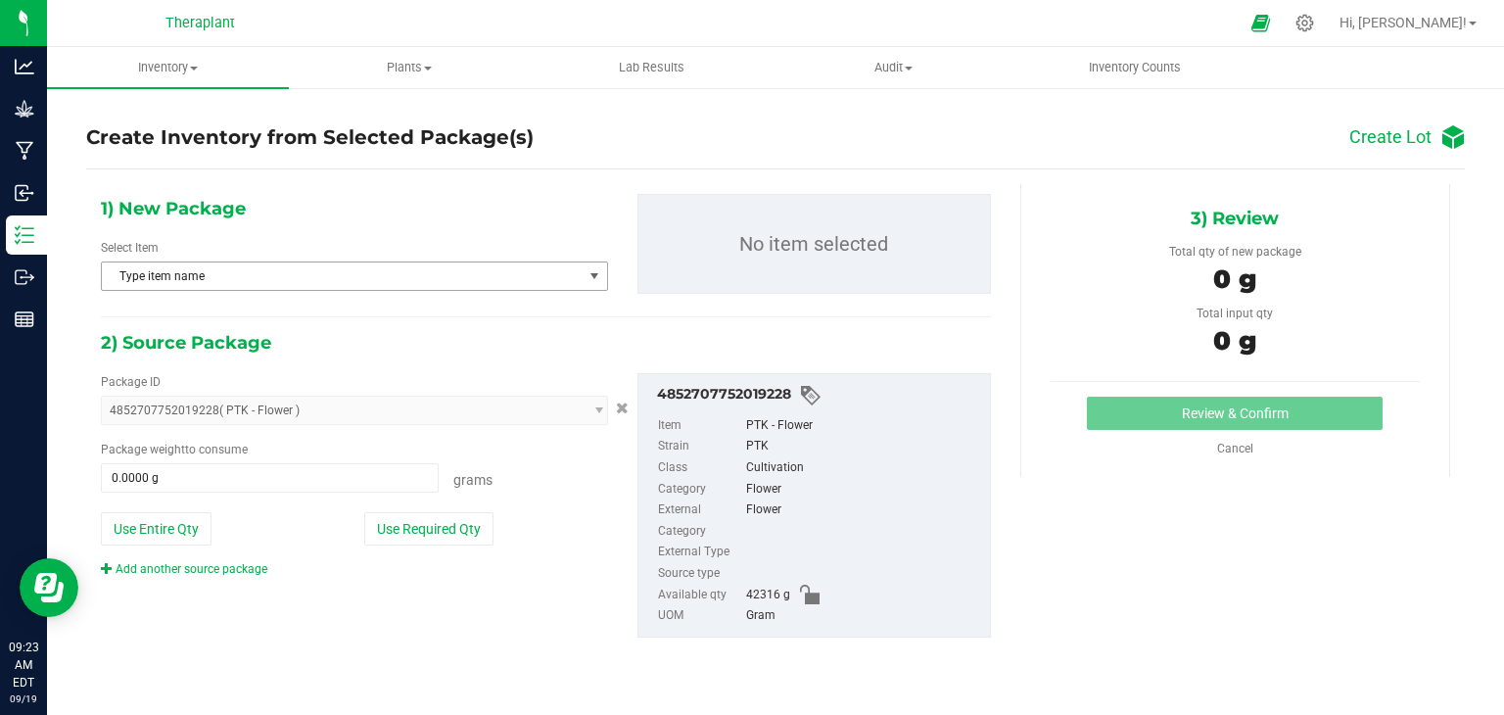
click at [361, 269] on span "Type item name" at bounding box center [342, 275] width 481 height 27
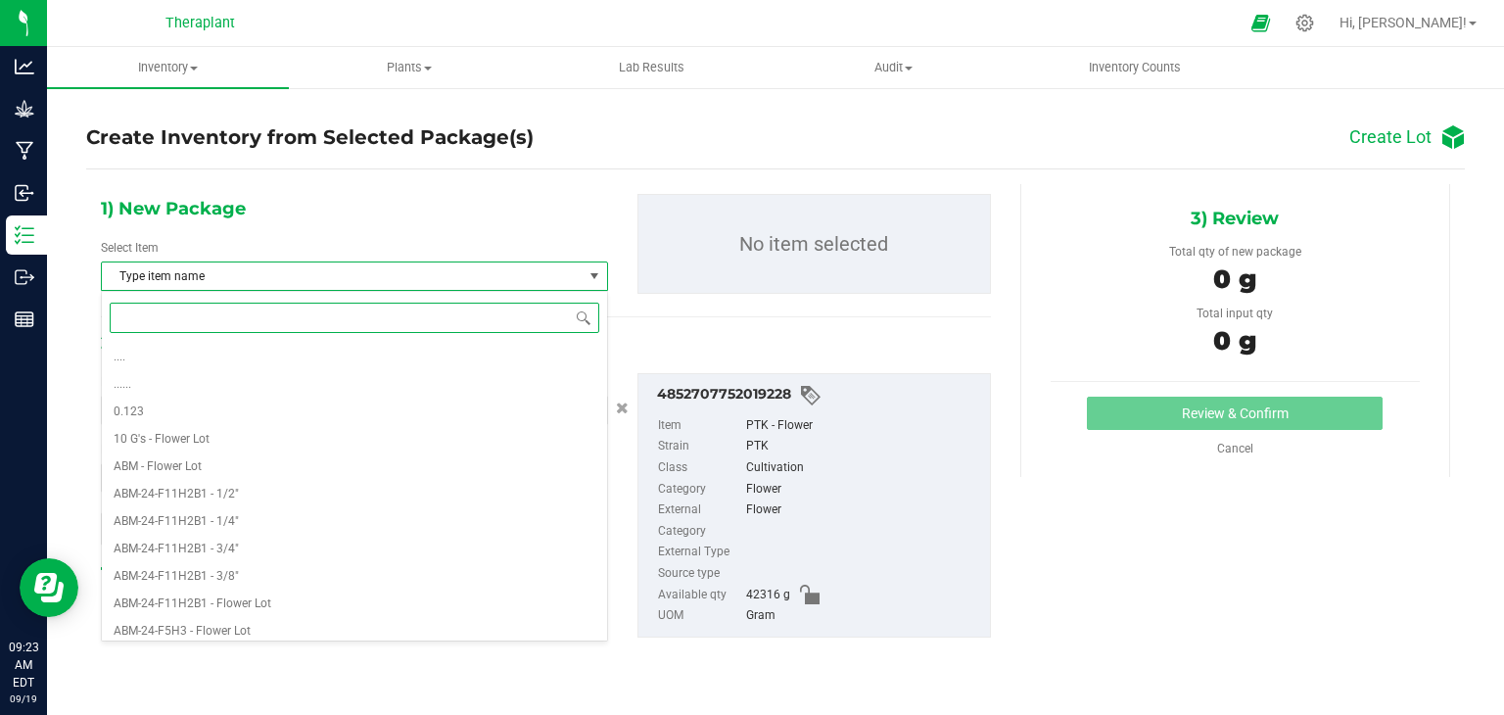
paste input "PTK-25-FR1H4-"
type input "PTK-25-FR1H4-"
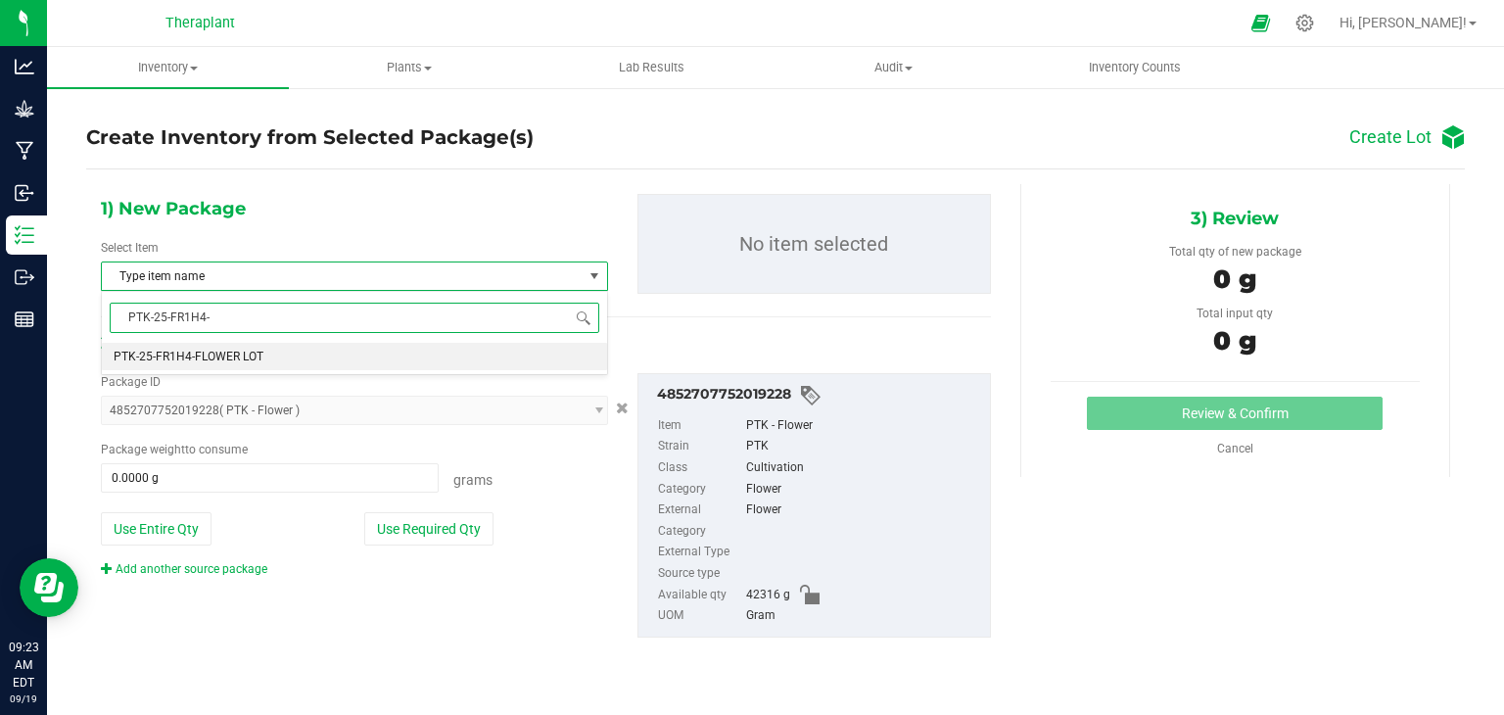
click at [309, 355] on li "PTK-25-FR1H4-FLOWER LOT" at bounding box center [354, 356] width 505 height 27
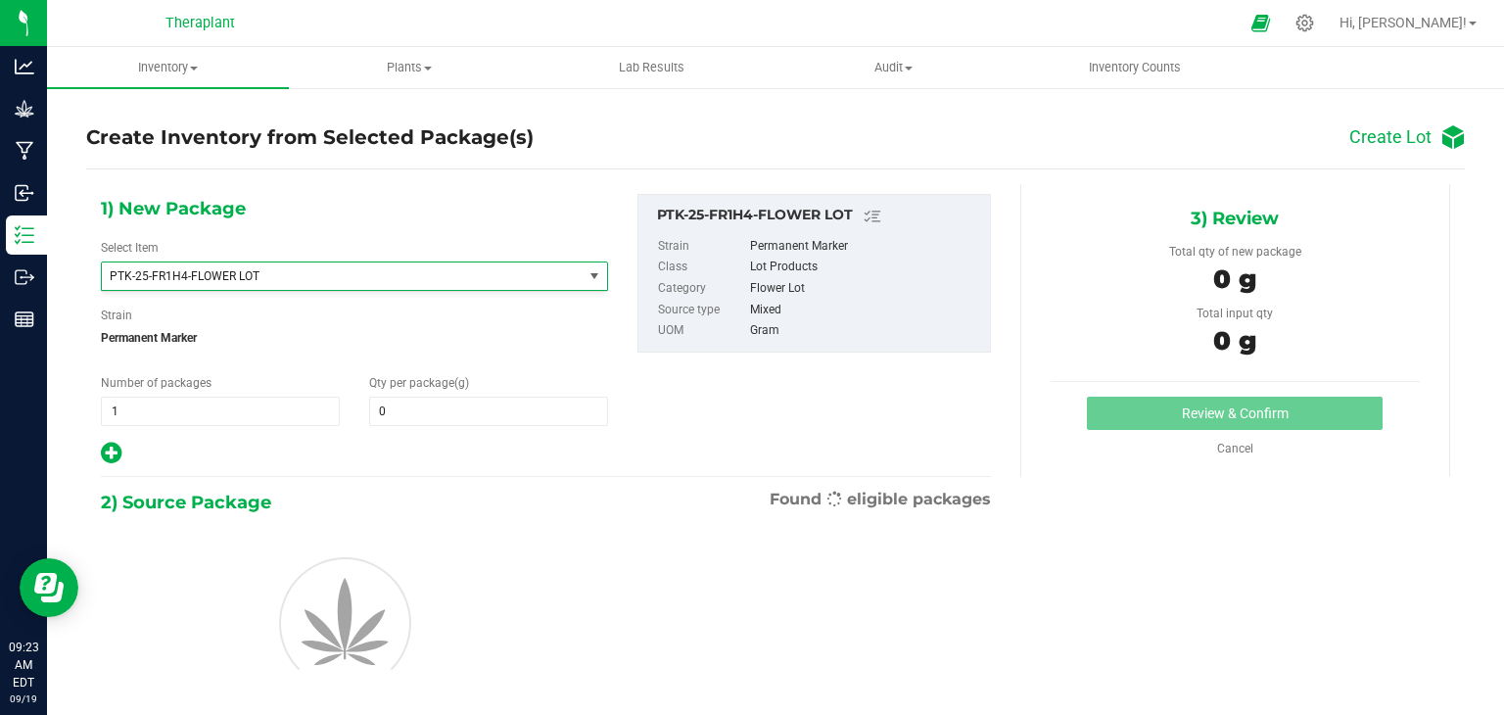
type input "0.0000"
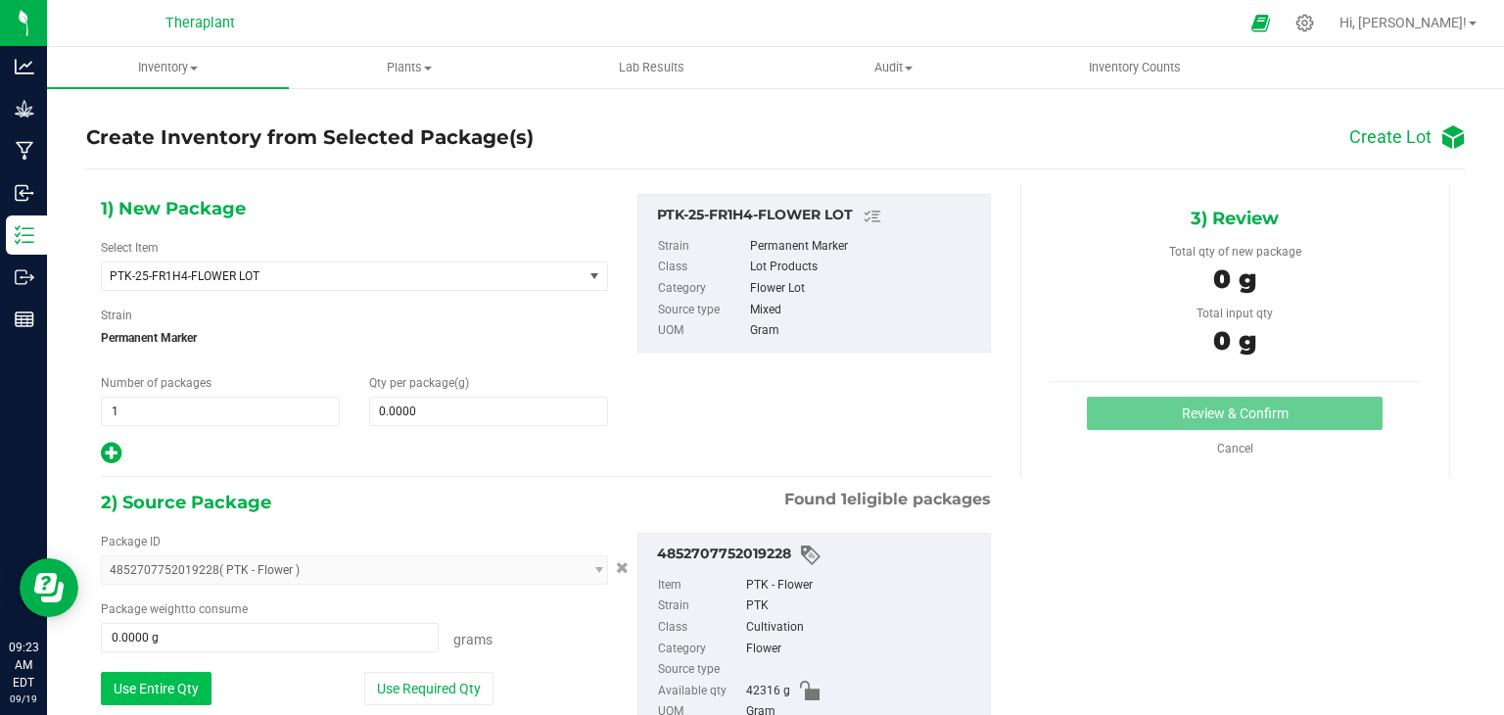
click at [155, 676] on button "Use Entire Qty" at bounding box center [156, 688] width 111 height 33
type input "42316.0000 g"
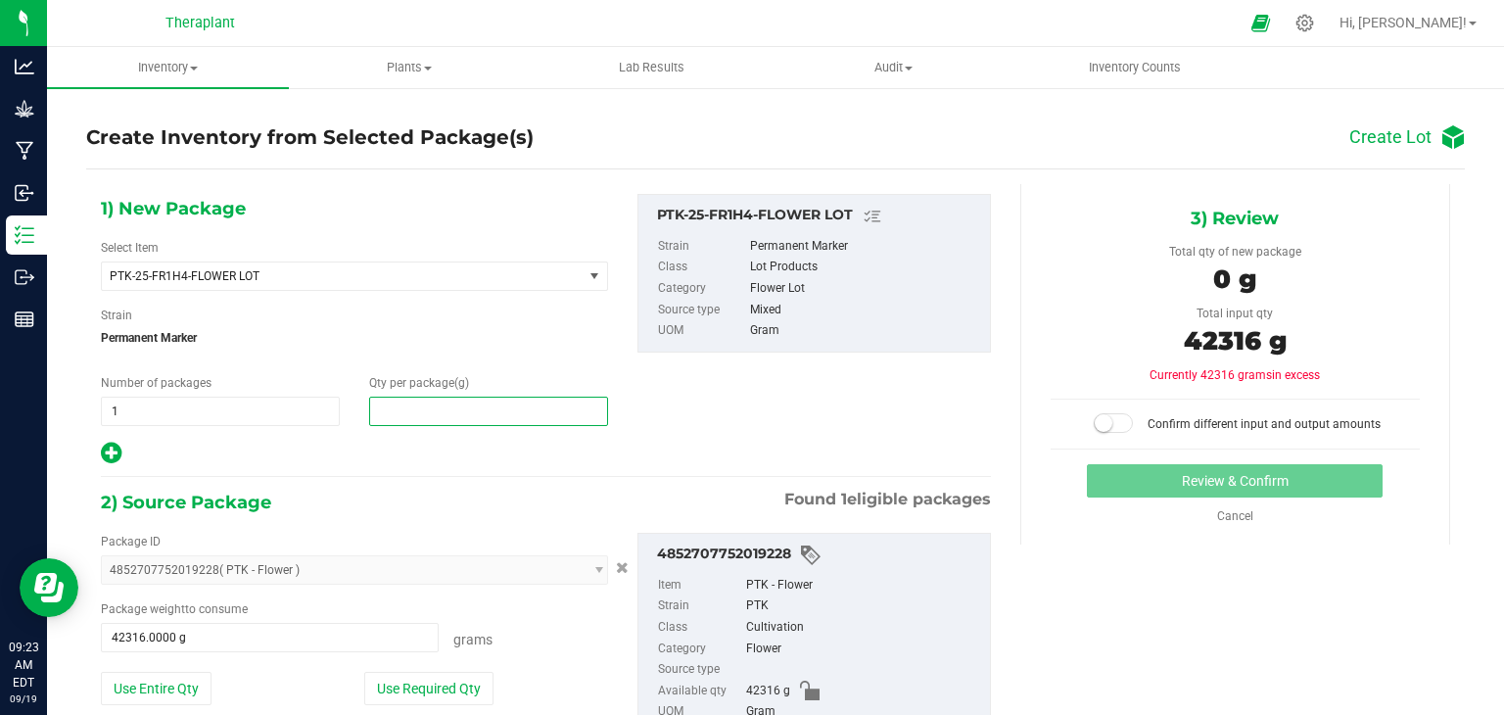
click at [505, 405] on span at bounding box center [488, 410] width 239 height 29
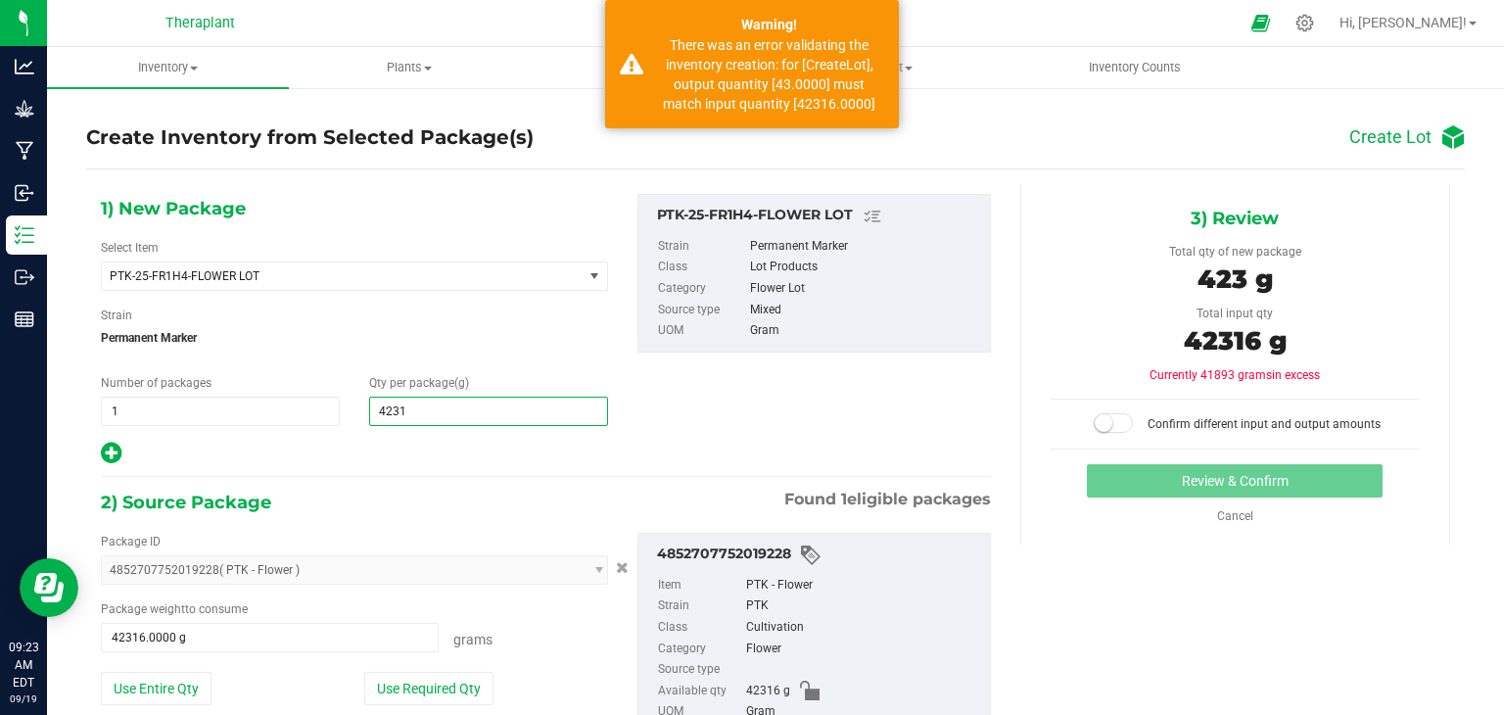
type input "42316"
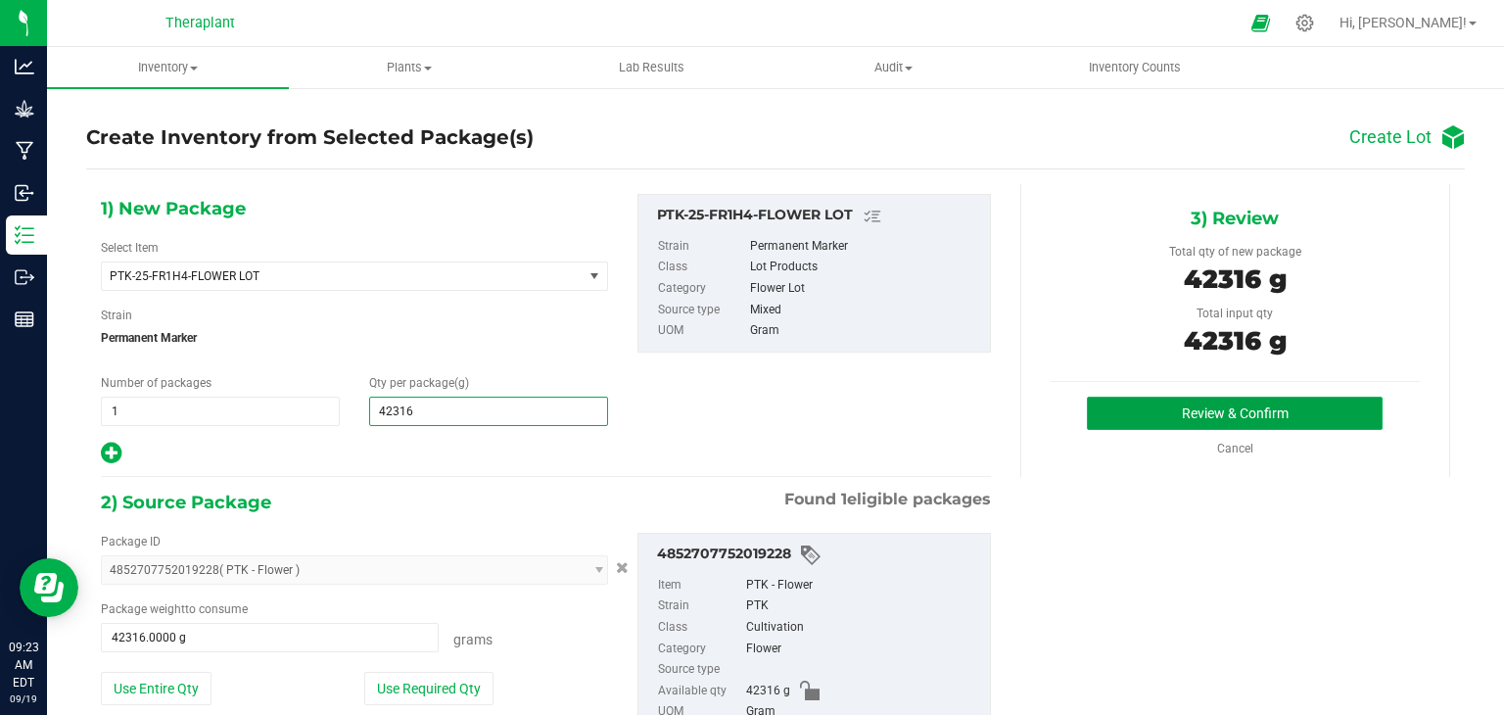
type input "42,316.0000"
click at [1155, 400] on button "Review & Confirm" at bounding box center [1235, 412] width 296 height 33
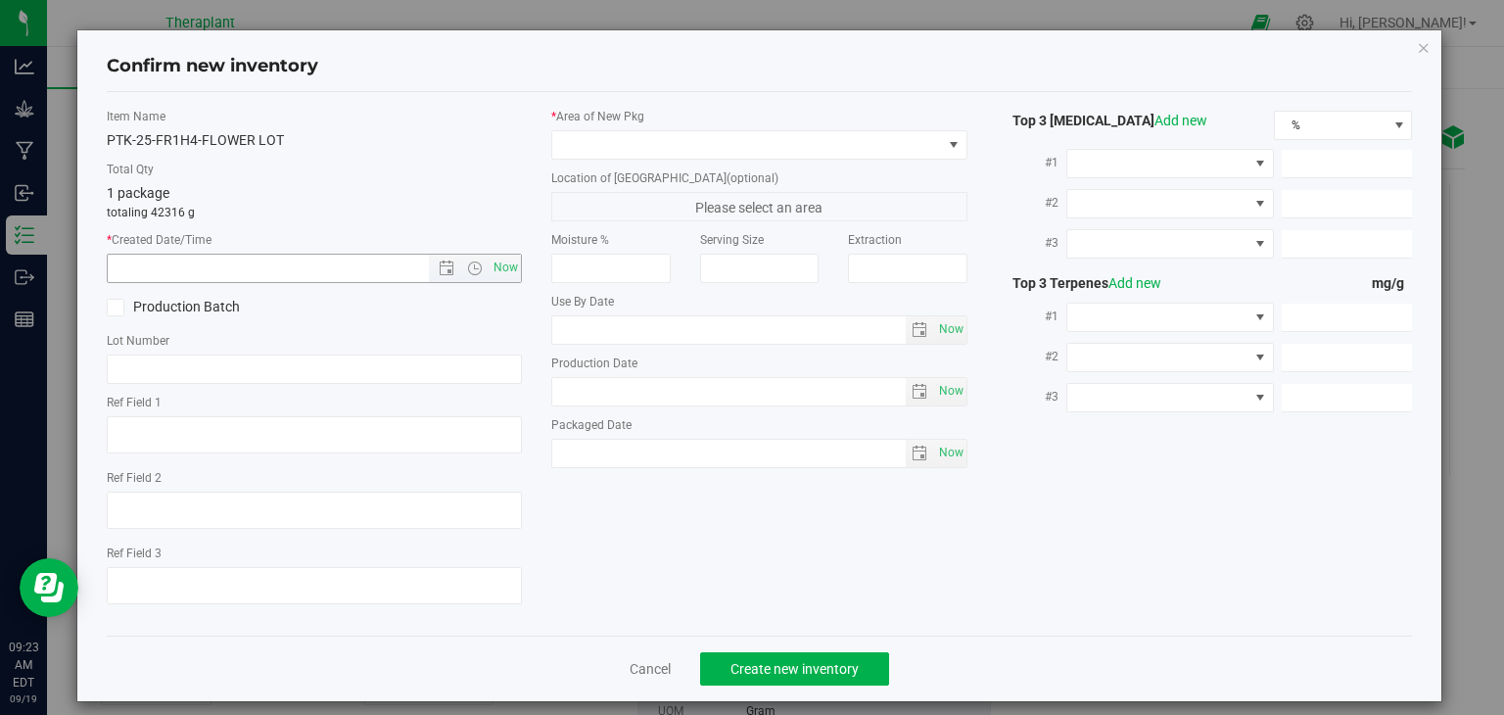
click at [488, 252] on div "* Created Date/Time Now" at bounding box center [315, 257] width 416 height 52
click at [497, 262] on span "Now" at bounding box center [505, 268] width 33 height 28
type input "[DATE] 9:23 AM"
click at [691, 139] on span at bounding box center [747, 144] width 390 height 27
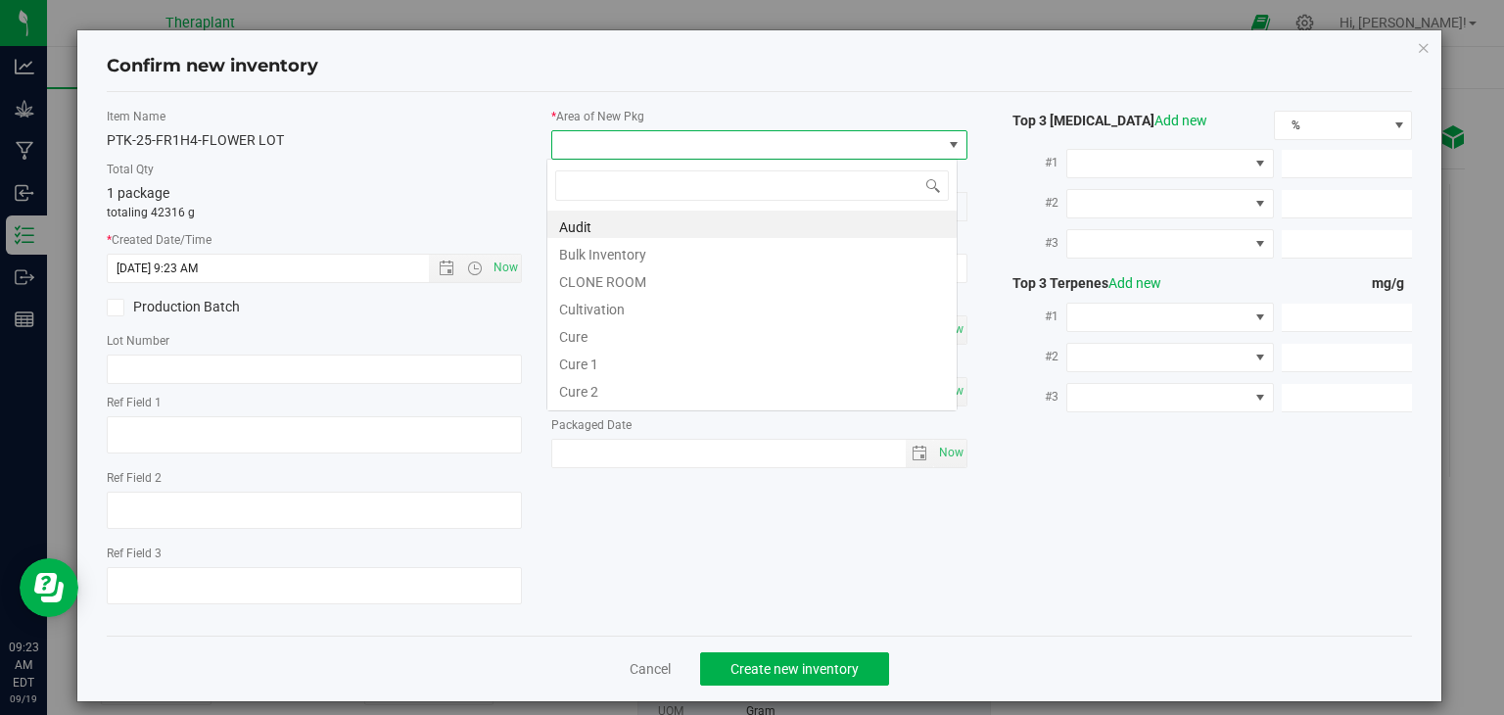
scroll to position [28, 411]
click at [603, 309] on li "Cultivation" at bounding box center [751, 306] width 409 height 27
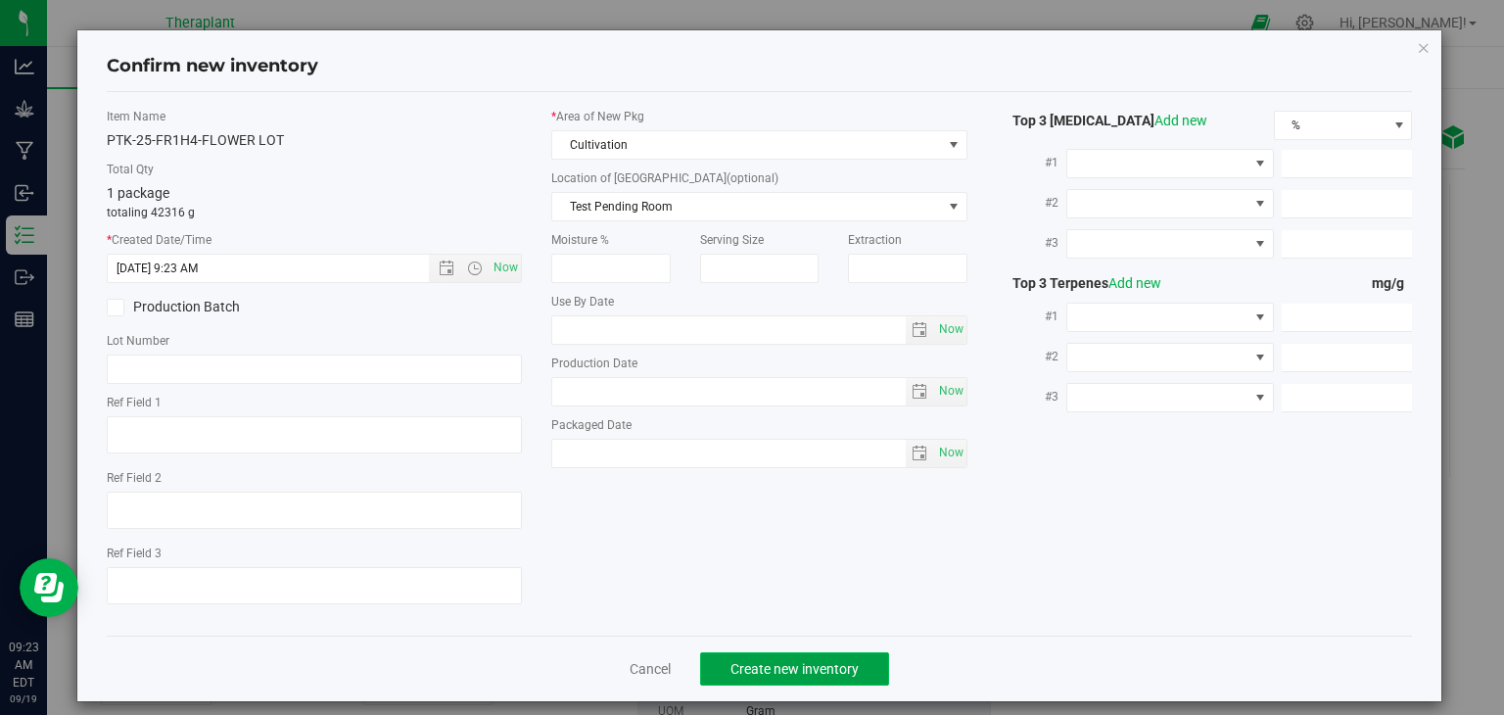
click at [777, 652] on button "Create new inventory" at bounding box center [794, 668] width 189 height 33
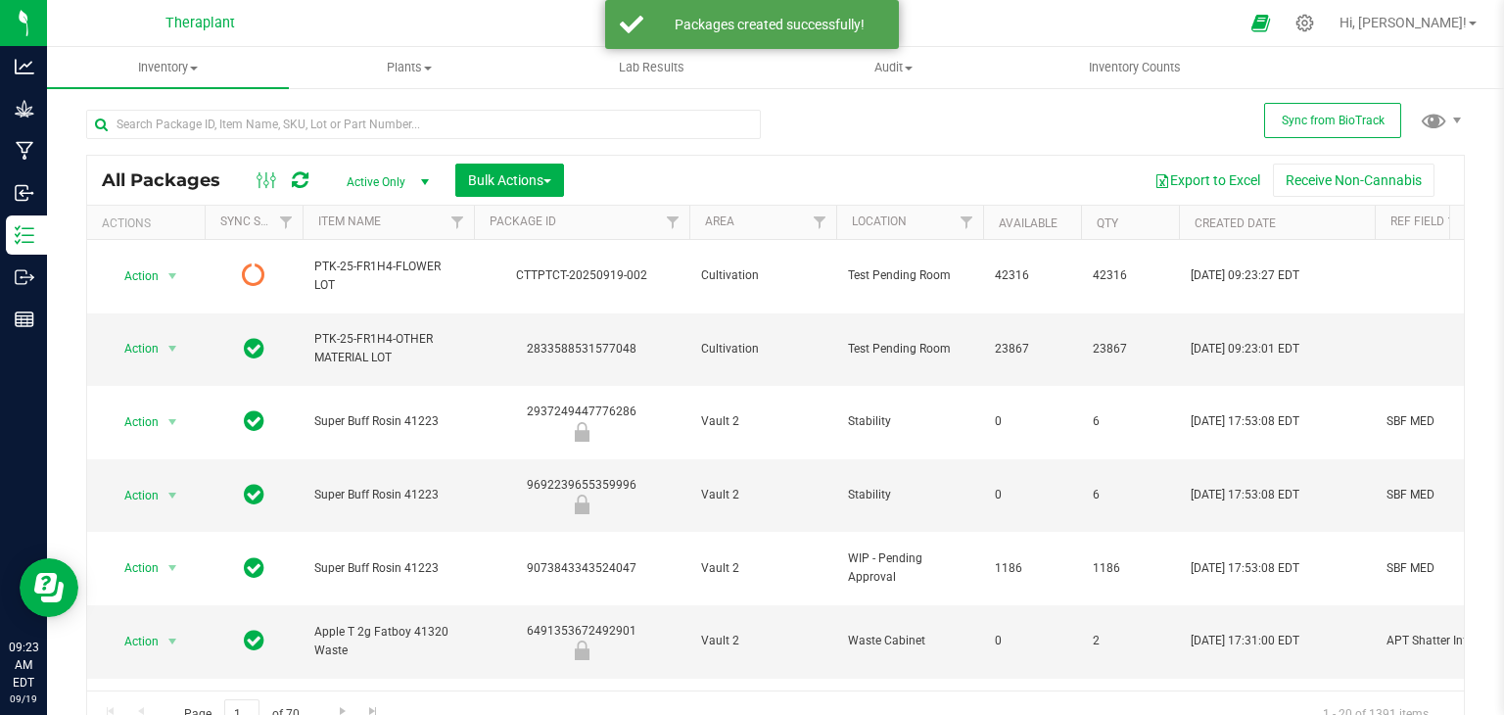
click at [378, 181] on span "Active Only" at bounding box center [384, 181] width 108 height 27
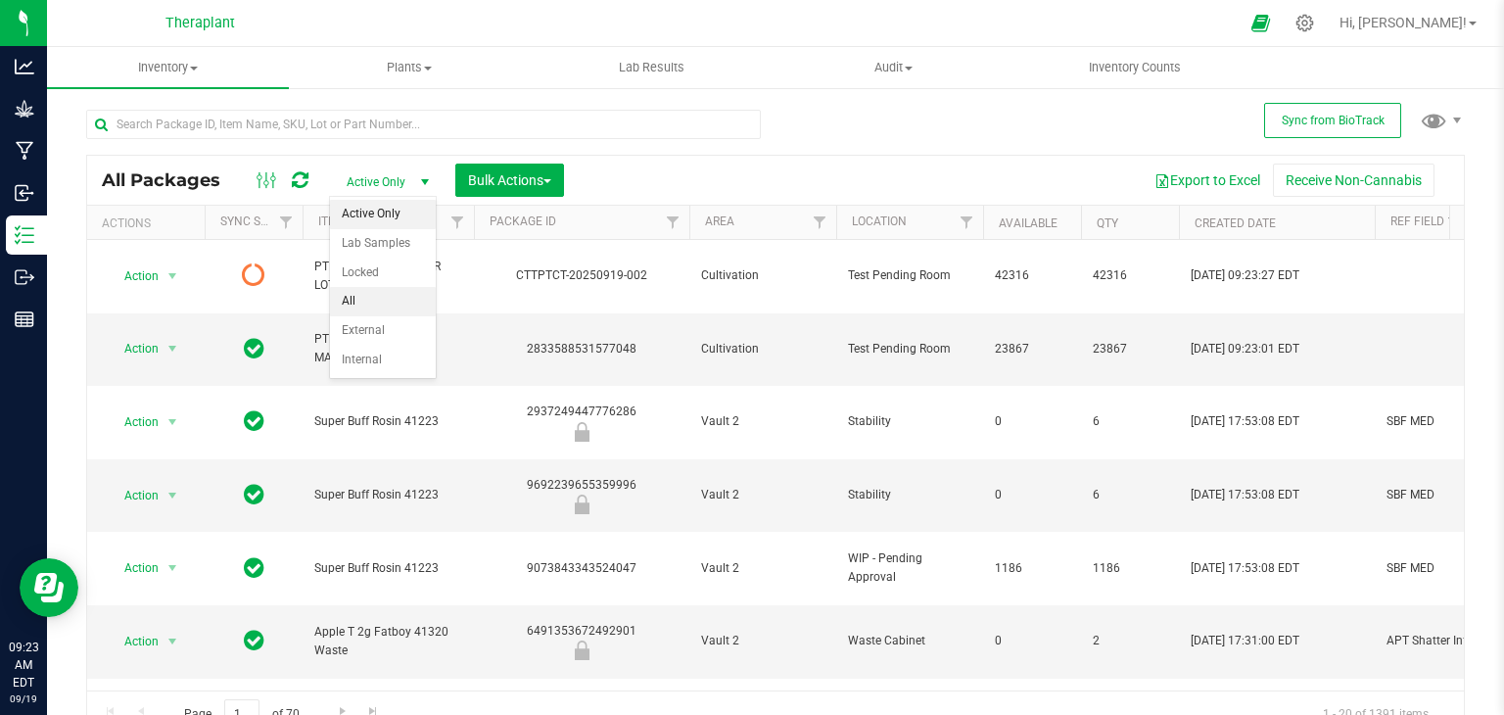
click at [372, 291] on li "All" at bounding box center [383, 301] width 106 height 29
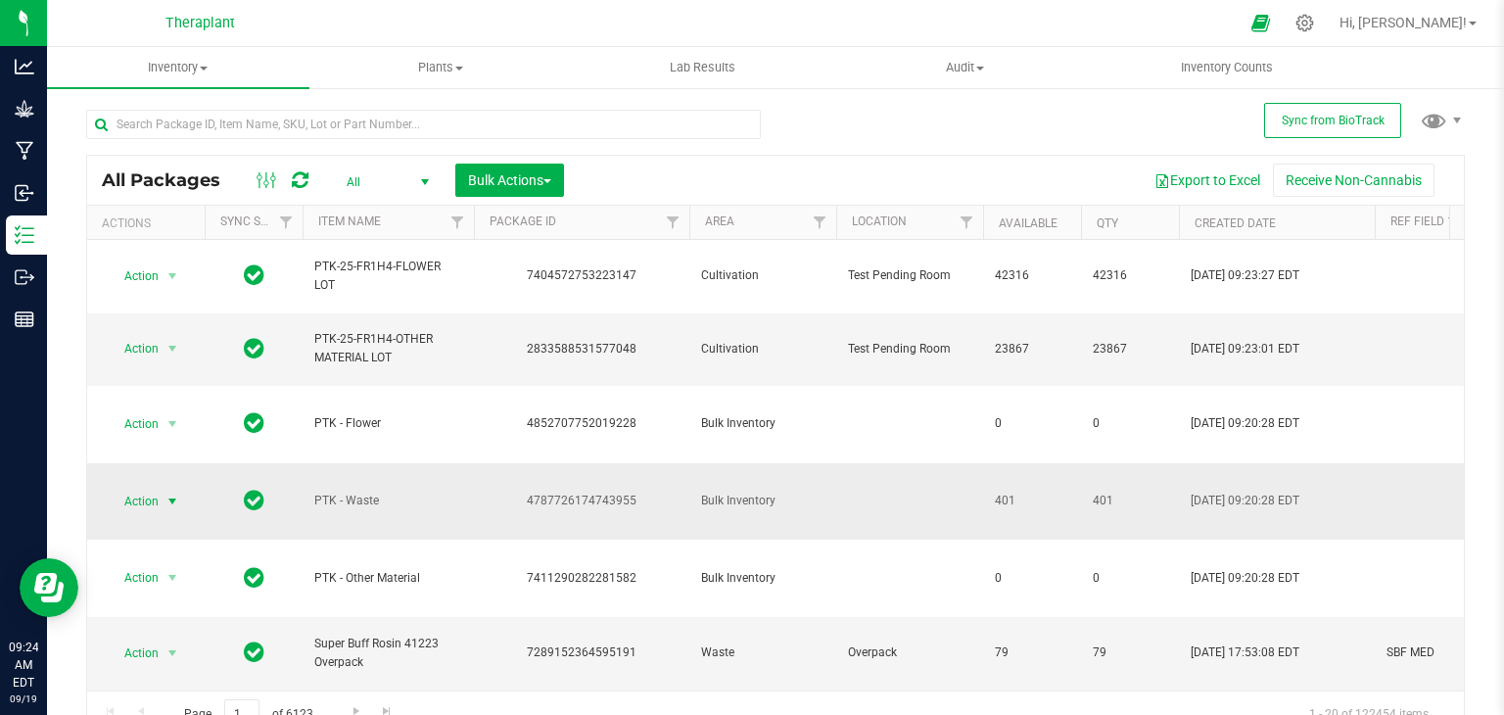
click at [180, 493] on span "select" at bounding box center [172, 501] width 16 height 16
click at [179, 502] on li "Destroy package" at bounding box center [169, 494] width 122 height 29
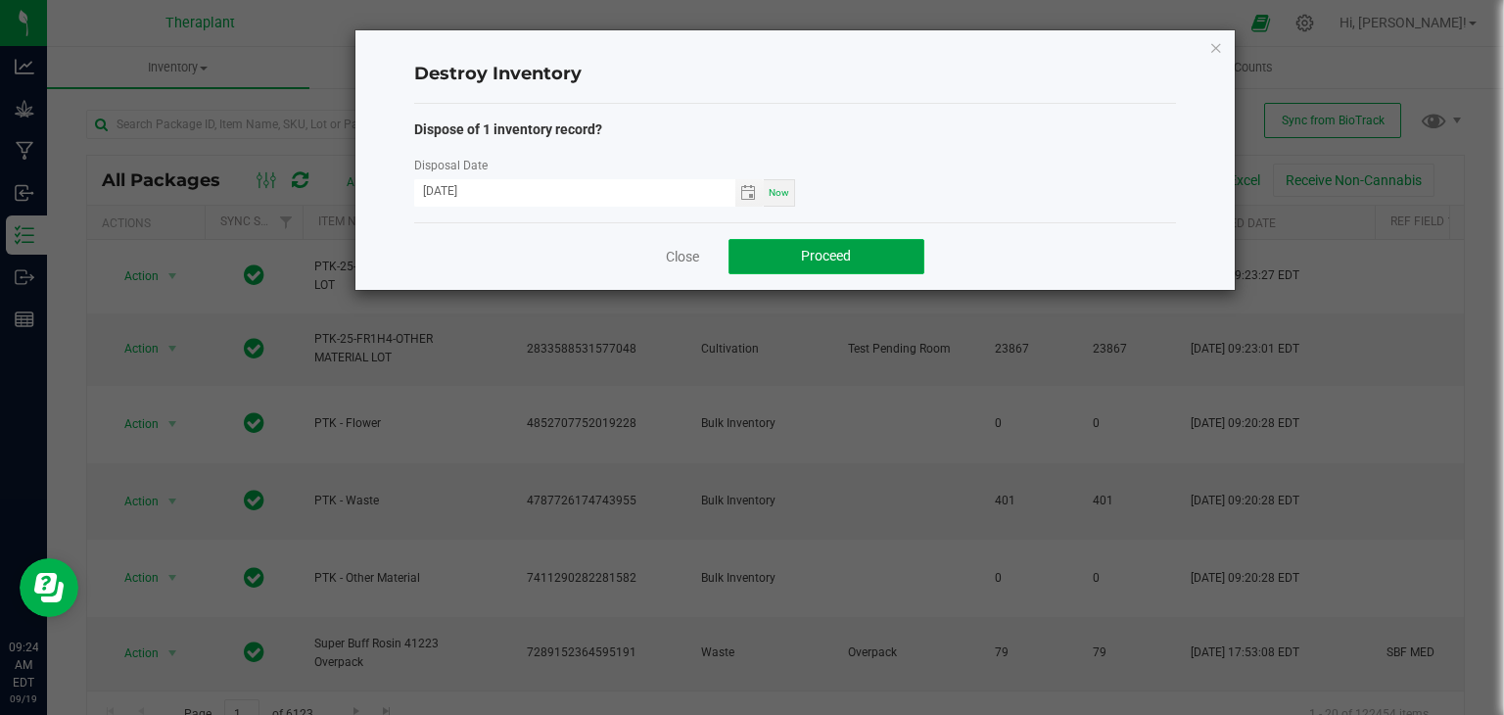
click at [871, 247] on button "Proceed" at bounding box center [826, 256] width 196 height 35
click at [694, 259] on link "Close" at bounding box center [682, 257] width 33 height 20
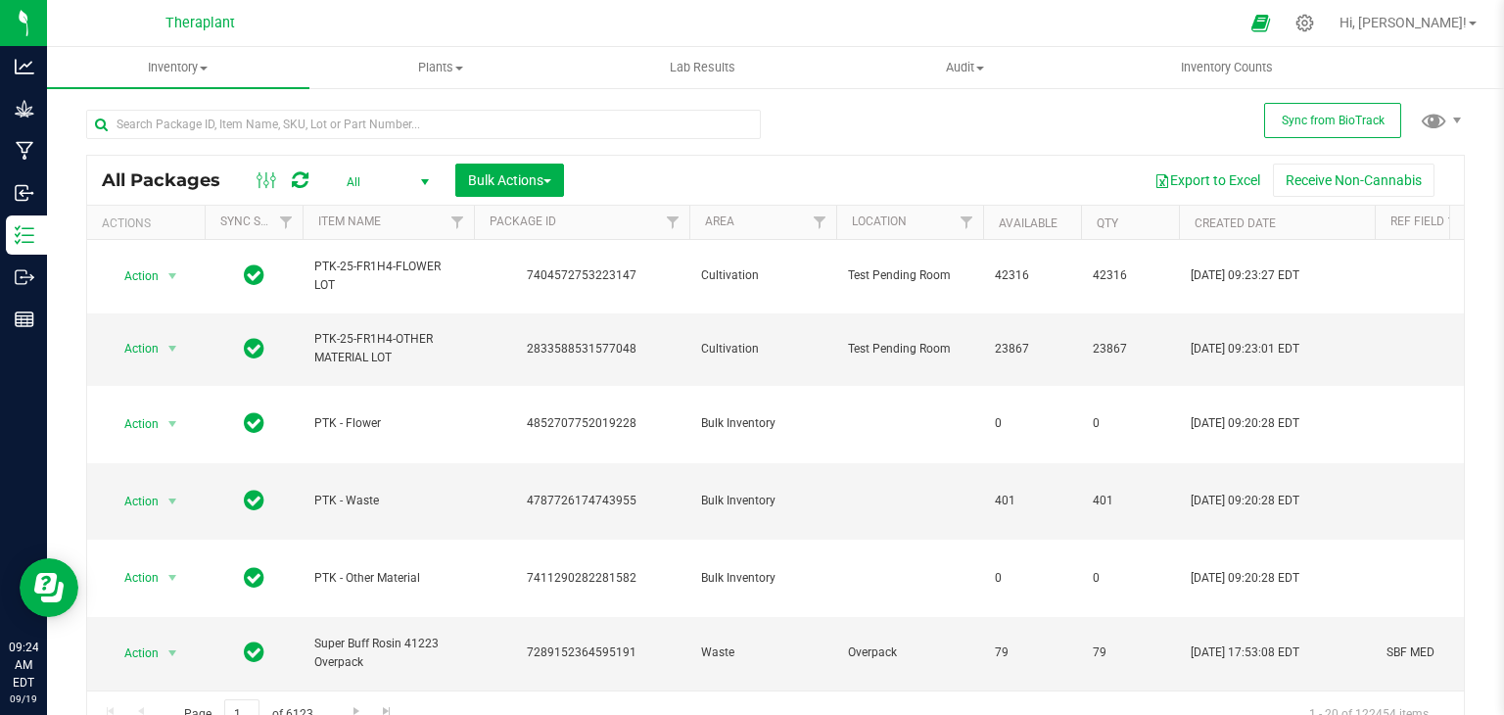
click at [409, 180] on span "All" at bounding box center [384, 181] width 108 height 27
click at [376, 213] on li "Active Only" at bounding box center [383, 214] width 106 height 29
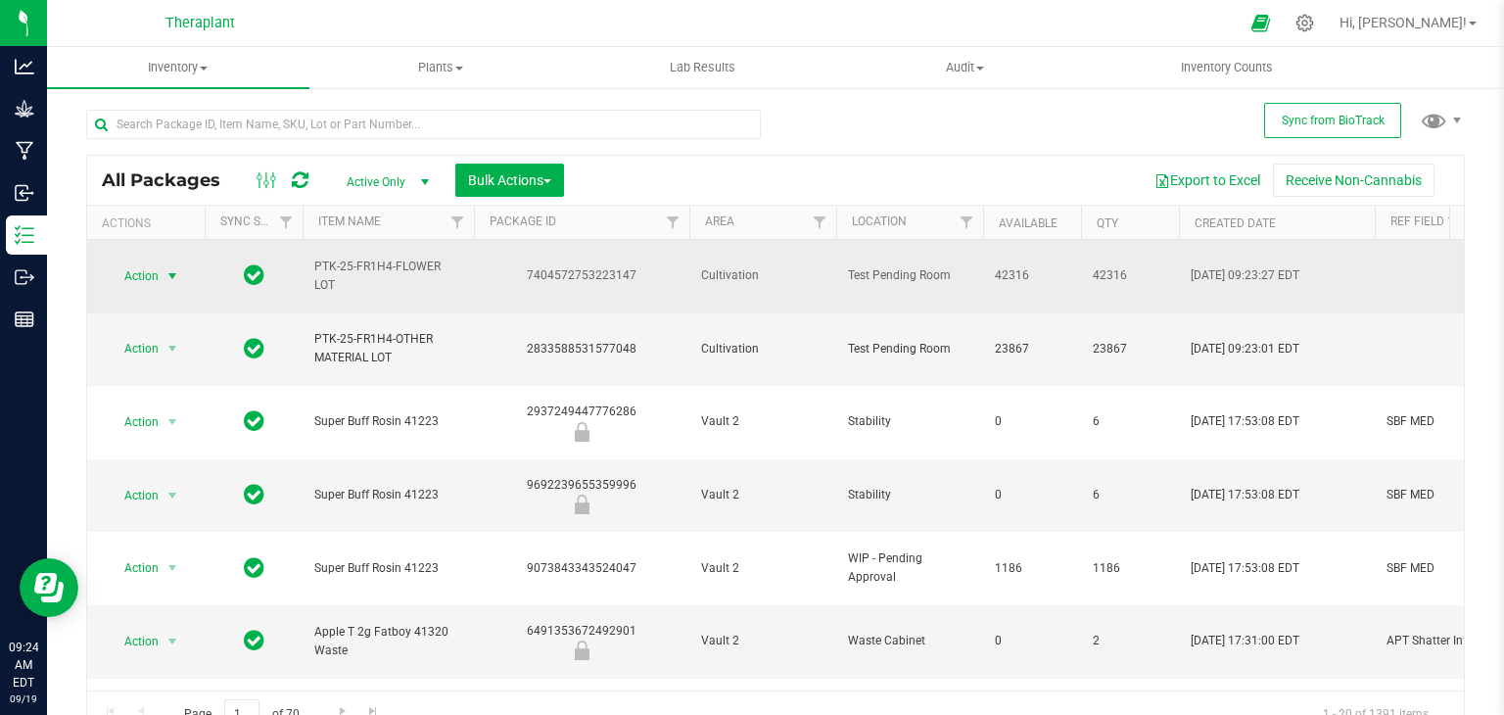
click at [174, 271] on span "select" at bounding box center [172, 276] width 16 height 16
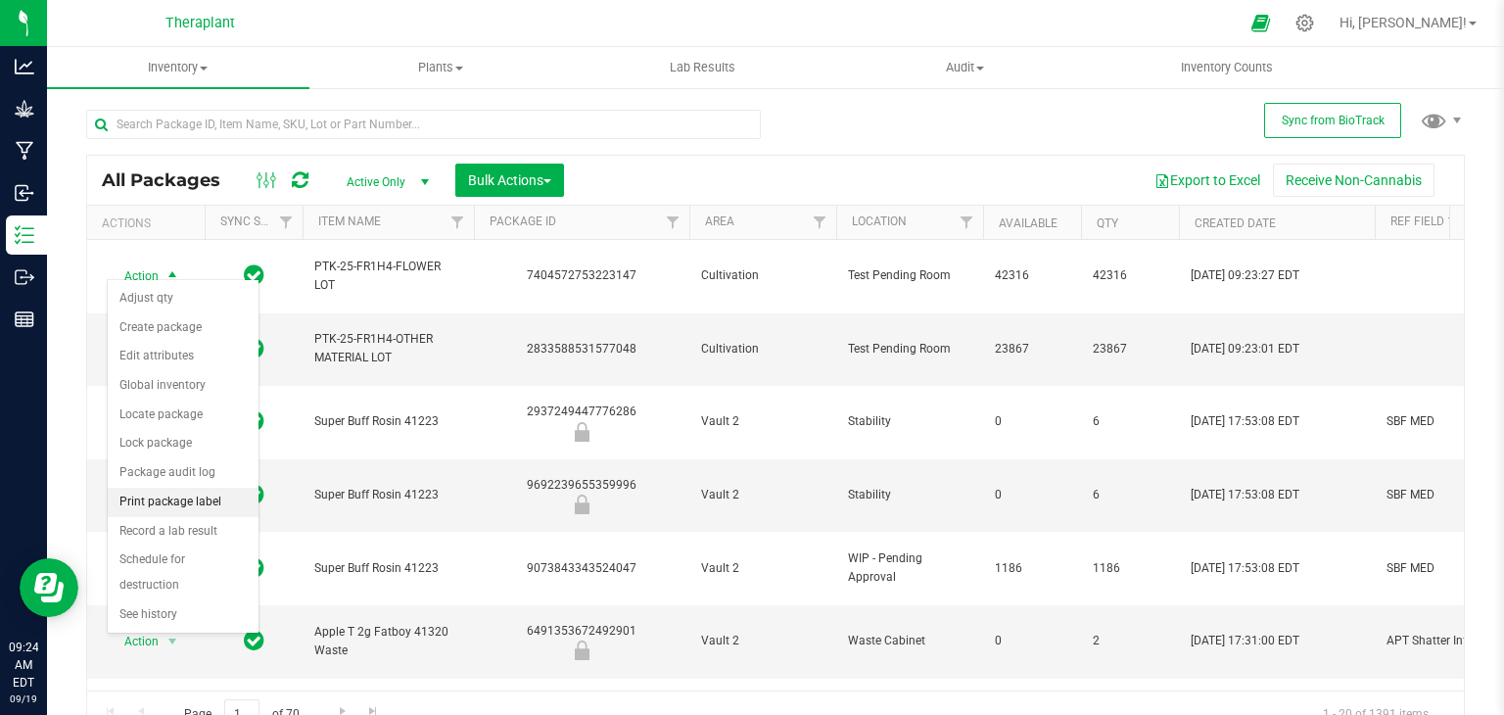
click at [176, 499] on li "Print package label" at bounding box center [183, 502] width 151 height 29
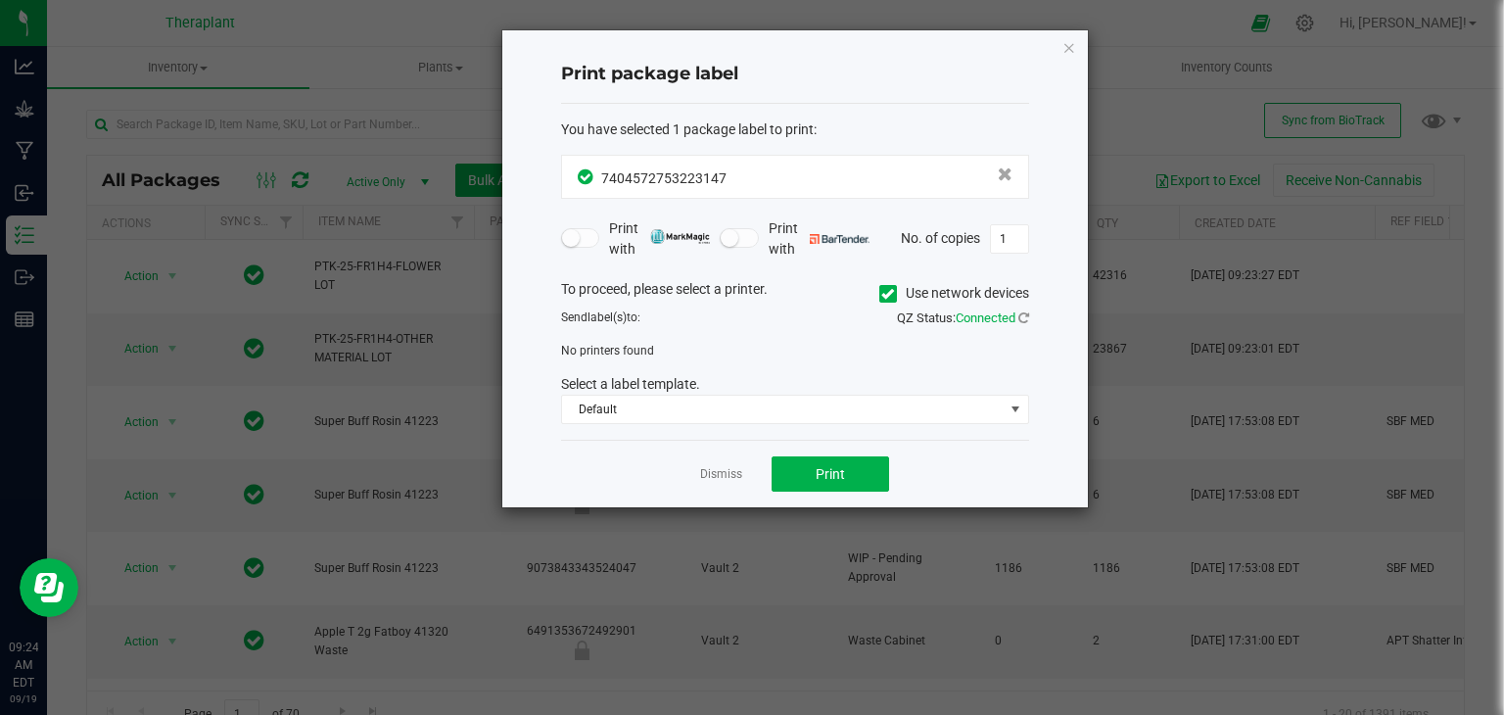
click at [887, 294] on icon at bounding box center [887, 294] width 13 height 0
click at [0, 0] on input "Use network devices" at bounding box center [0, 0] width 0 height 0
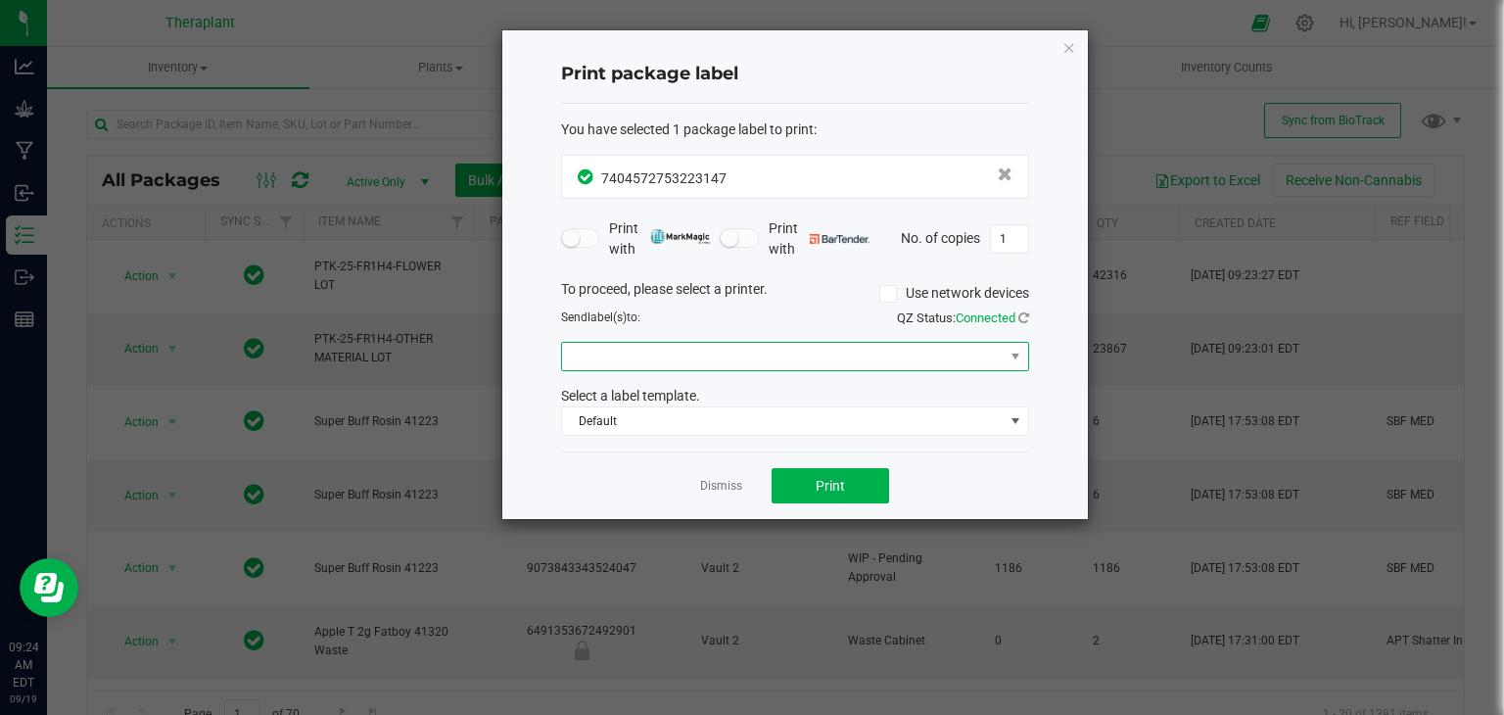
click at [848, 356] on span at bounding box center [783, 356] width 442 height 27
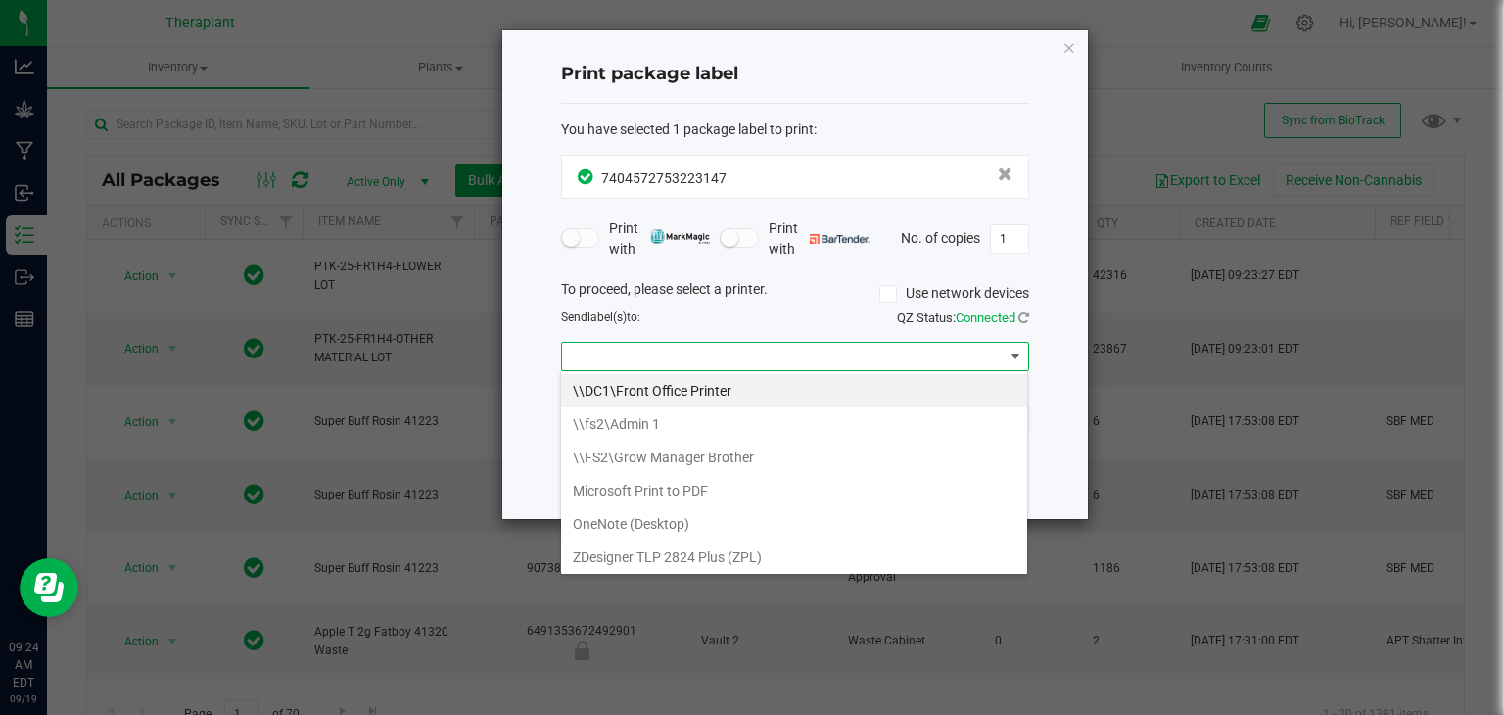
scroll to position [28, 468]
click at [715, 556] on \(ZPL\) "ZDesigner TLP 2824 Plus (ZPL)" at bounding box center [794, 556] width 466 height 33
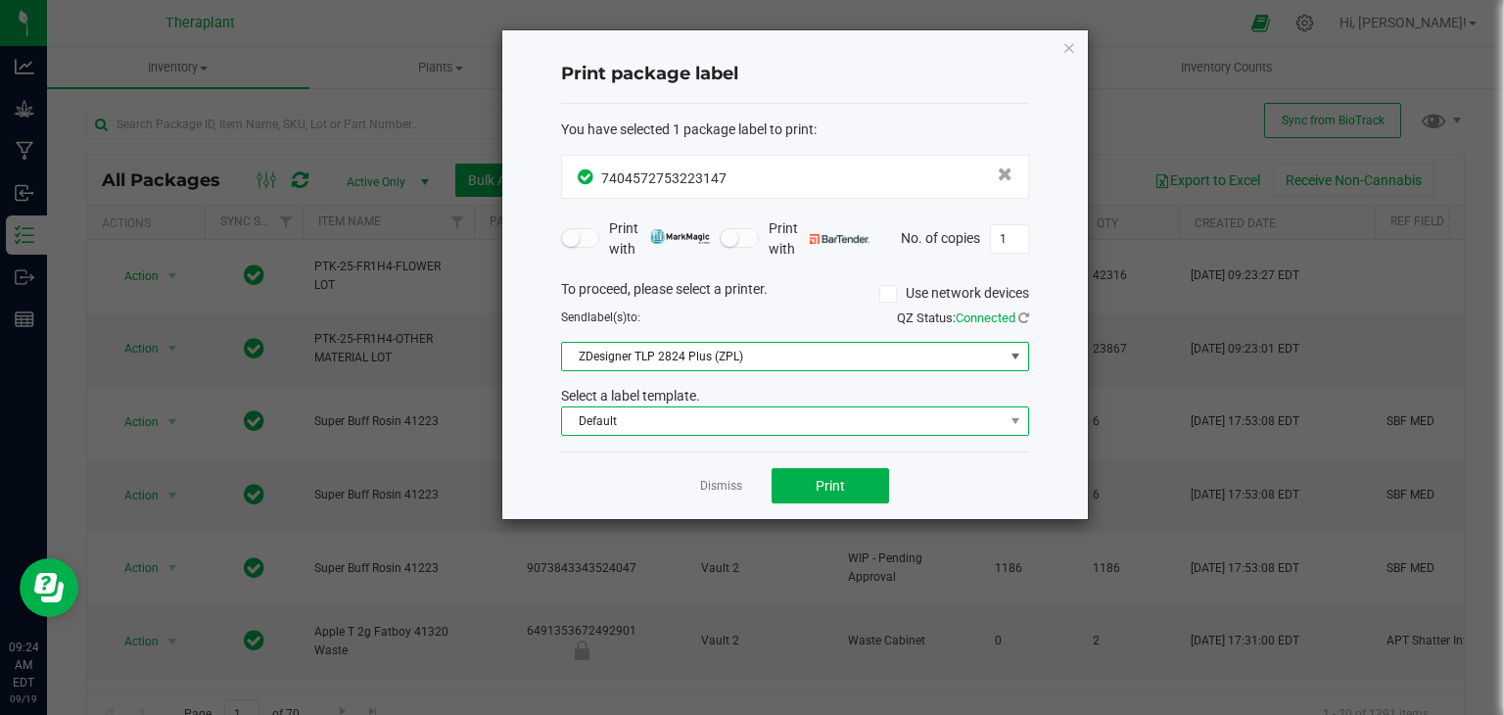
click at [784, 424] on span "Default" at bounding box center [783, 420] width 442 height 27
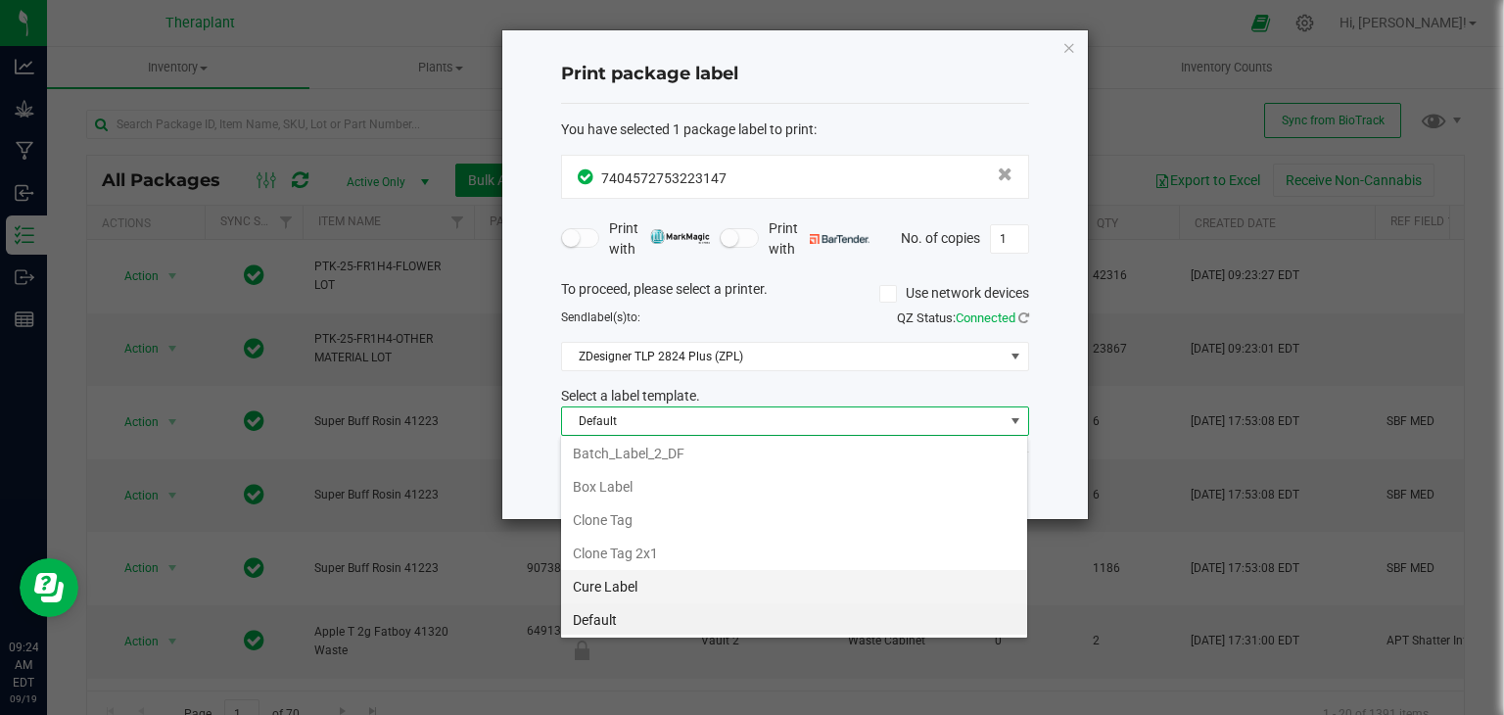
click at [682, 584] on li "Cure Label" at bounding box center [794, 586] width 466 height 33
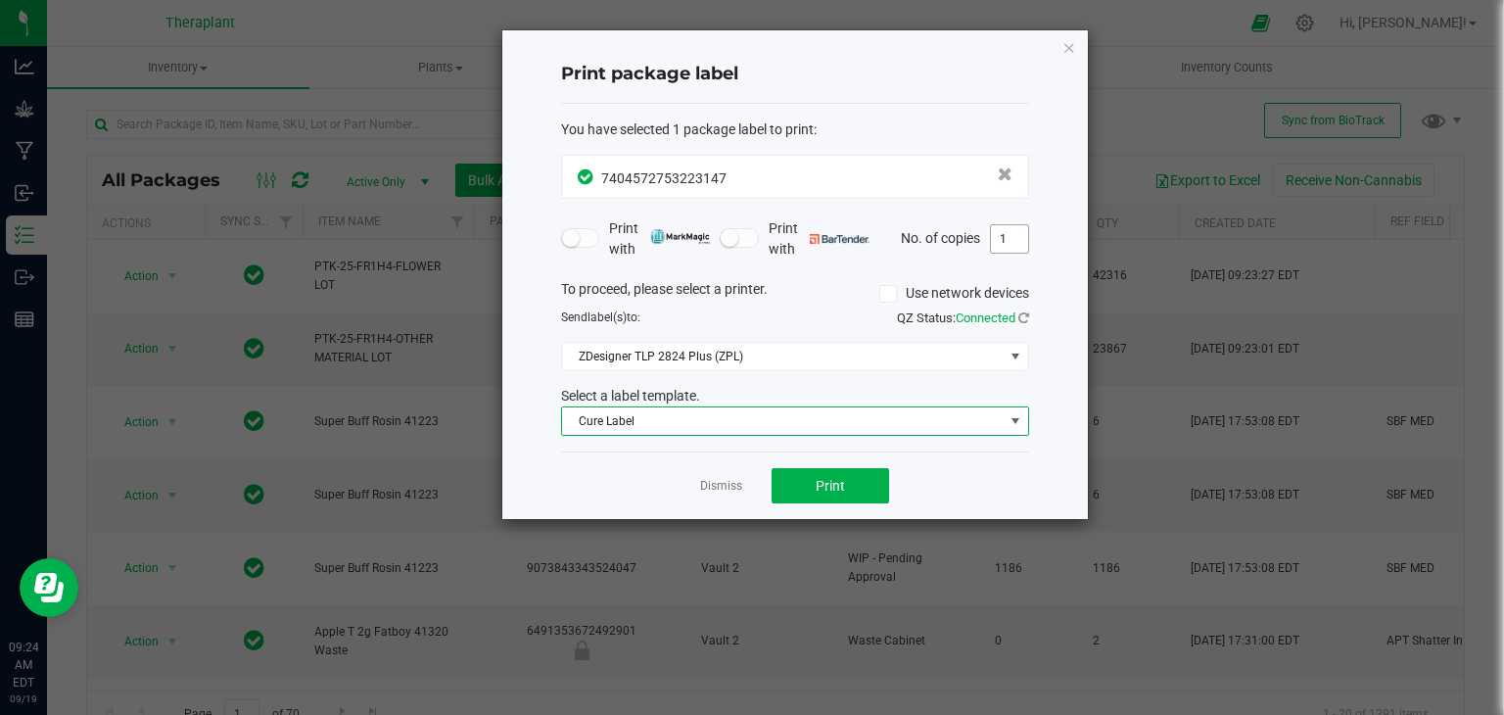
click at [1009, 247] on input "1" at bounding box center [1009, 238] width 37 height 27
type input "14"
click at [837, 470] on button "Print" at bounding box center [829, 485] width 117 height 35
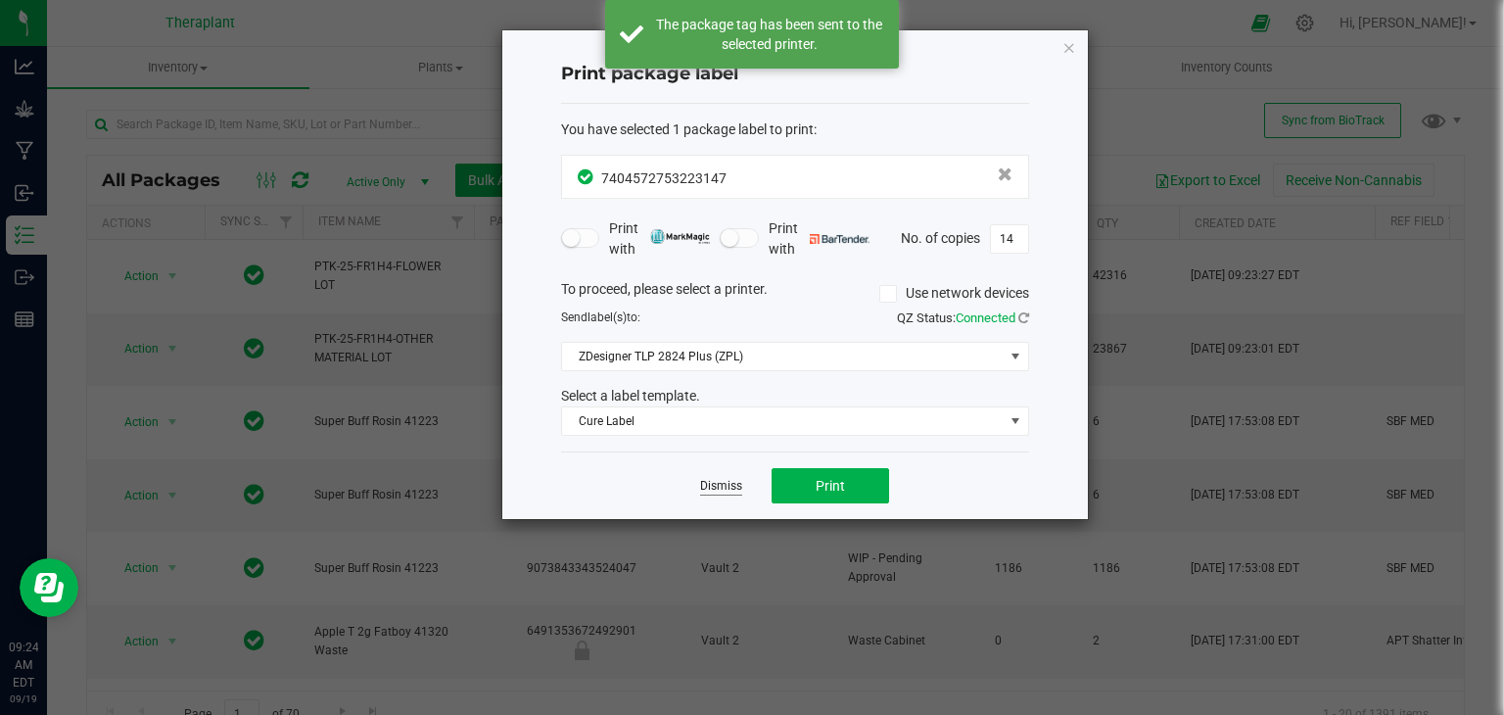
click at [726, 483] on link "Dismiss" at bounding box center [721, 486] width 42 height 17
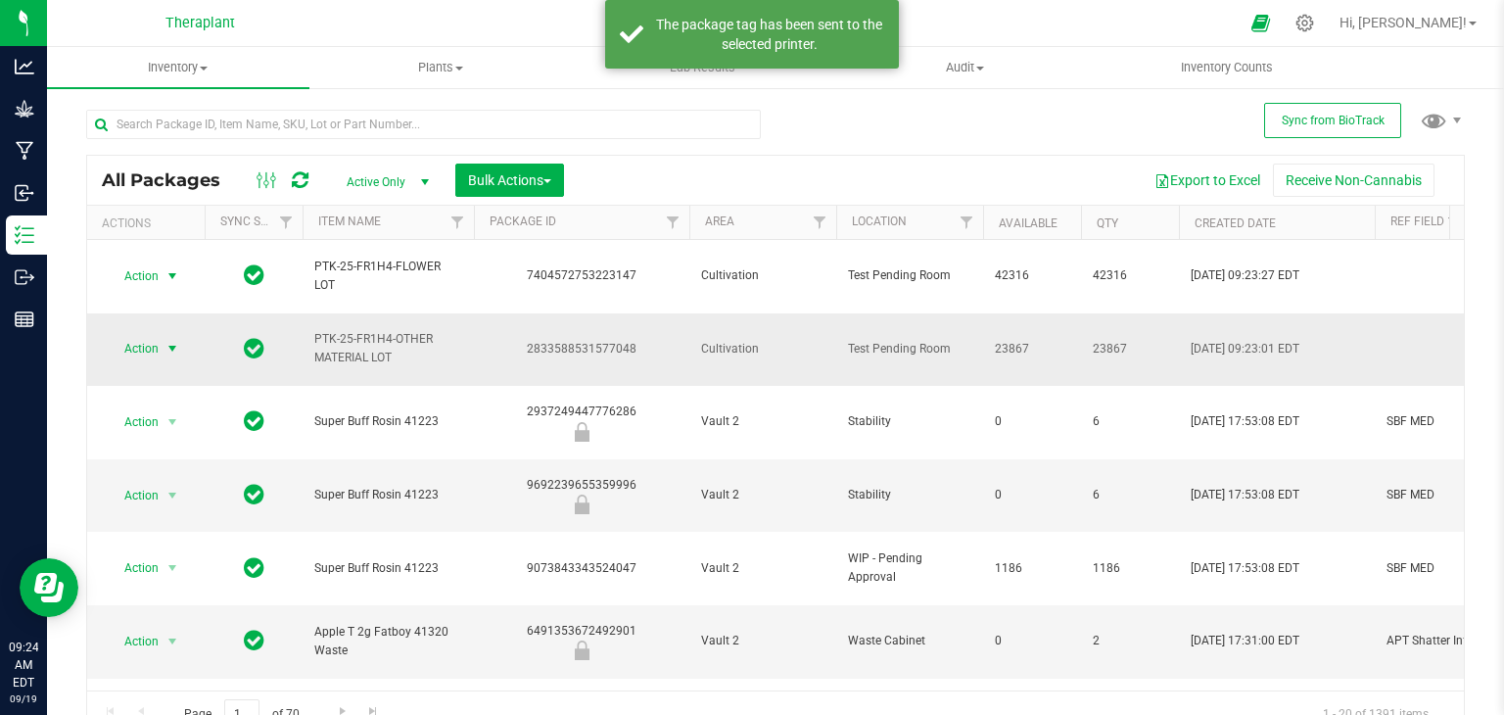
click at [170, 335] on span "select" at bounding box center [173, 348] width 24 height 27
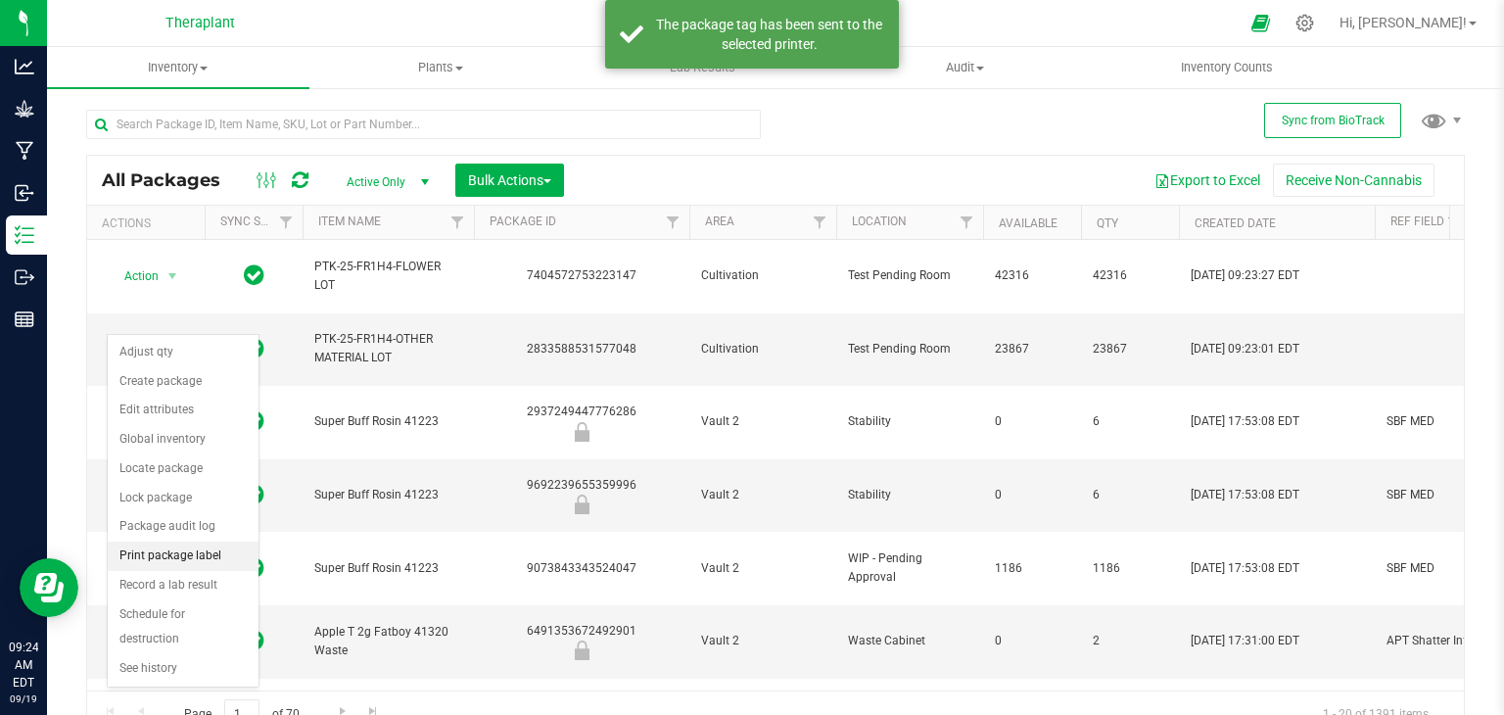
click at [183, 553] on li "Print package label" at bounding box center [183, 555] width 151 height 29
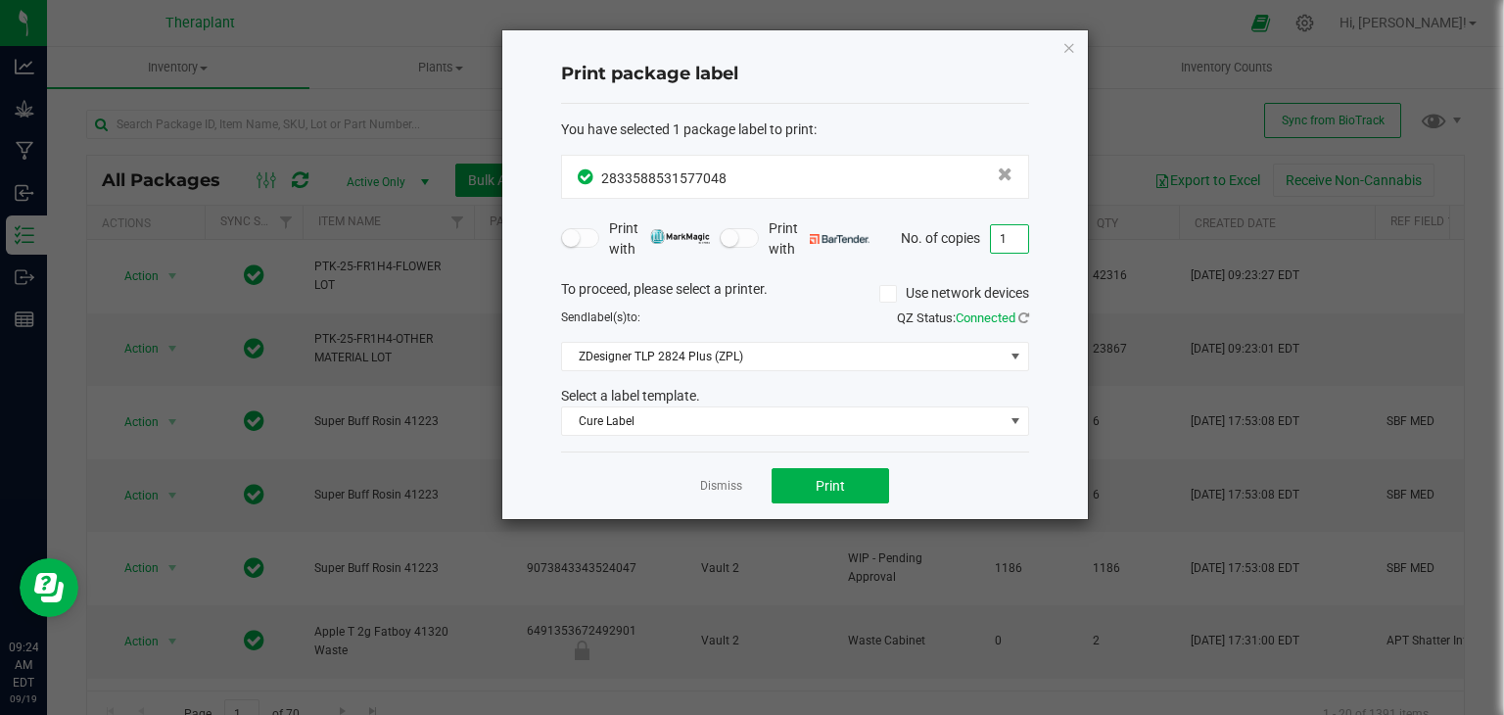
click at [1010, 235] on input "1" at bounding box center [1009, 238] width 37 height 27
type input "5"
click at [813, 490] on button "Print" at bounding box center [829, 485] width 117 height 35
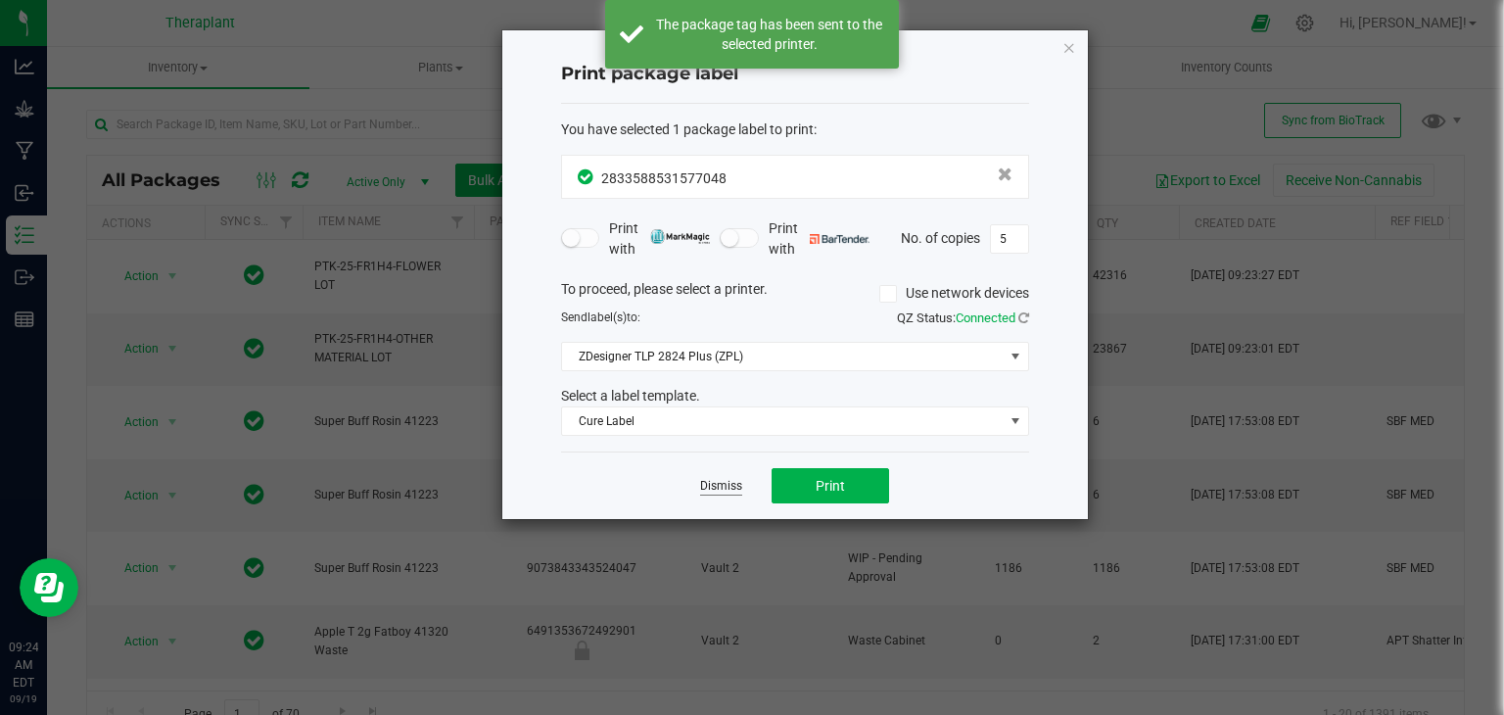
click at [731, 487] on link "Dismiss" at bounding box center [721, 486] width 42 height 17
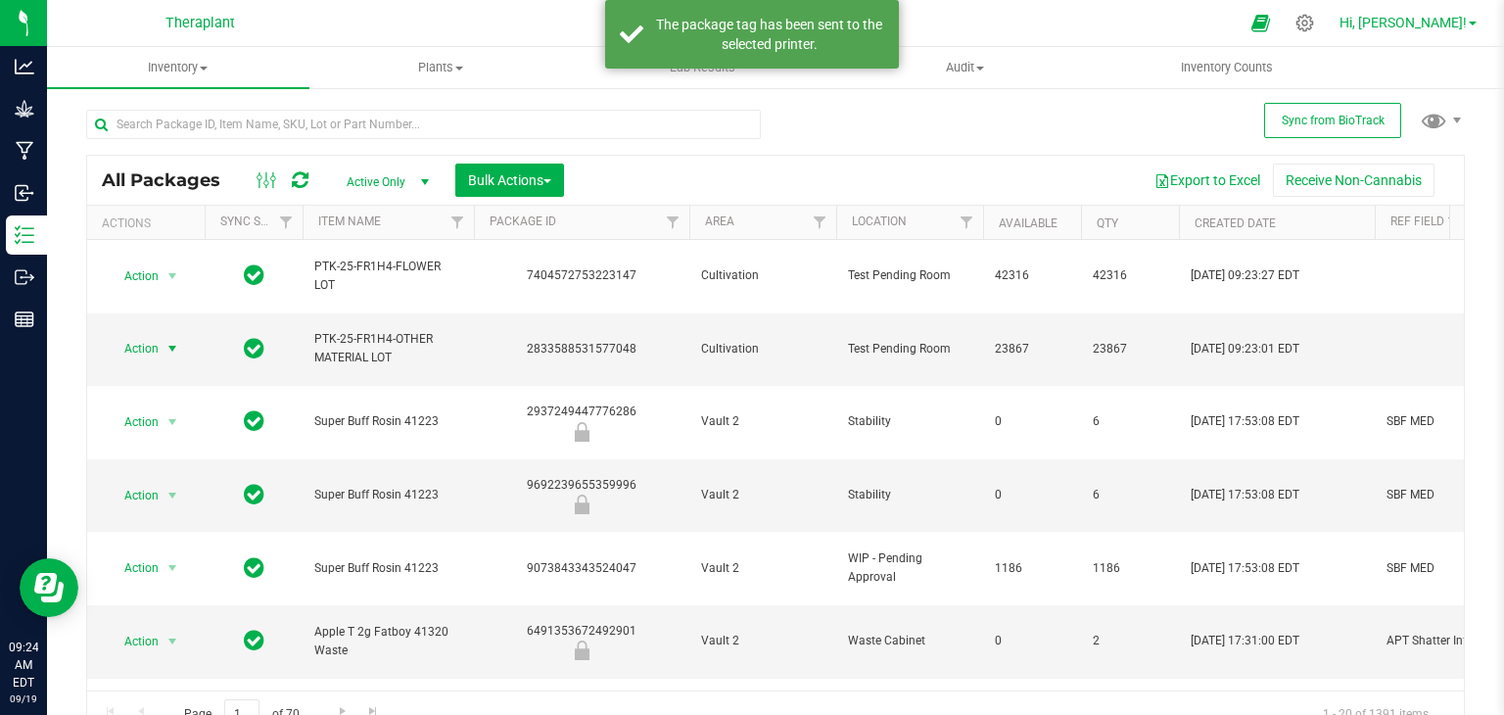
click at [1461, 24] on span "Hi, [PERSON_NAME]!" at bounding box center [1402, 23] width 127 height 16
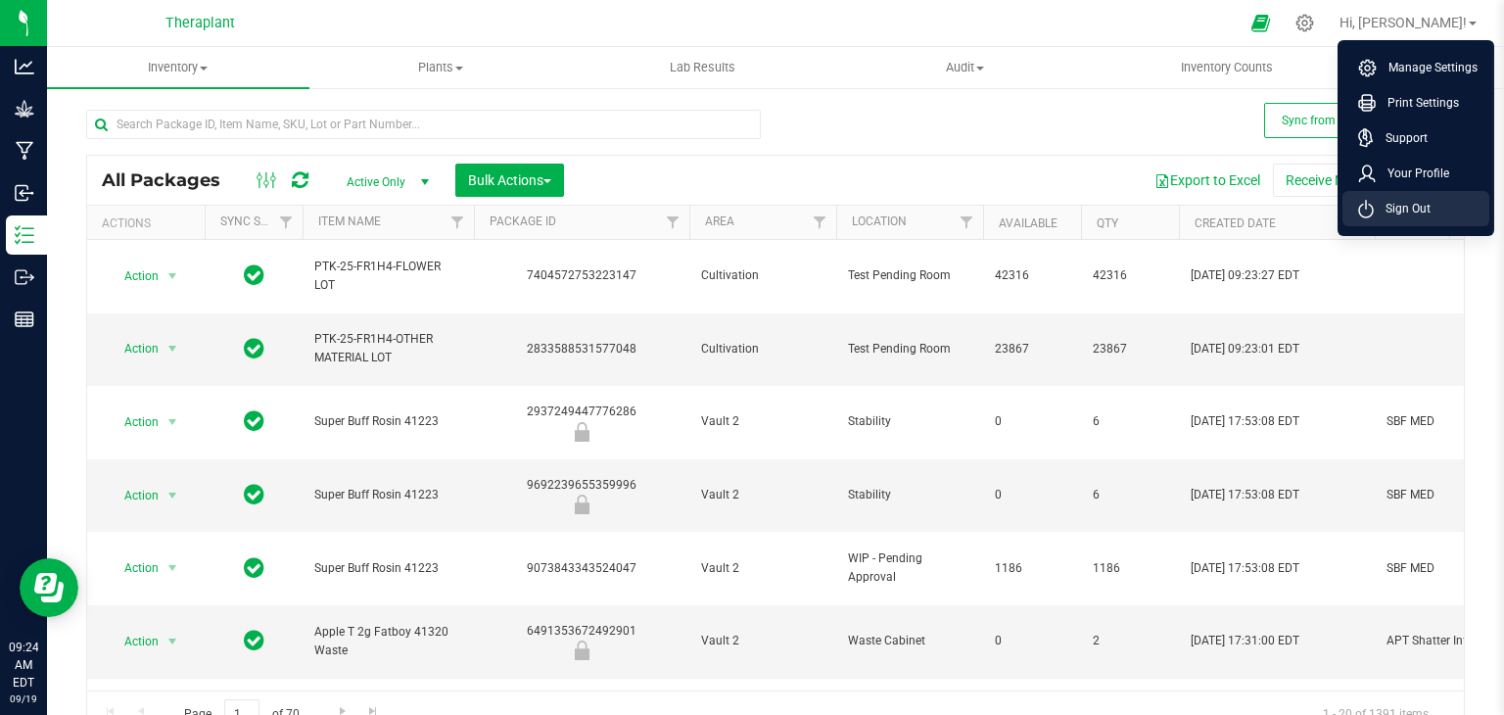
click at [1384, 195] on li "Sign Out" at bounding box center [1415, 208] width 147 height 35
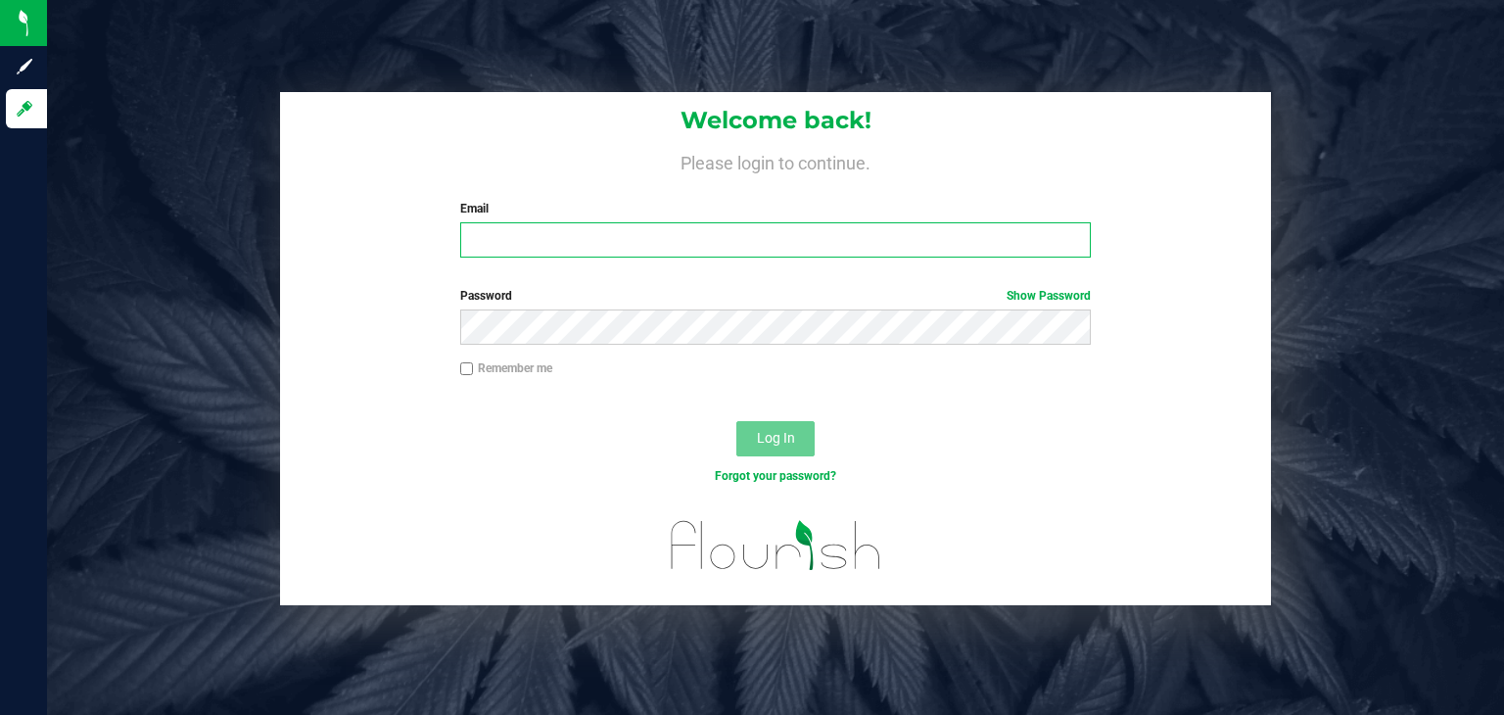
type input "[PERSON_NAME][EMAIL_ADDRESS][DOMAIN_NAME]"
